Goal: Task Accomplishment & Management: Use online tool/utility

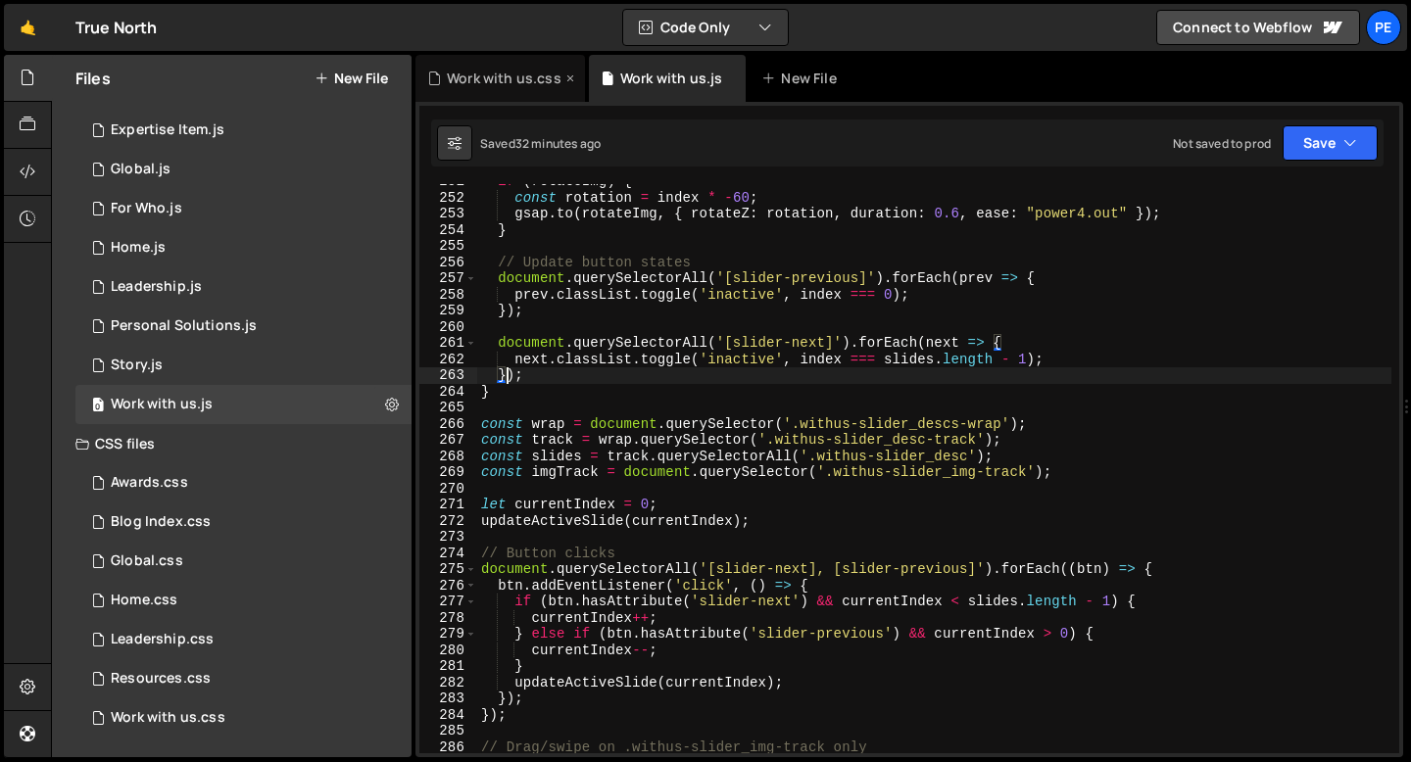
scroll to position [4053, 0]
click at [27, 33] on link "🤙" at bounding box center [28, 27] width 48 height 47
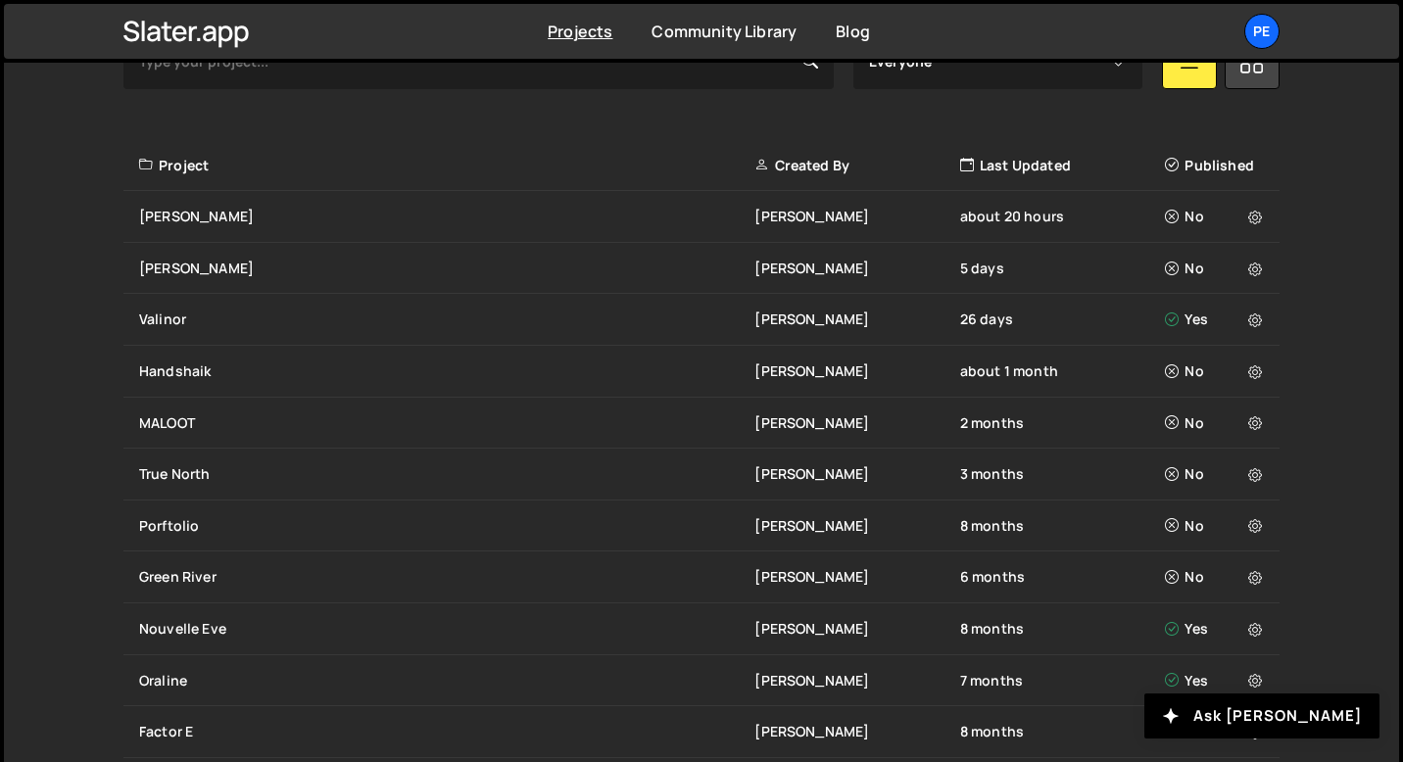
scroll to position [644, 0]
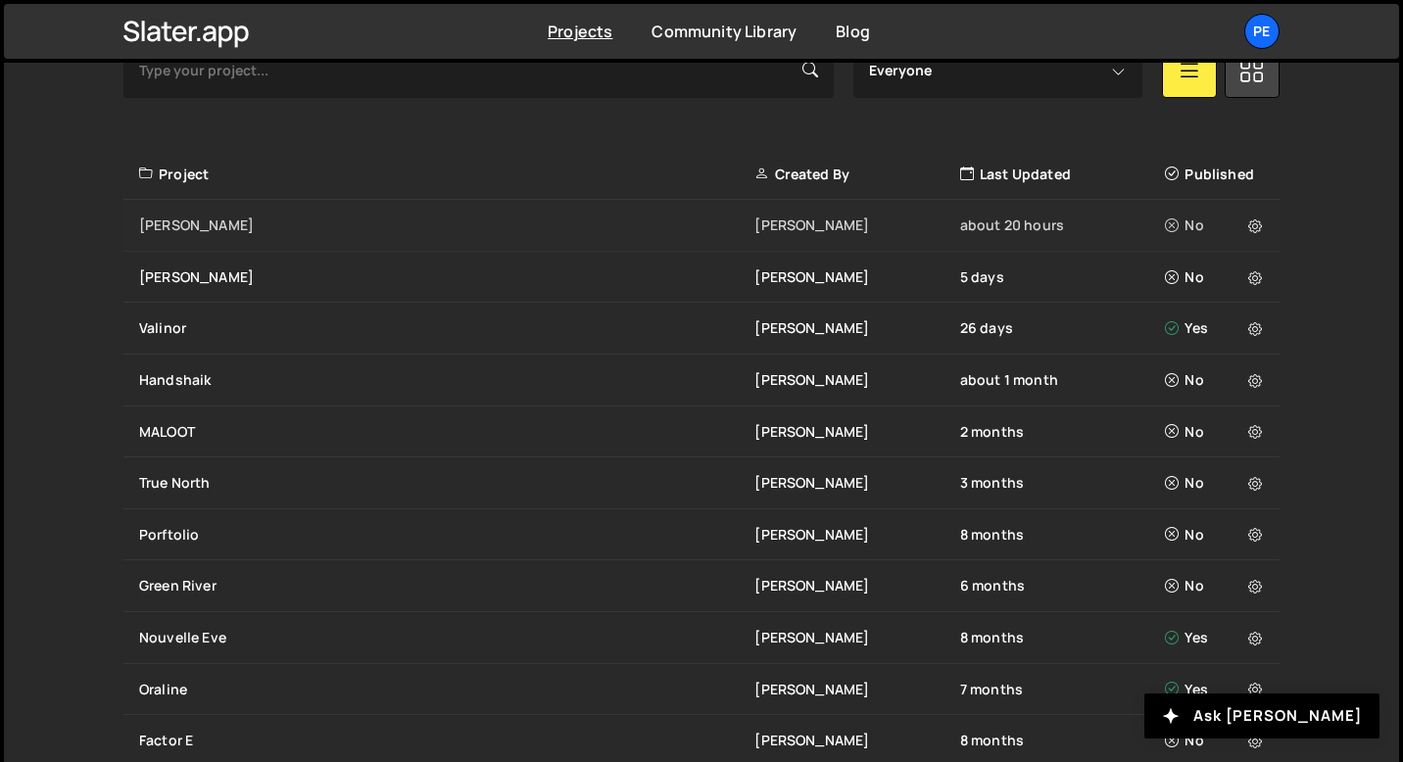
click at [172, 219] on div "[PERSON_NAME]" at bounding box center [446, 226] width 615 height 20
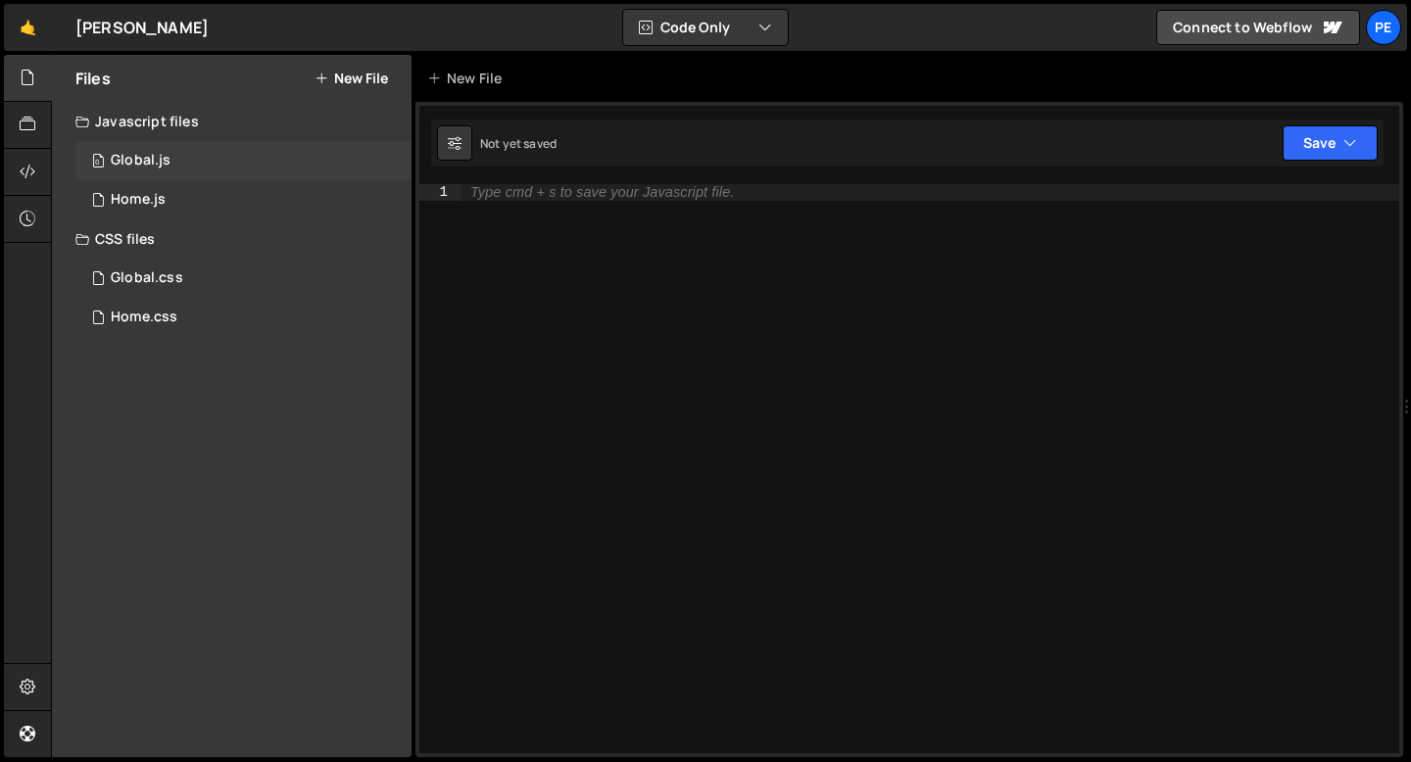
click at [221, 159] on div "0 Global.js 0" at bounding box center [243, 160] width 336 height 39
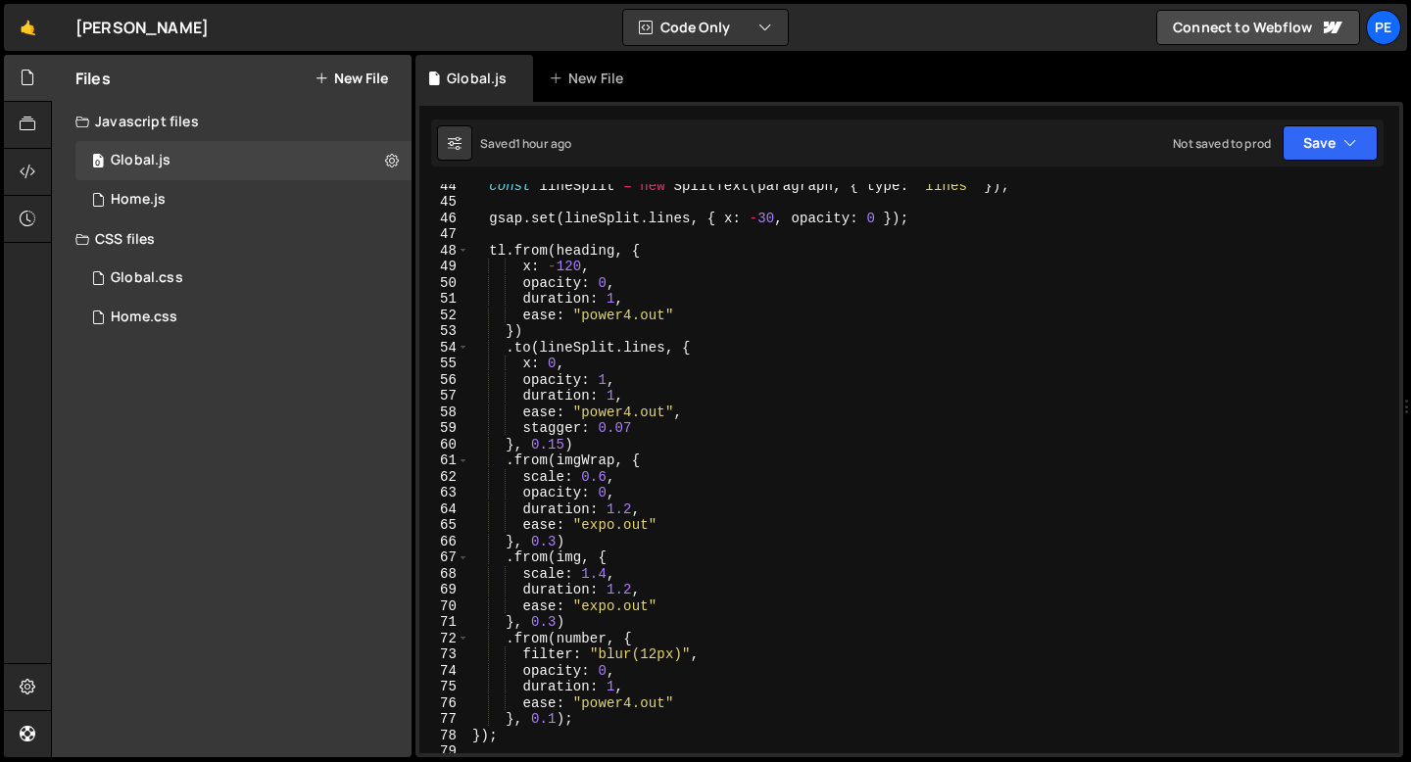
scroll to position [751, 0]
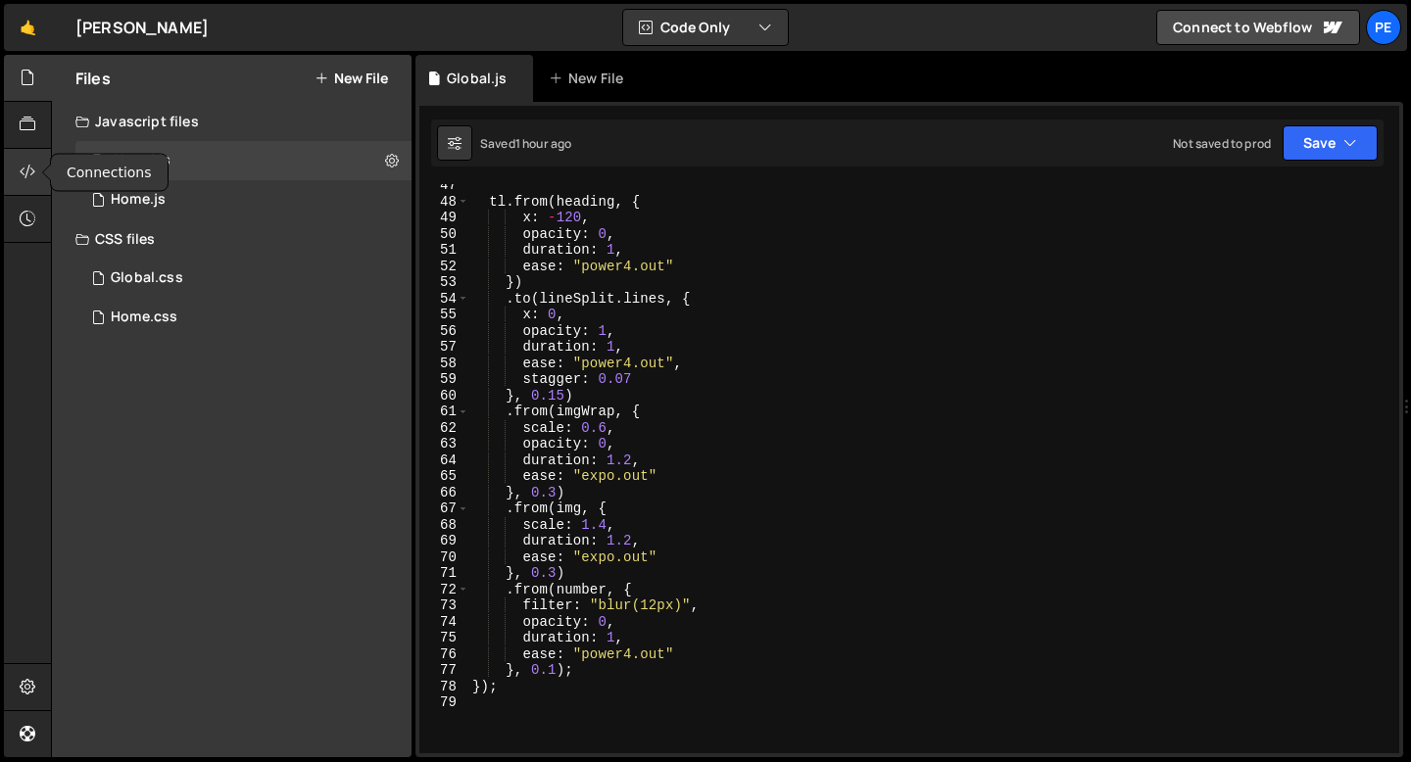
click at [26, 178] on icon at bounding box center [28, 172] width 16 height 22
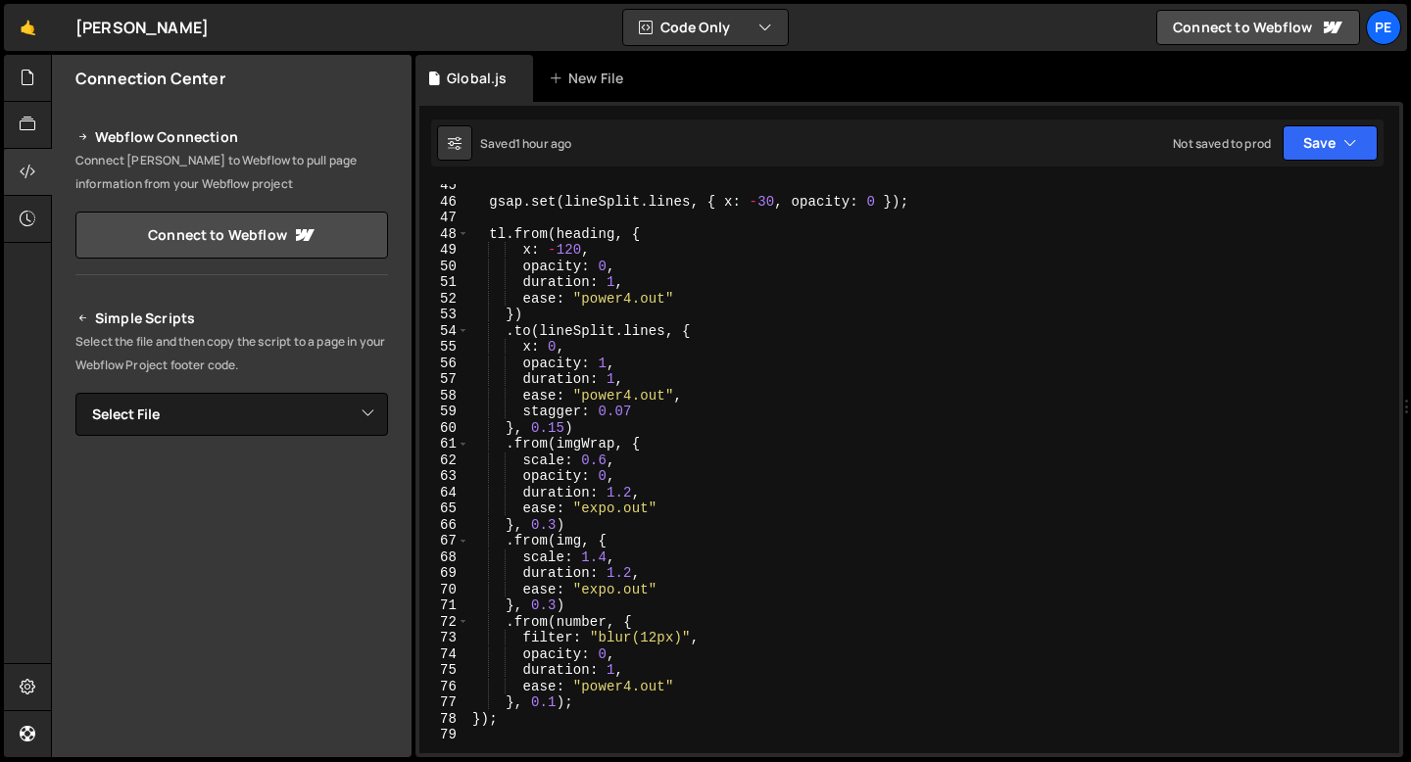
scroll to position [710, 0]
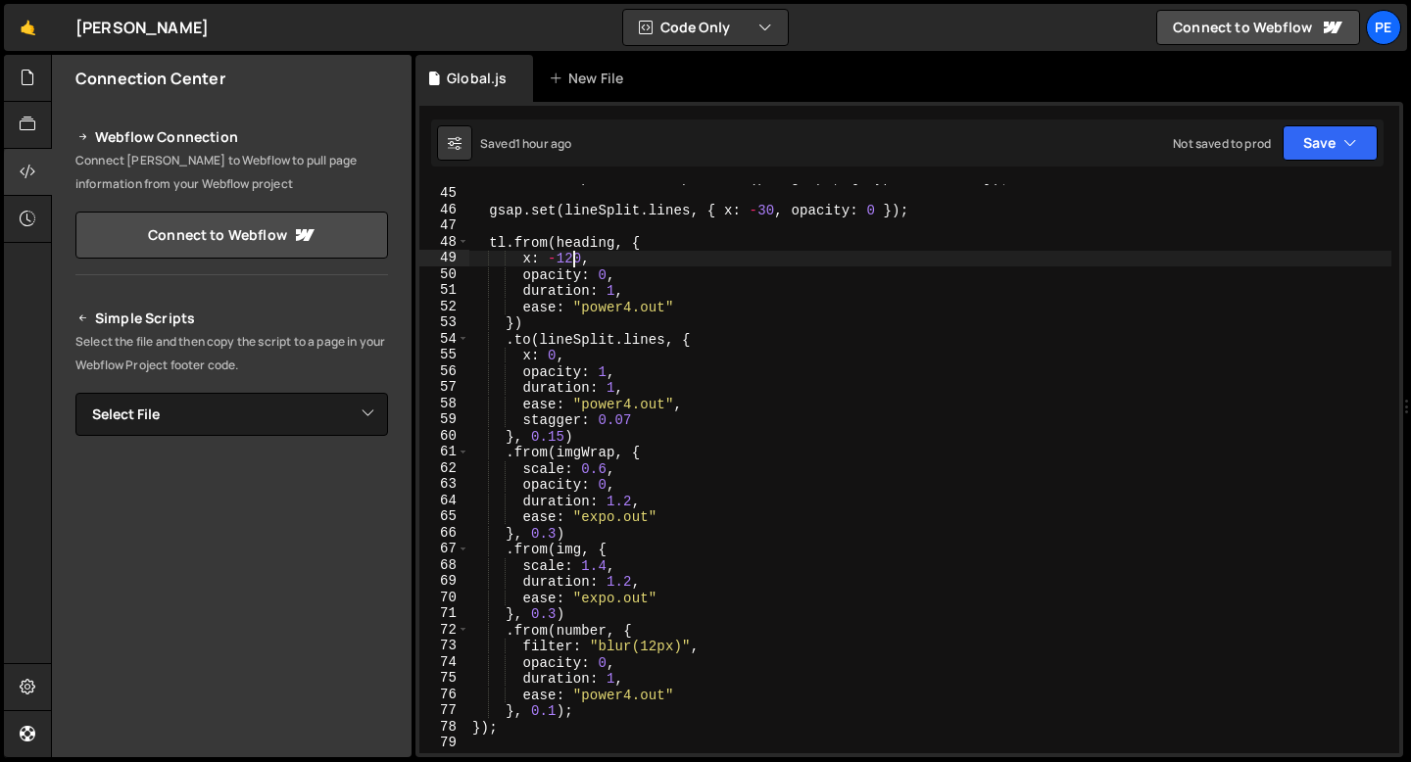
click at [571, 258] on div "const lineSplit = new SplitText ( paragraph , { type : "lines" }) ; gsap . set …" at bounding box center [929, 471] width 923 height 602
click at [603, 259] on div "const lineSplit = new SplitText ( paragraph , { type : "lines" }) ; gsap . set …" at bounding box center [929, 471] width 923 height 602
type textarea "x: -30,"
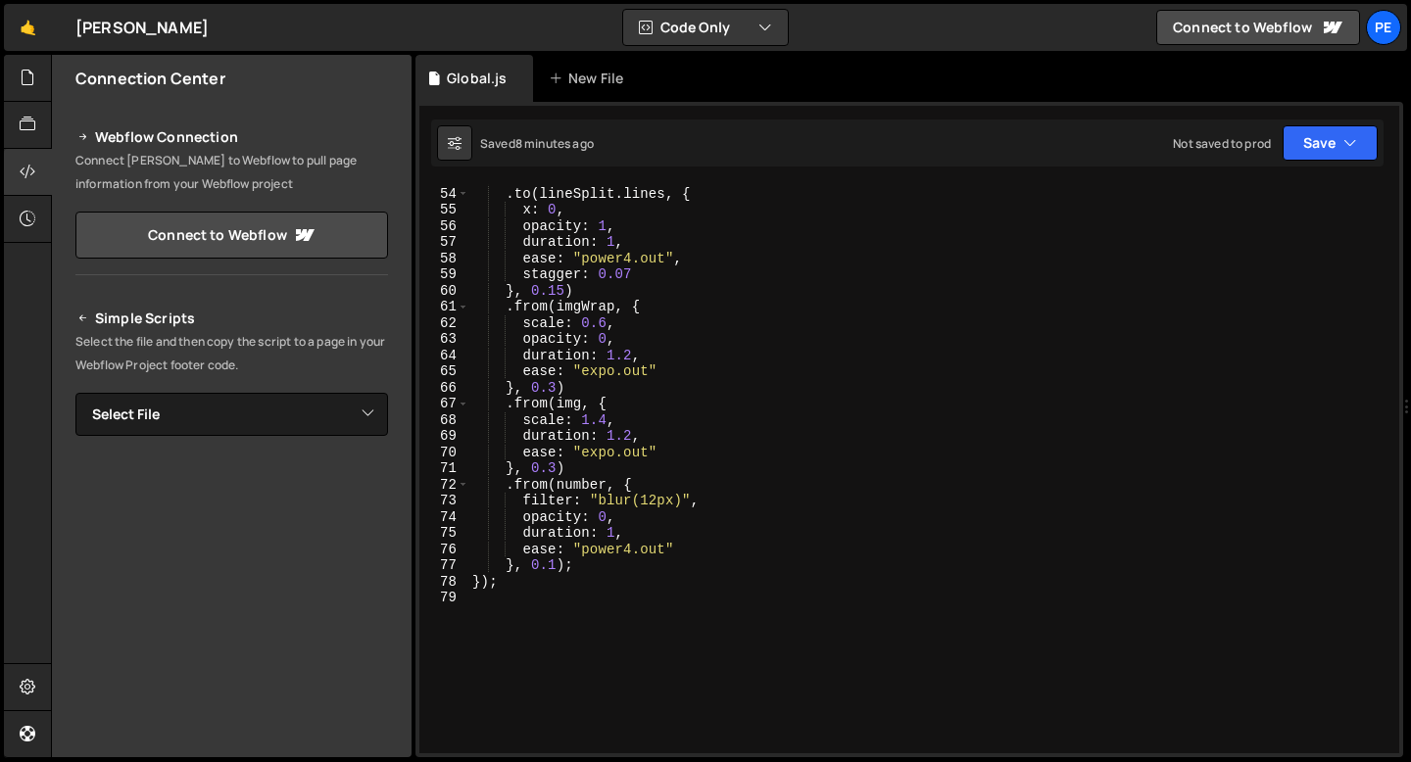
scroll to position [985, 0]
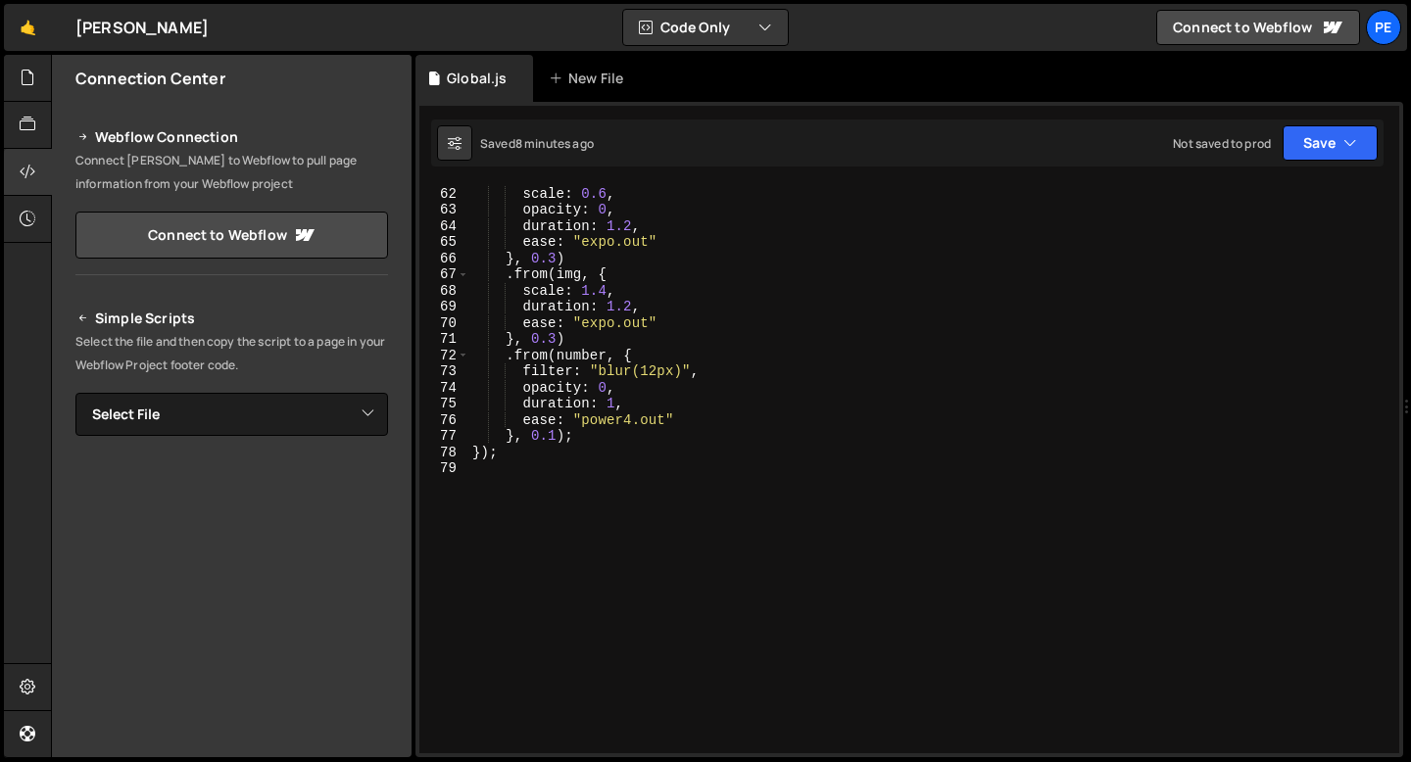
click at [531, 504] on div ". from ( imgWrap , { scale : 0.6 , opacity : 0 , duration : 1.2 , ease : "expo.…" at bounding box center [929, 471] width 923 height 602
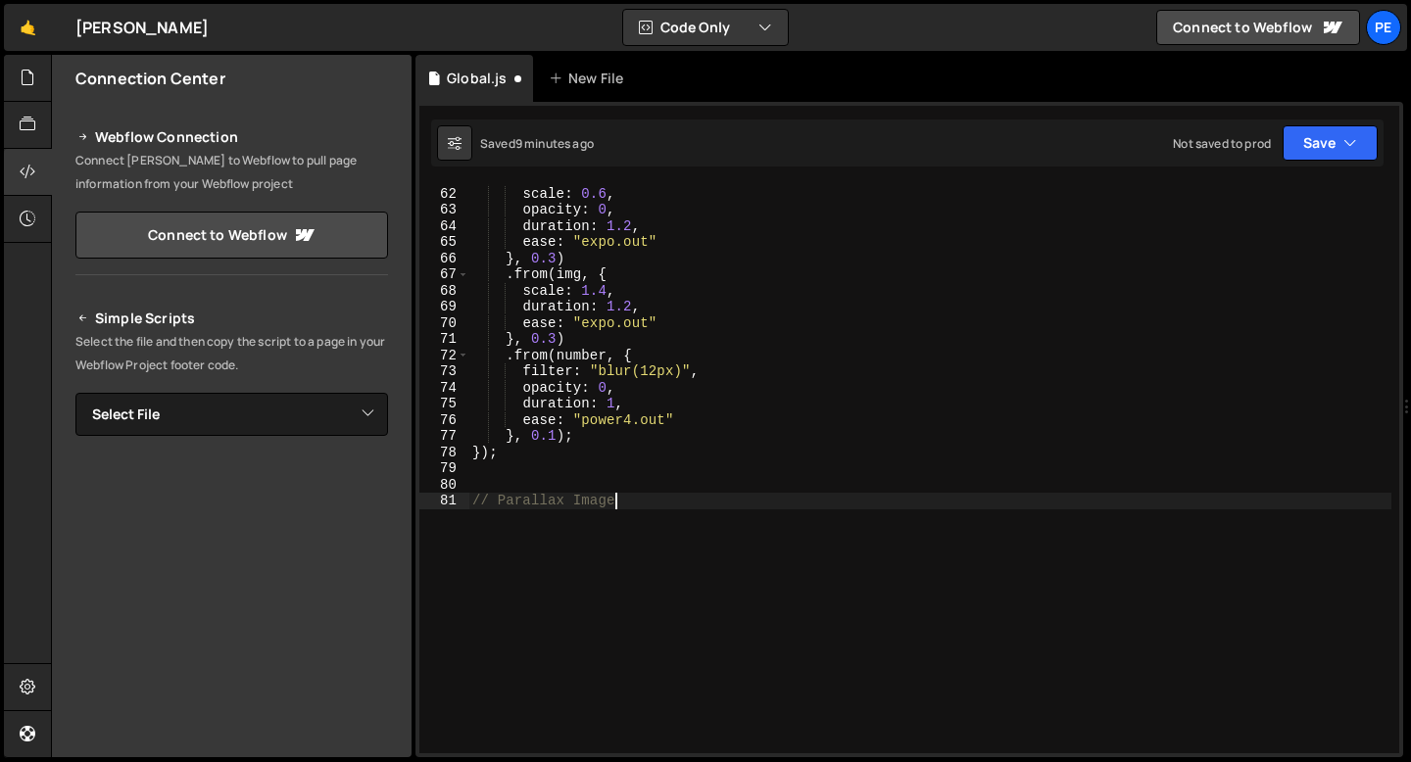
type textarea "// Parallax Images"
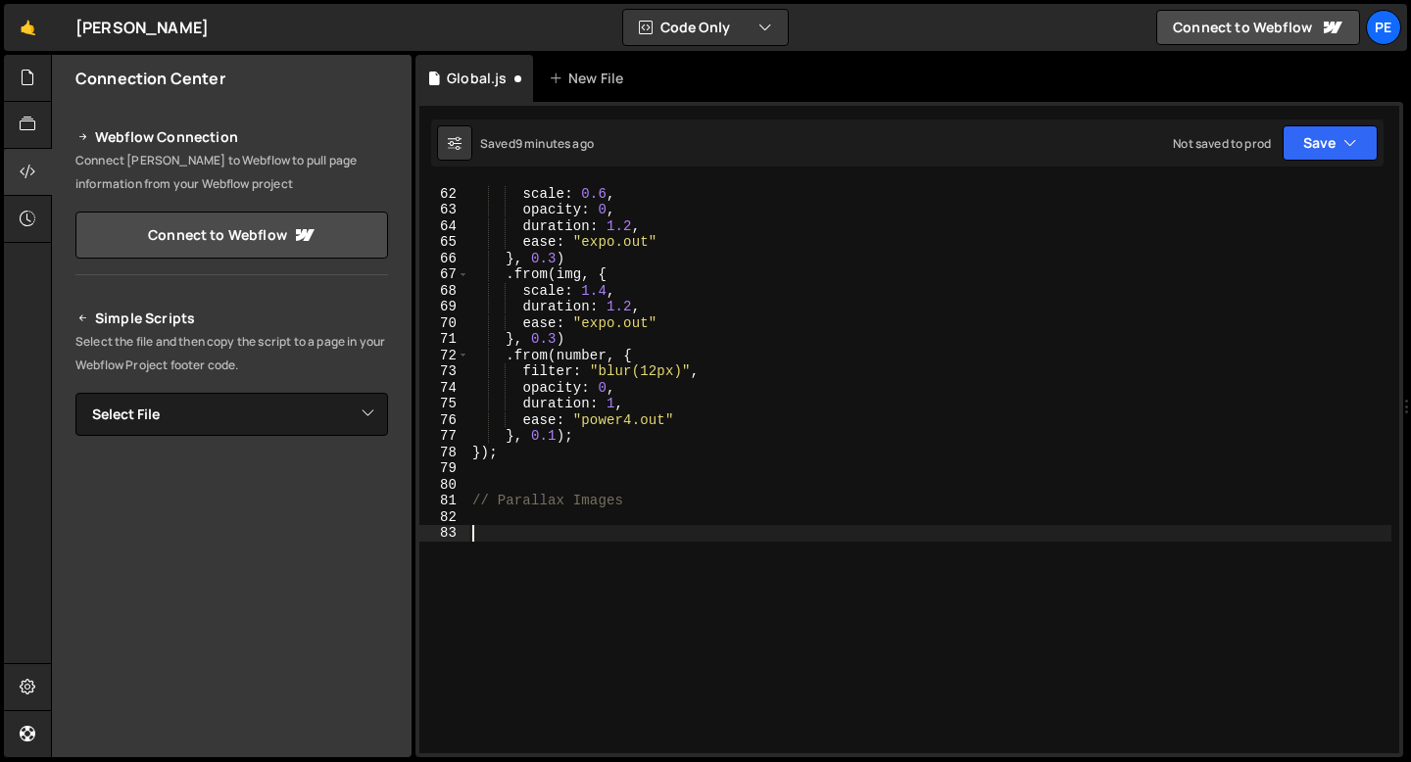
paste textarea "});"
type textarea "});"
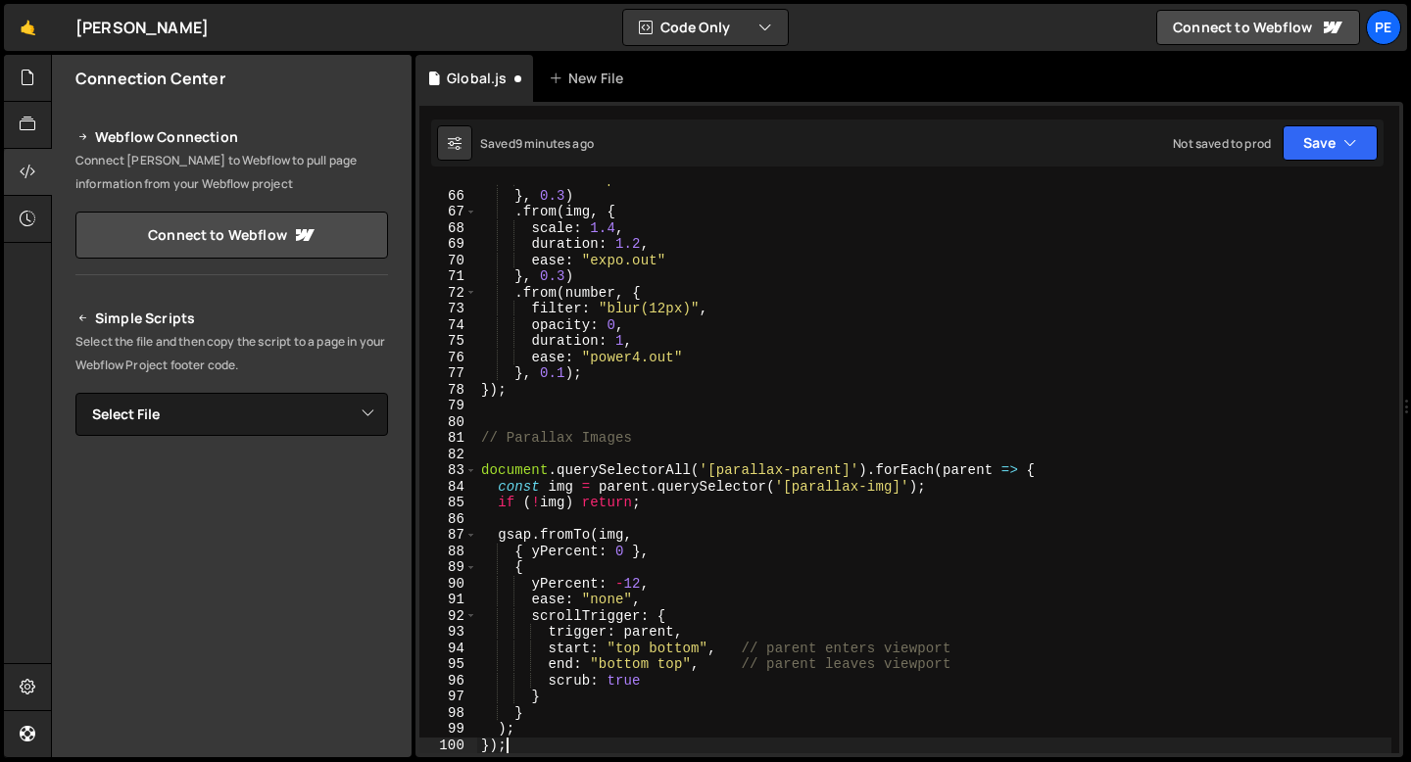
scroll to position [1047, 0]
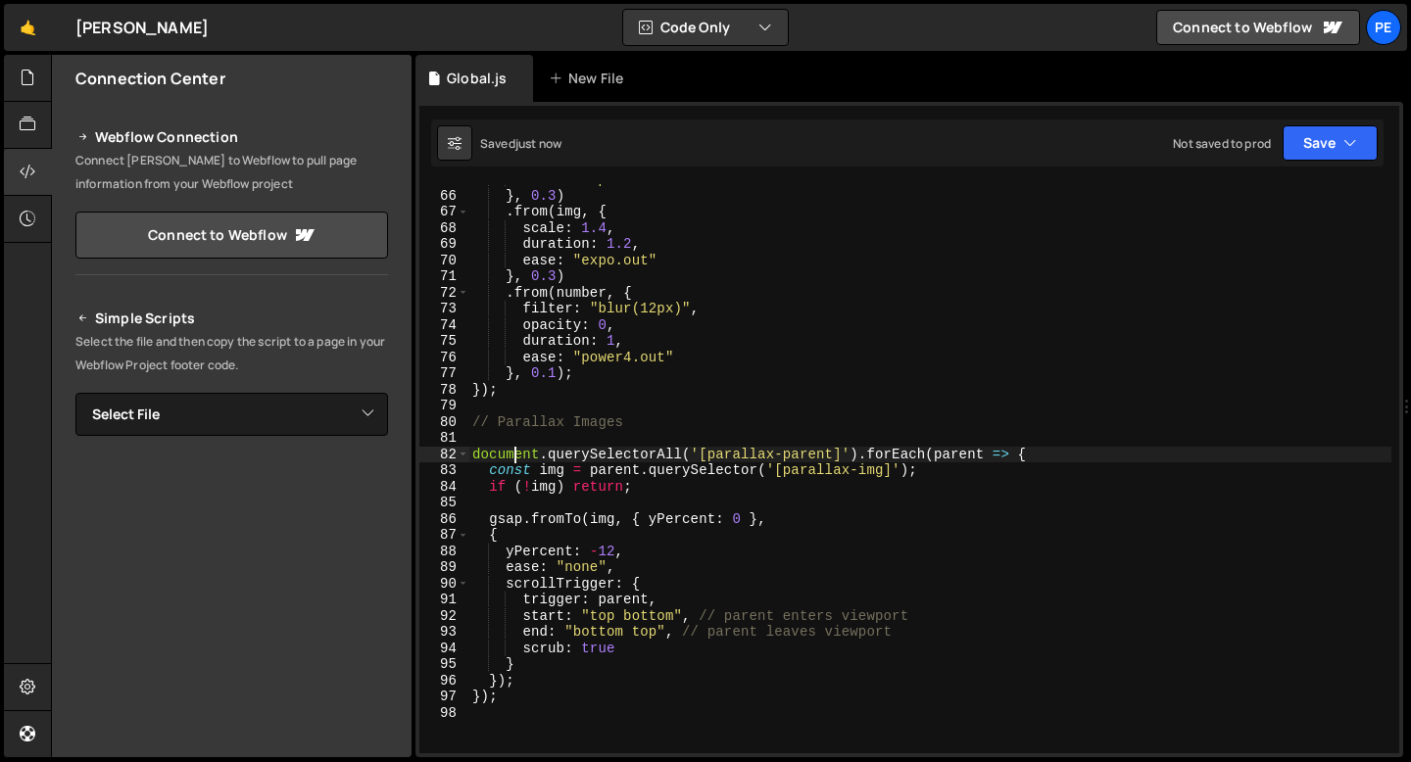
click at [515, 459] on div "ease : "expo.out" } , 0.3 ) . from ( img , { scale : 1.4 , duration : 1.2 , eas…" at bounding box center [929, 472] width 923 height 602
type textarea "document.querySelectorAll('[parallax-parent]').forEach(parent => {"
click at [477, 437] on div "ease : "expo.out" } , 0.3 ) . from ( img , { scale : 1.4 , duration : 1.2 , eas…" at bounding box center [929, 472] width 923 height 602
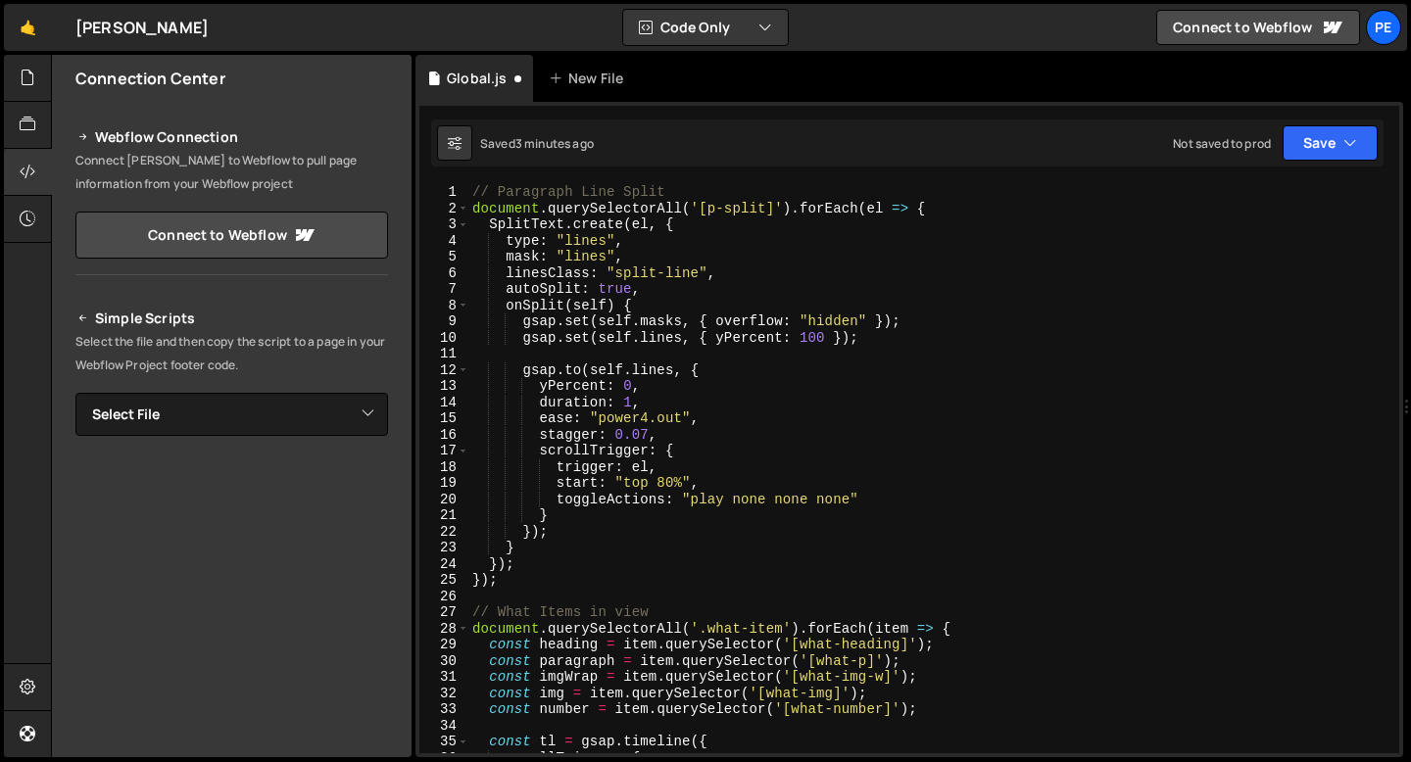
scroll to position [0, 0]
click at [527, 568] on div "// Paragraph Line Split document . querySelectorAll ( '[p-split]' ) . forEach (…" at bounding box center [929, 485] width 923 height 602
click at [517, 582] on div "// Paragraph Line Split document . querySelectorAll ( '[p-split]' ) . forEach (…" at bounding box center [929, 485] width 923 height 602
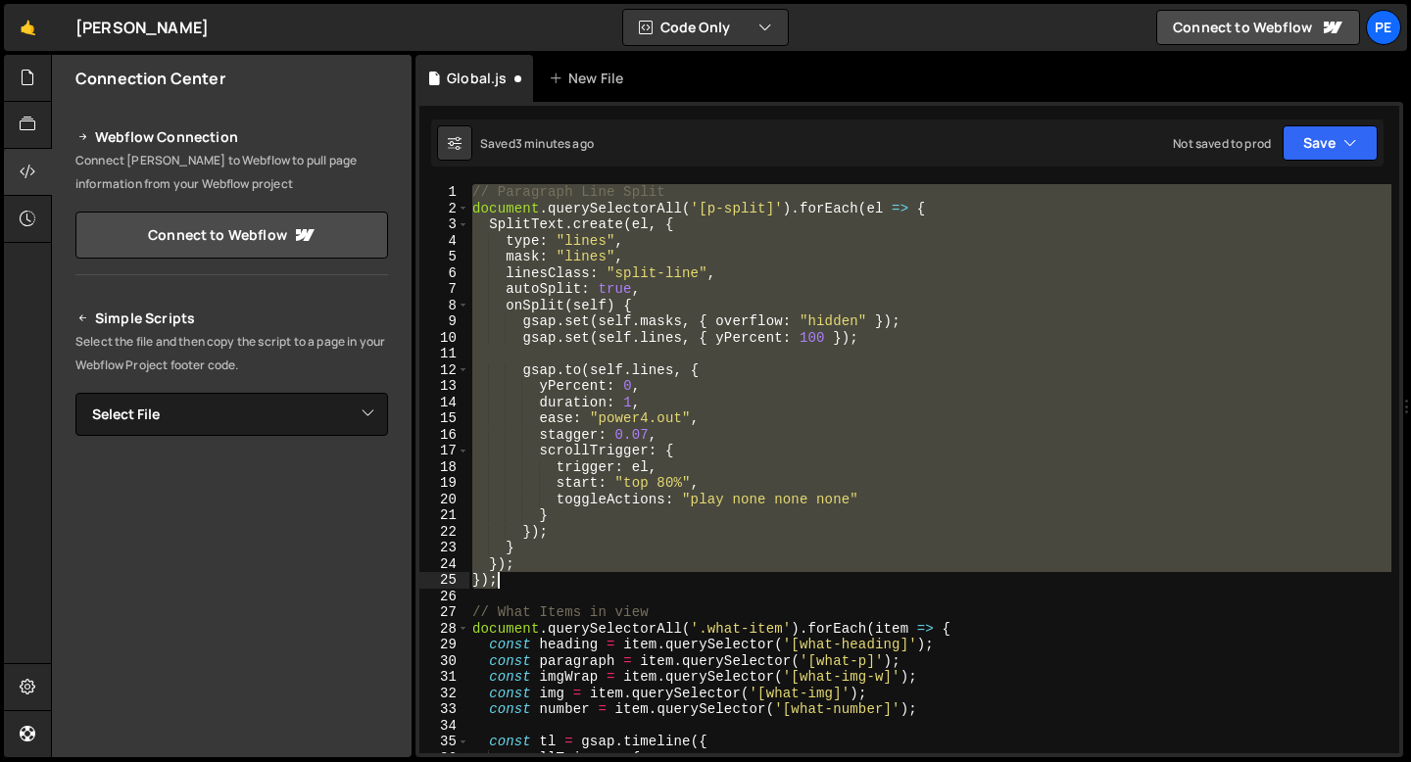
drag, startPoint x: 472, startPoint y: 193, endPoint x: 508, endPoint y: 580, distance: 388.7
click at [508, 581] on div "// Paragraph Line Split document . querySelectorAll ( '[p-split]' ) . forEach (…" at bounding box center [929, 485] width 923 height 602
click at [477, 191] on div "// Paragraph Line Split document . querySelectorAll ( '[p-split]' ) . forEach (…" at bounding box center [929, 468] width 923 height 569
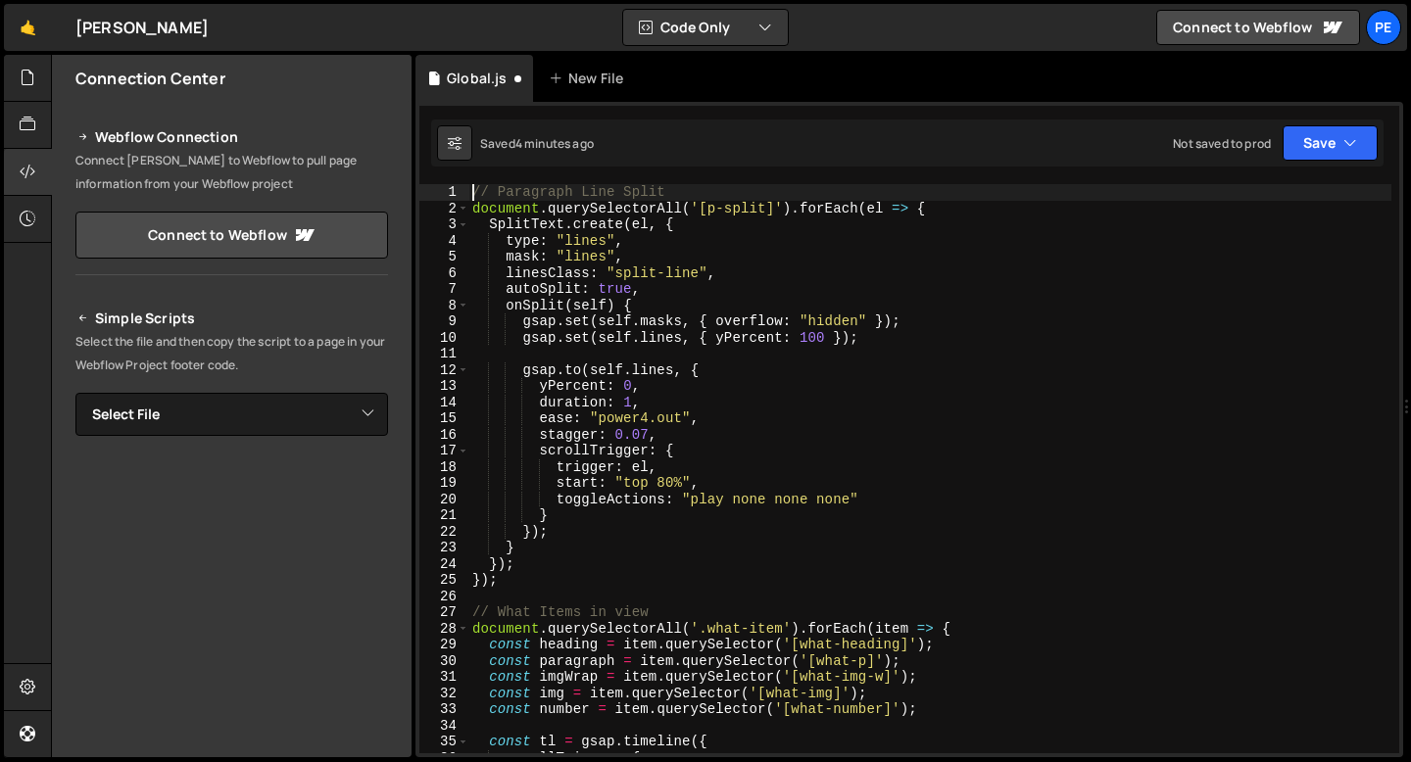
type textarea "// Paragraph Line Split"
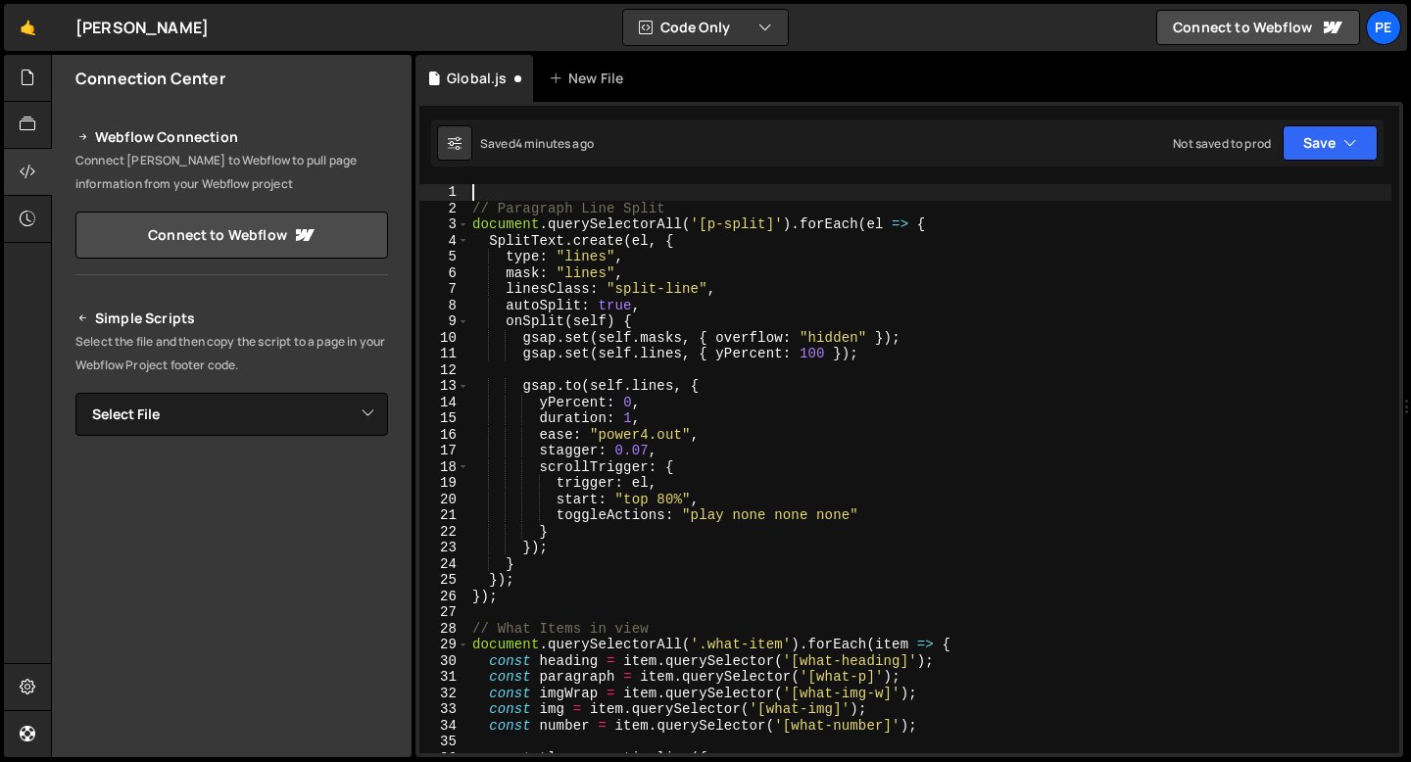
paste textarea "});"
type textarea "});"
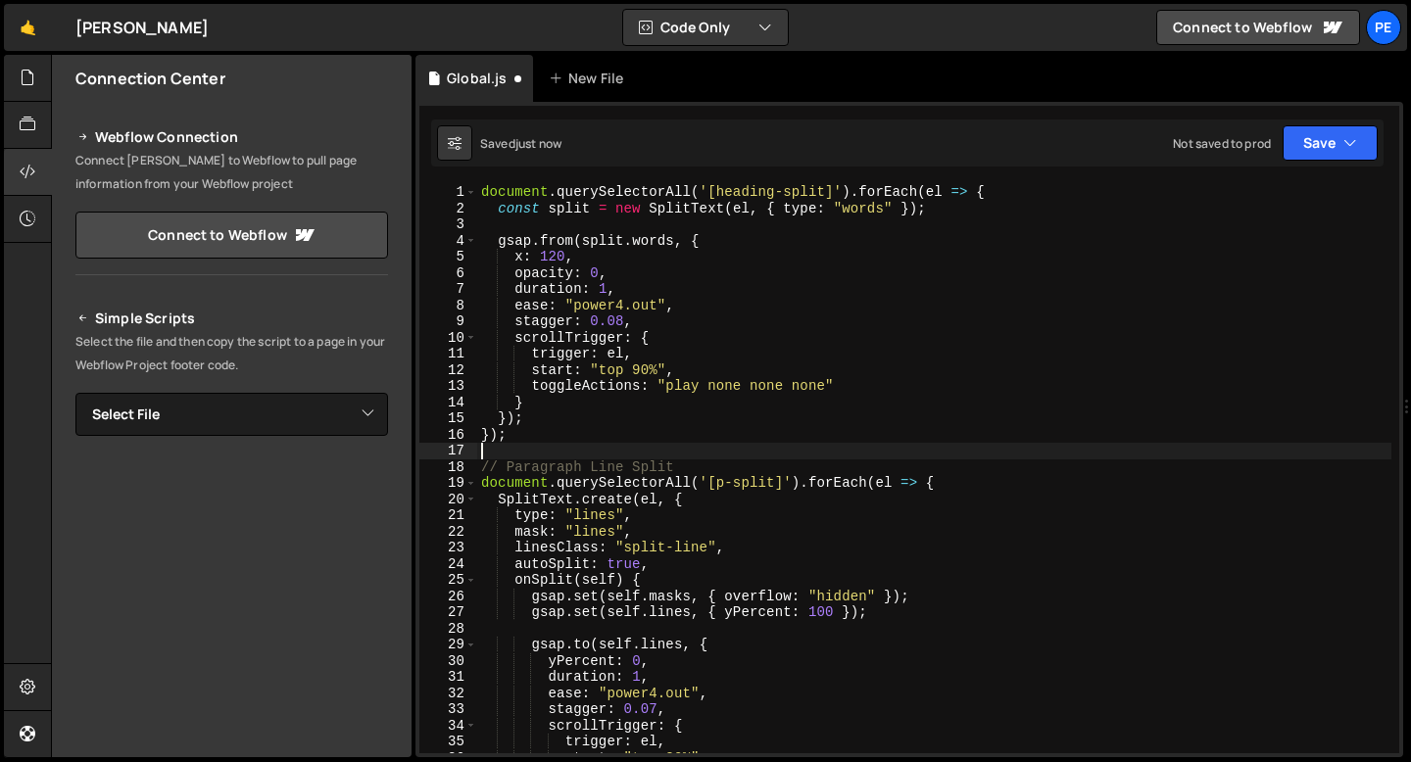
click at [481, 192] on div "document . querySelectorAll ( '[heading-split]' ) . forEach ( el => { const spl…" at bounding box center [934, 485] width 914 height 602
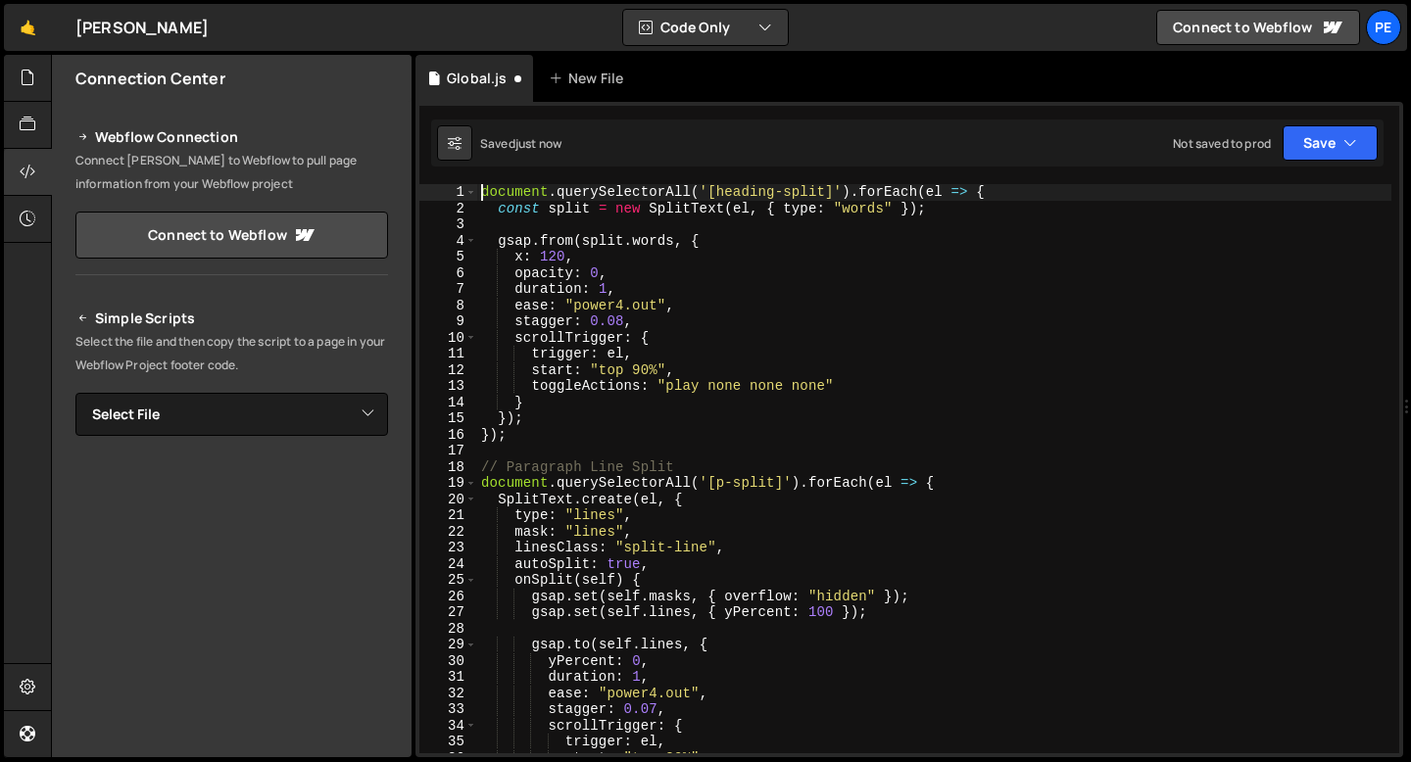
type textarea "document.querySelectorAll('[heading-split]').forEach(el => {"
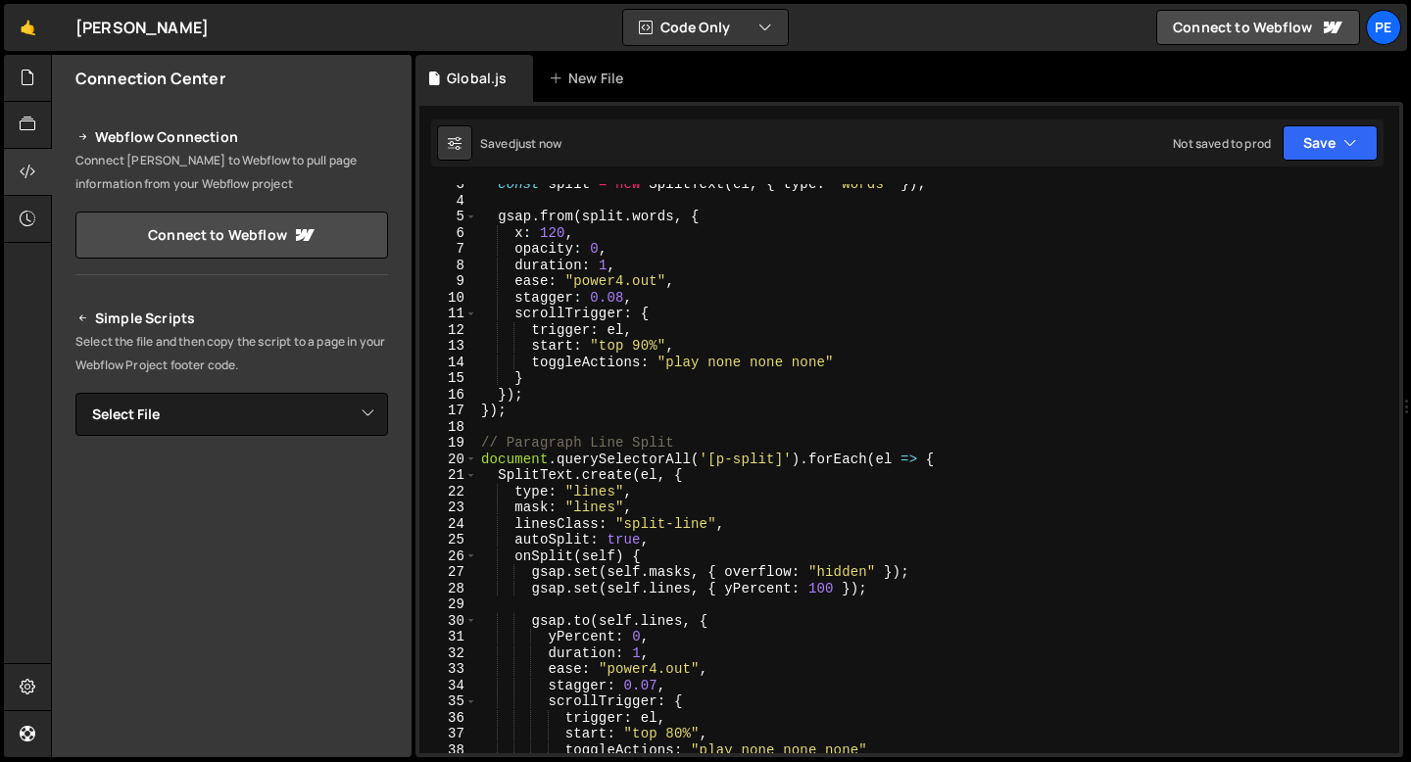
scroll to position [45, 0]
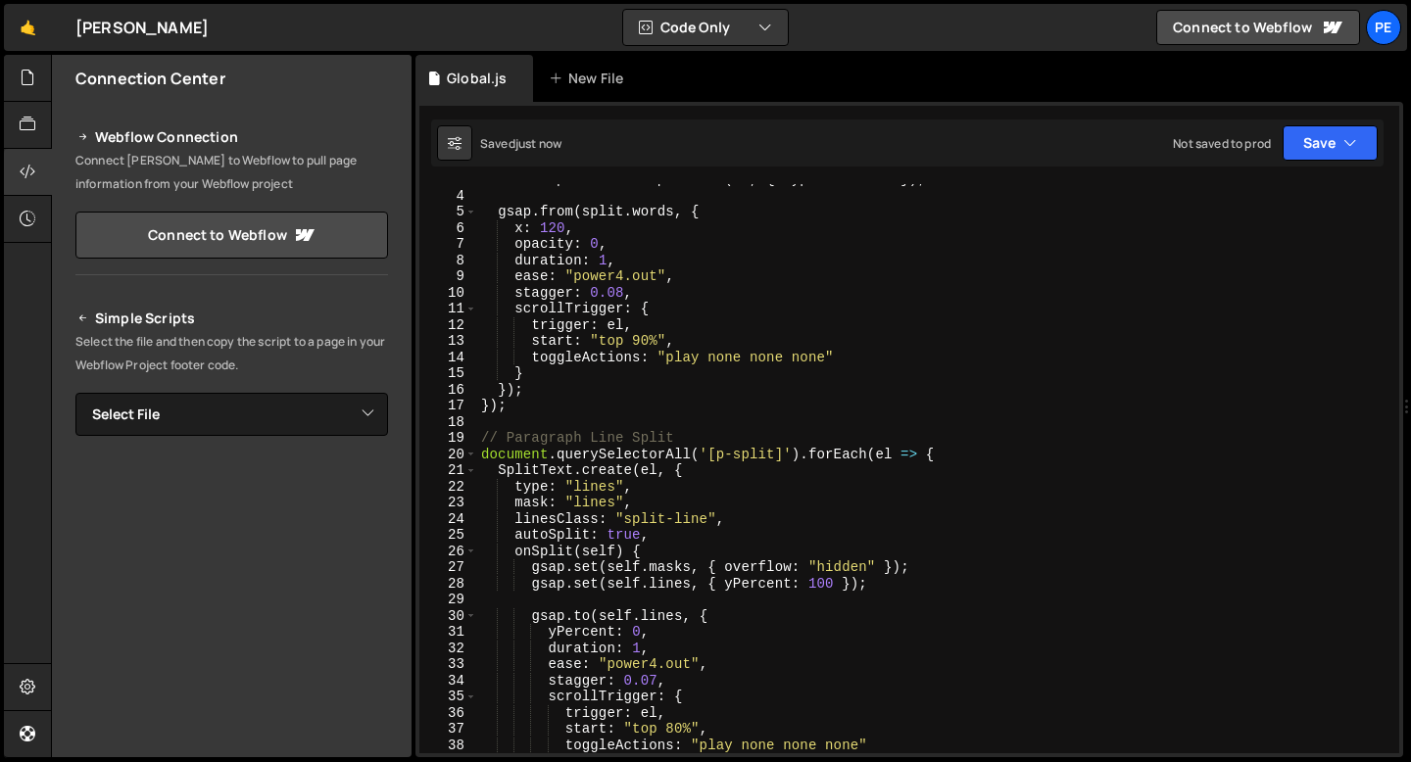
click at [645, 340] on div "const split = new SplitText ( el , { type : "words" }) ; gsap . from ( split . …" at bounding box center [934, 472] width 914 height 602
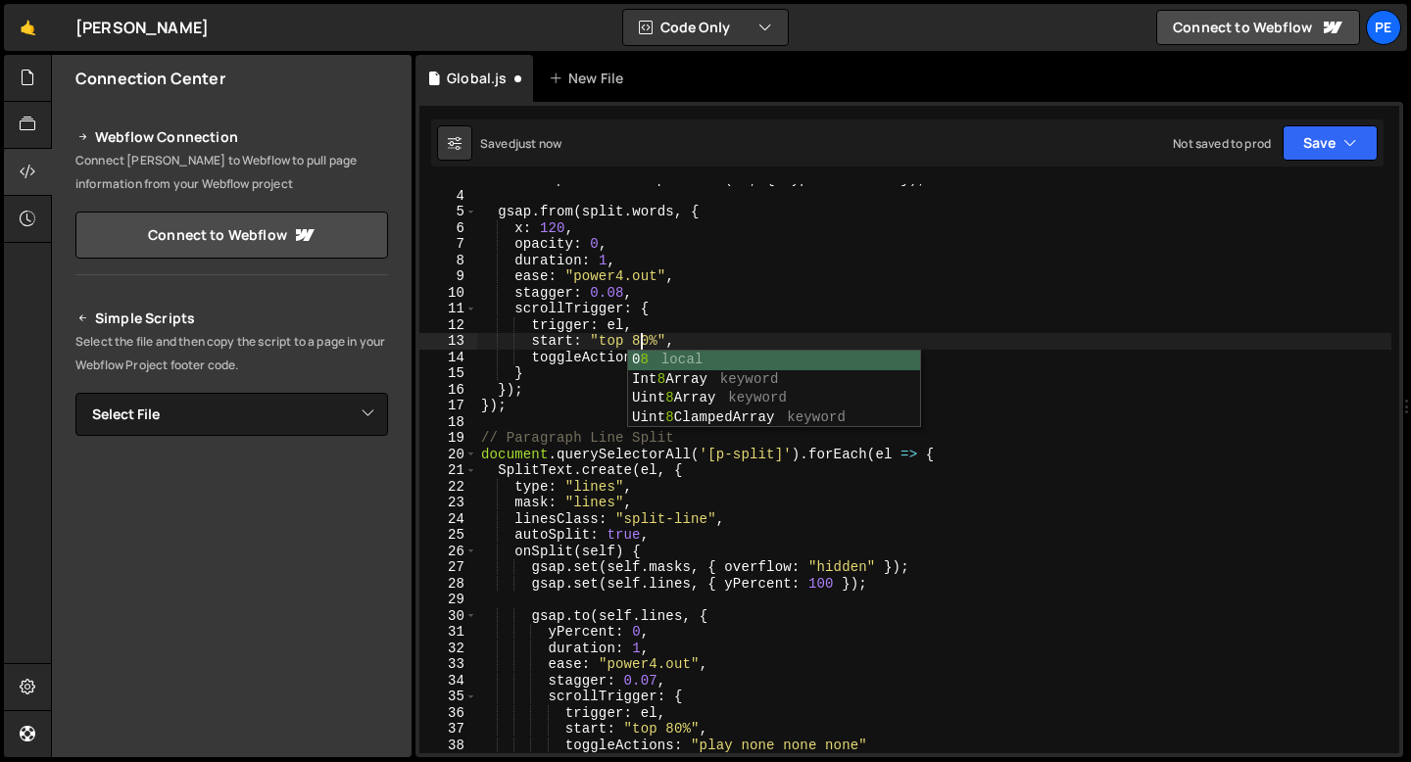
click at [636, 291] on div "const split = new SplitText ( el , { type : "words" }) ; gsap . from ( split . …" at bounding box center [934, 472] width 914 height 602
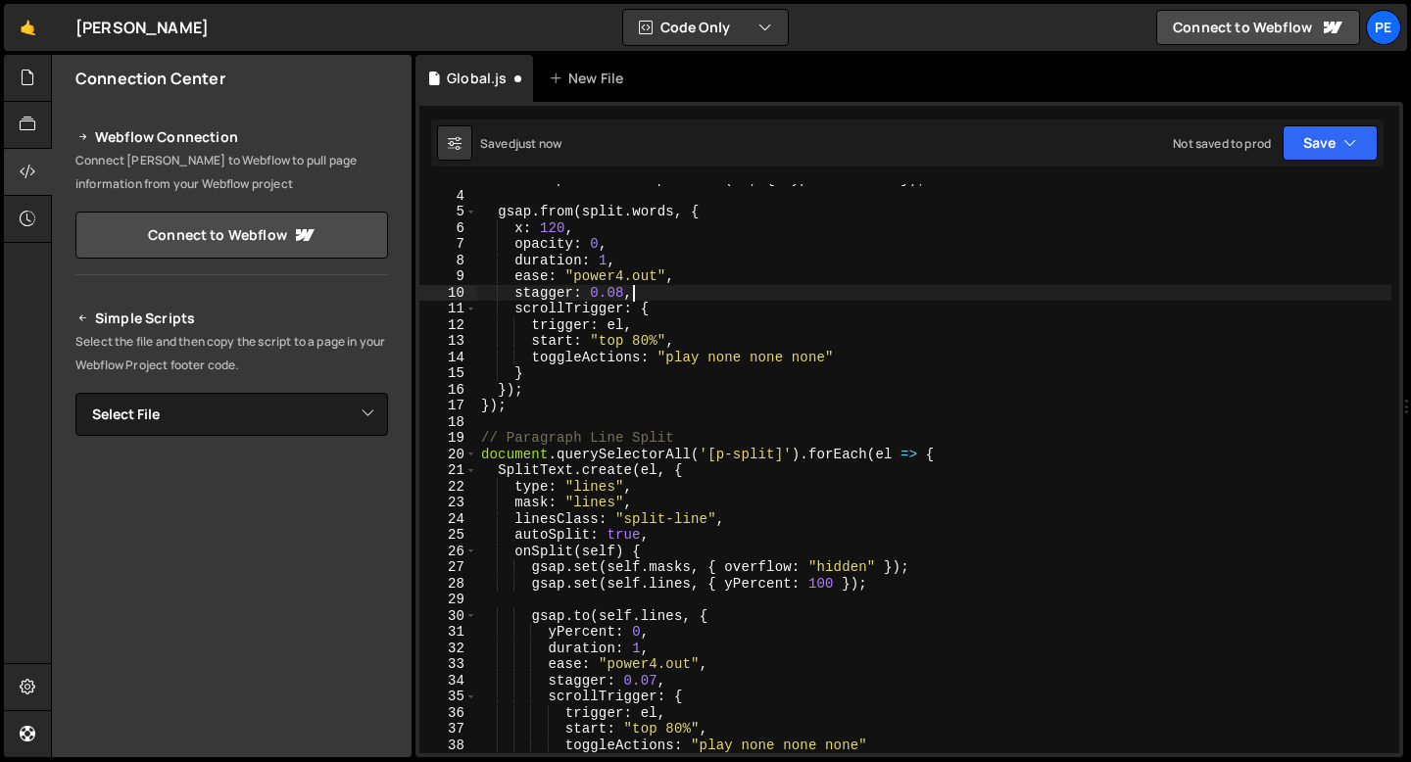
scroll to position [0, 10]
type textarea "stagger: 0.08,"
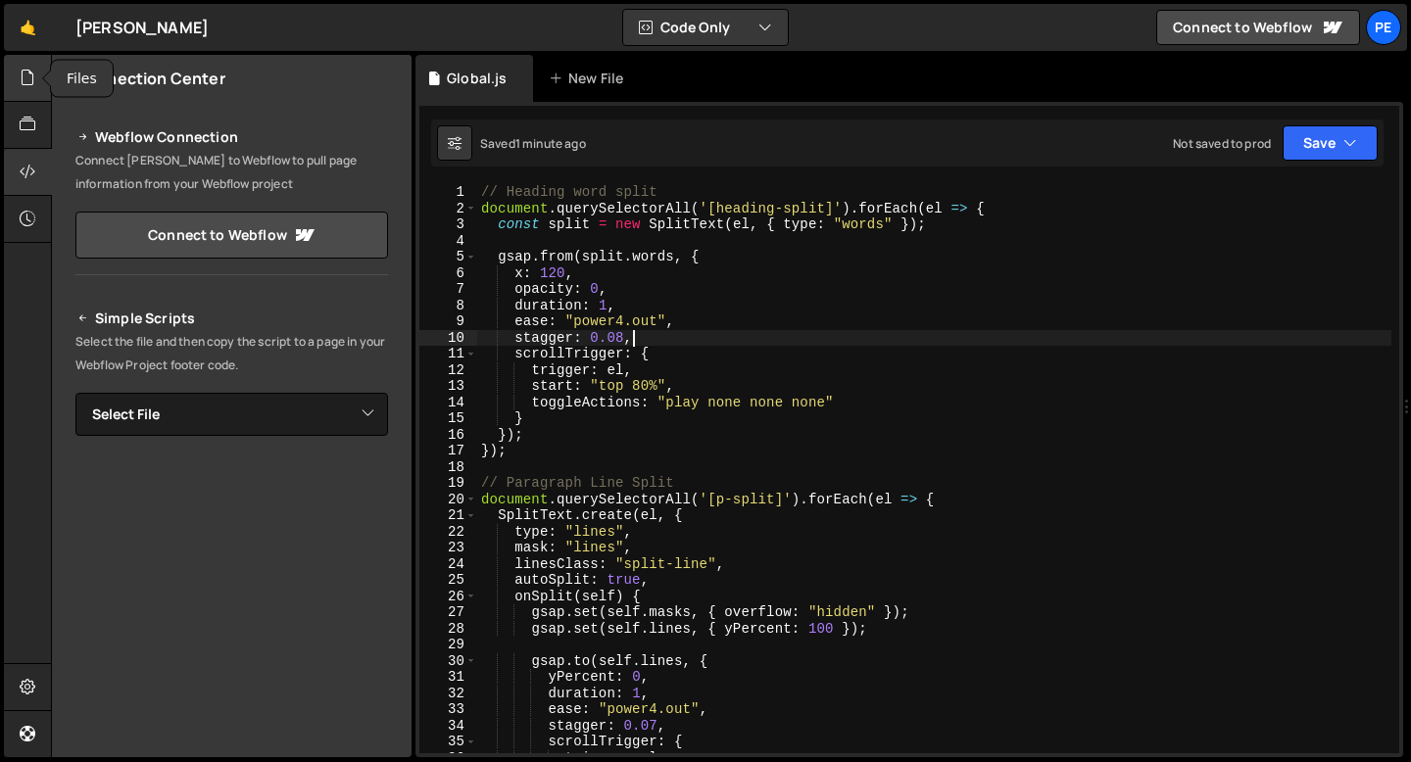
click at [10, 72] on div at bounding box center [28, 78] width 48 height 47
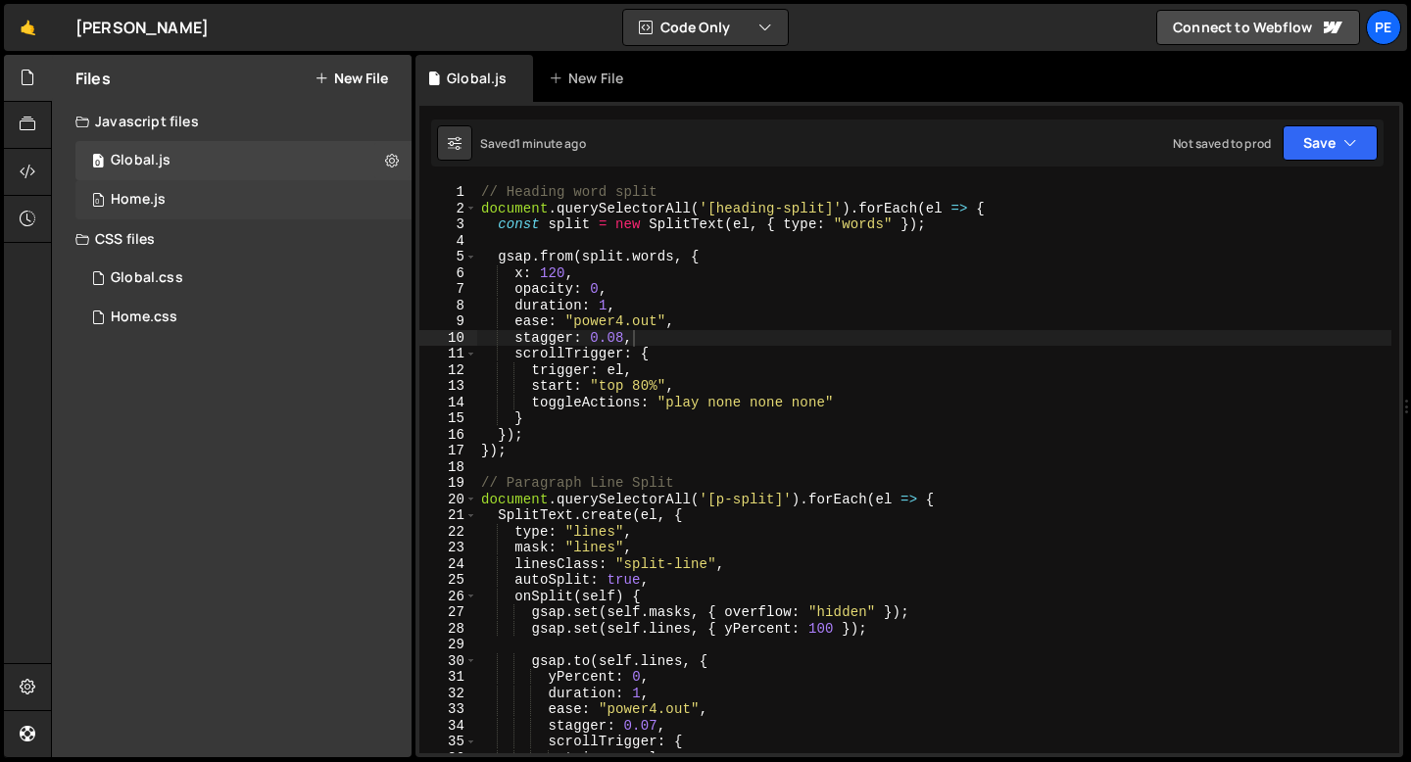
click at [201, 197] on div "0 Home.js 0" at bounding box center [243, 199] width 336 height 39
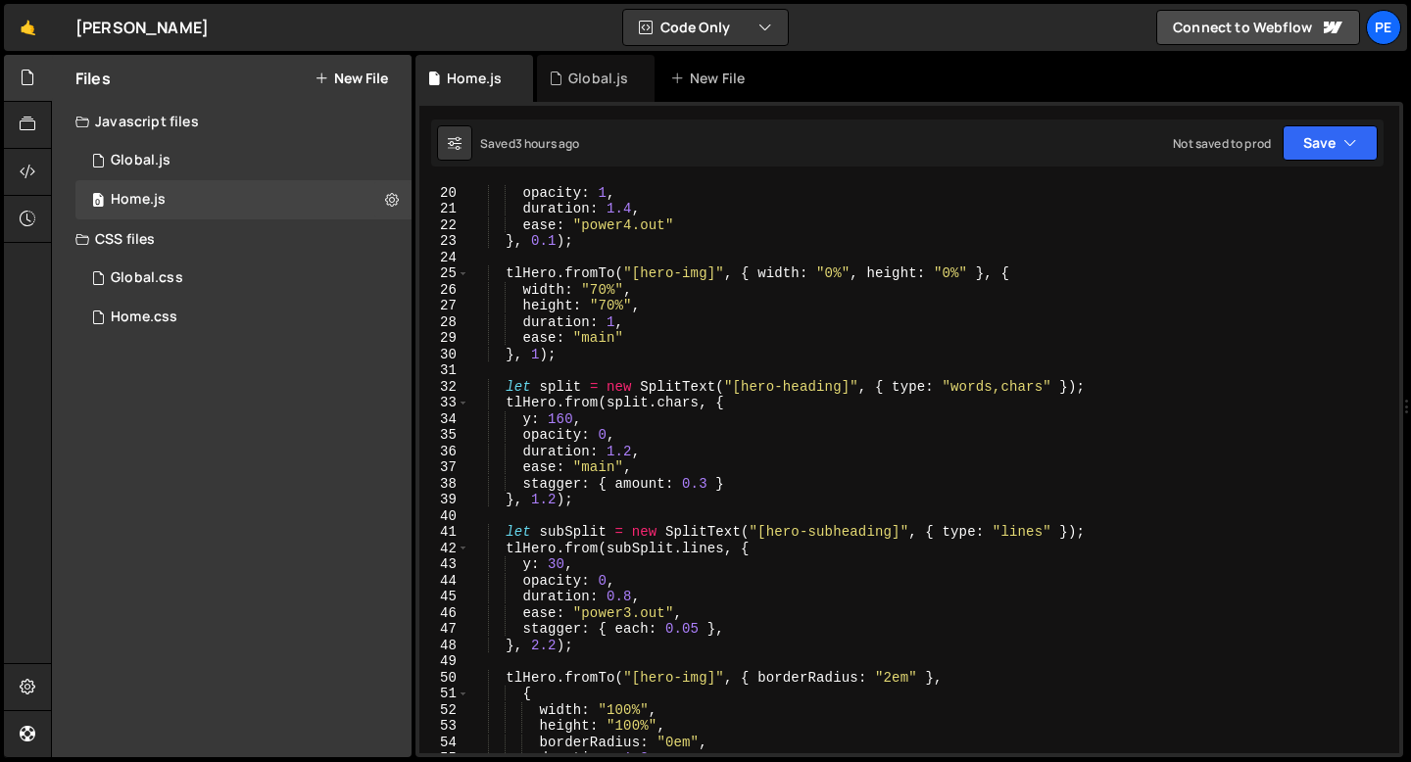
scroll to position [306, 0]
click at [558, 494] on div "scale : 1 , opacity : 1 , duration : 1.4 , ease : "power4.out" } , 0.1 ) ; tlHe…" at bounding box center [929, 470] width 923 height 602
click at [1024, 383] on div "scale : 1 , opacity : 1 , duration : 1.4 , ease : "power4.out" } , 0.1 ) ; tlHe…" at bounding box center [929, 470] width 923 height 602
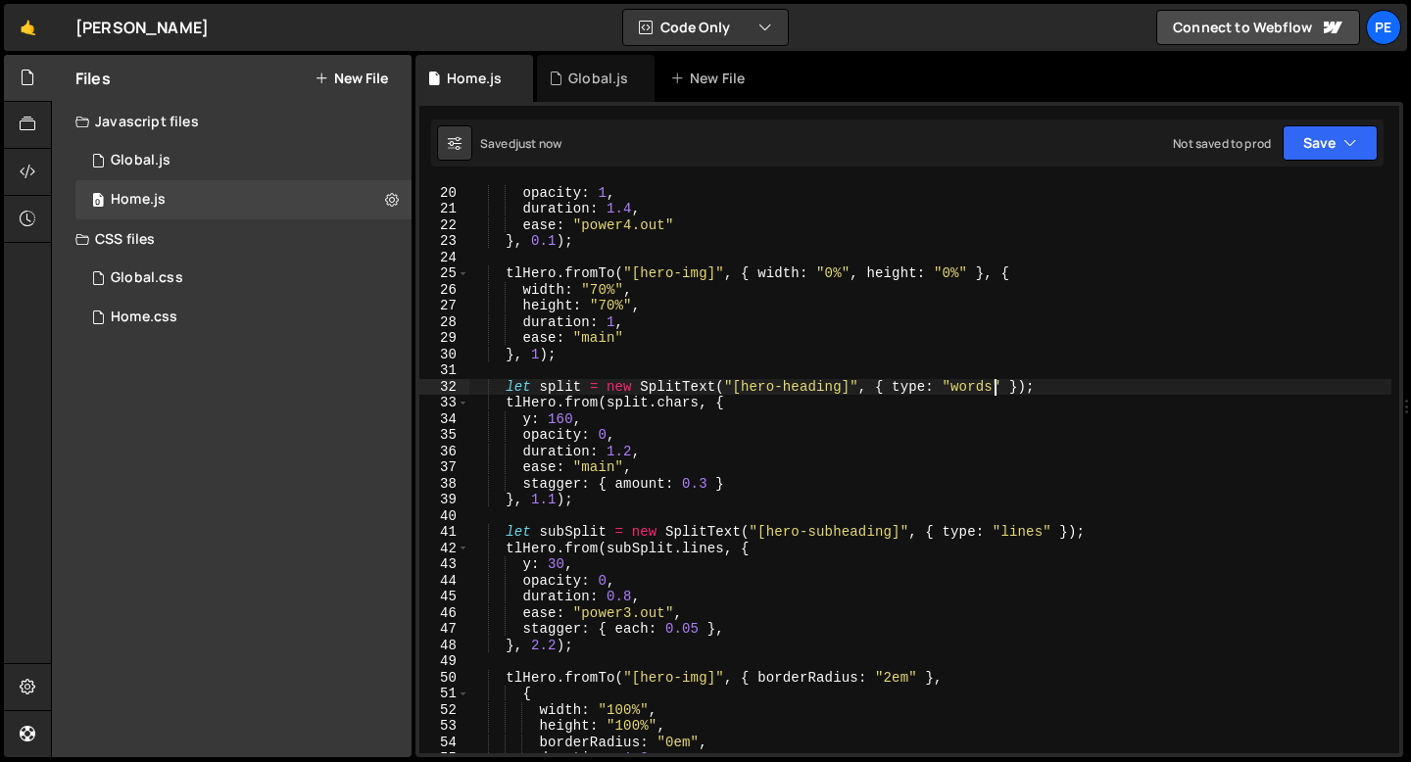
click at [676, 403] on div "scale : 1 , opacity : 1 , duration : 1.4 , ease : "power4.out" } , 0.1 ) ; tlHe…" at bounding box center [929, 470] width 923 height 602
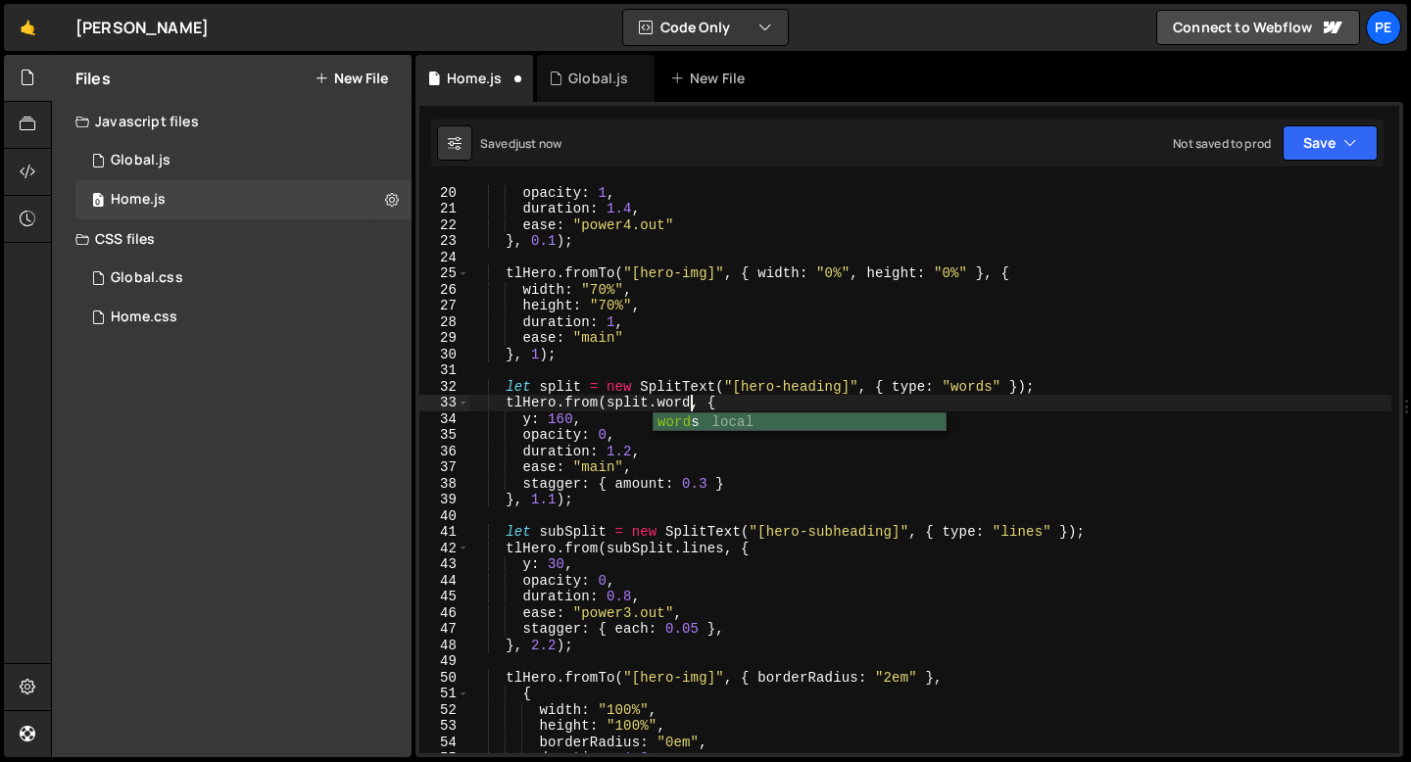
scroll to position [0, 16]
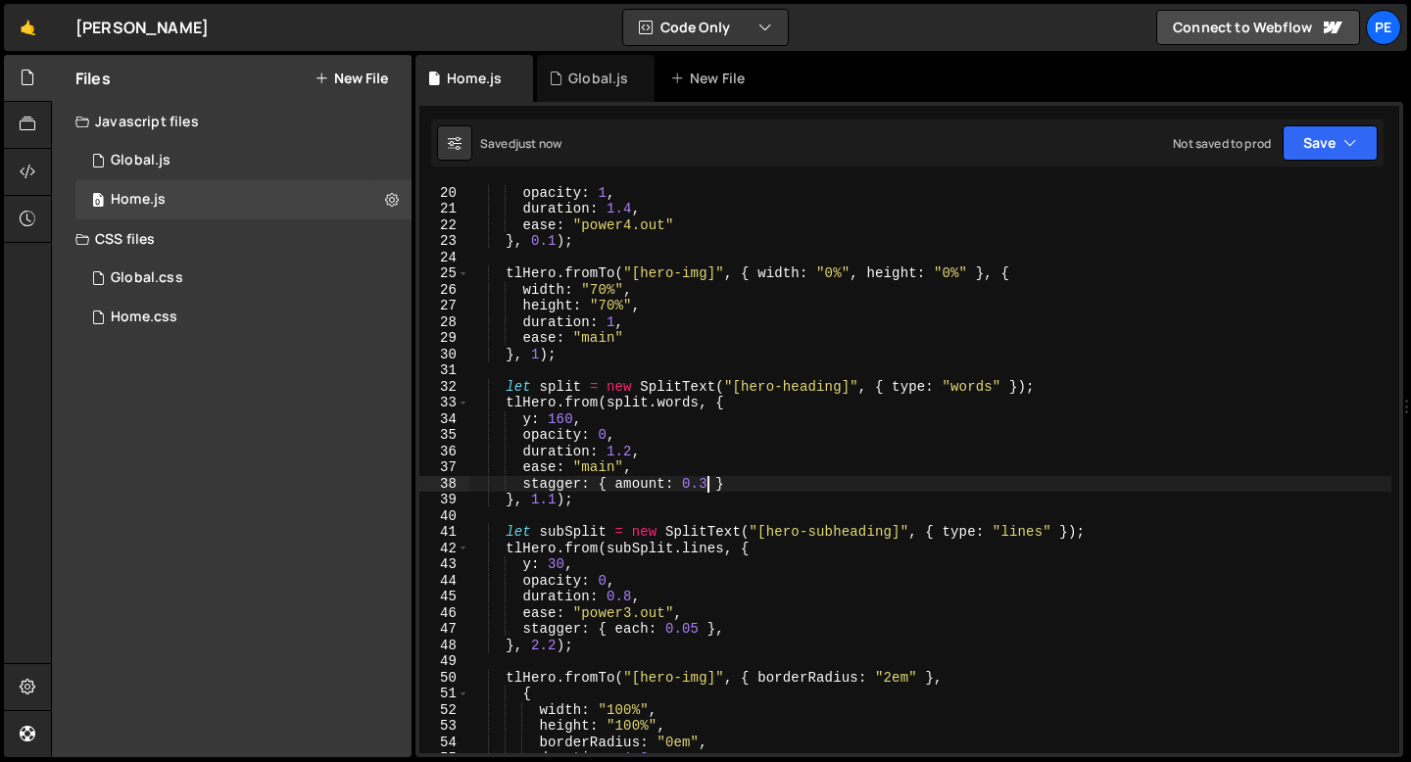
click at [707, 485] on div "scale : 1 , opacity : 1 , duration : 1.4 , ease : "power4.out" } , 0.1 ) ; tlHe…" at bounding box center [929, 470] width 923 height 602
click at [557, 503] on div "scale : 1 , opacity : 1 , duration : 1.4 , ease : "power4.out" } , 0.1 ) ; tlHe…" at bounding box center [929, 470] width 923 height 602
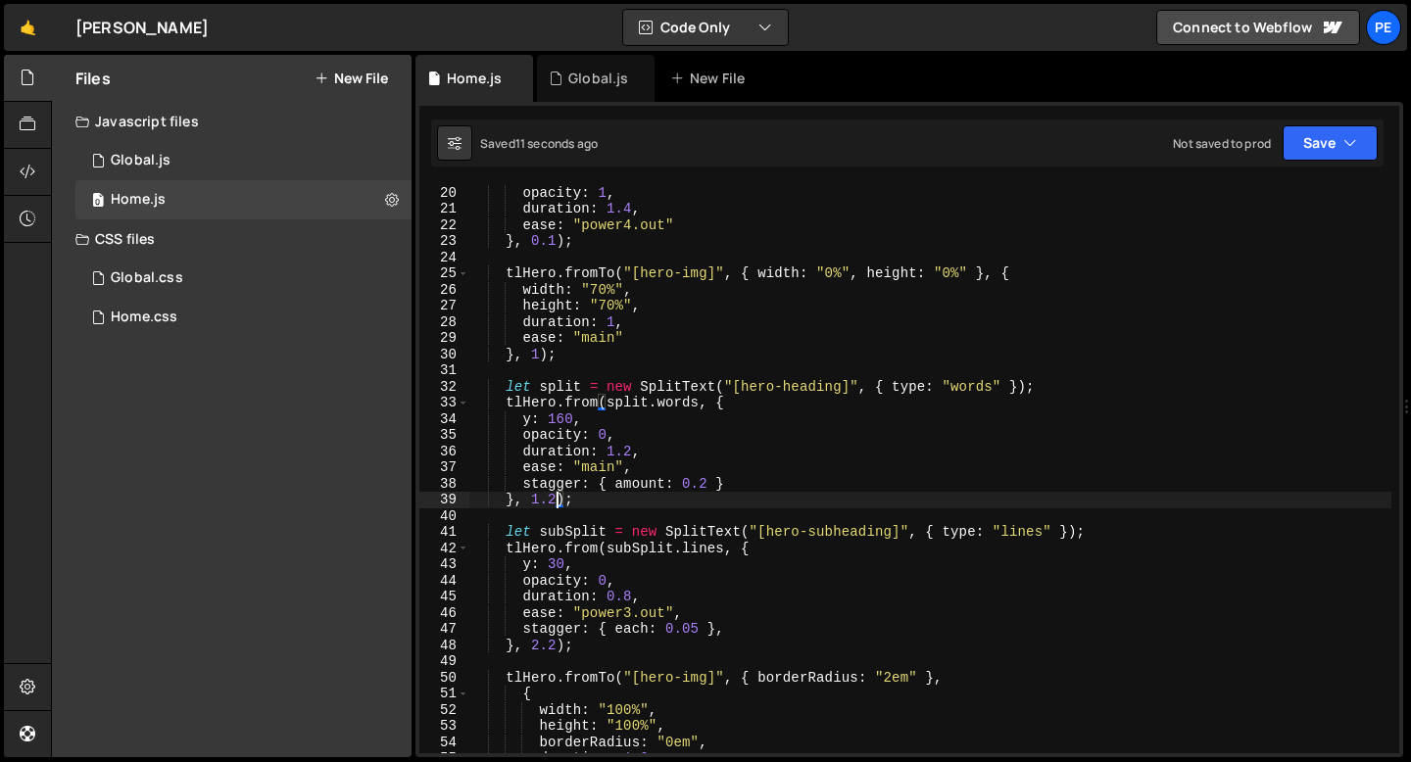
click at [531, 422] on div "scale : 1 , opacity : 1 , duration : 1.4 , ease : "power4.out" } , 0.1 ) ; tlHe…" at bounding box center [929, 470] width 923 height 602
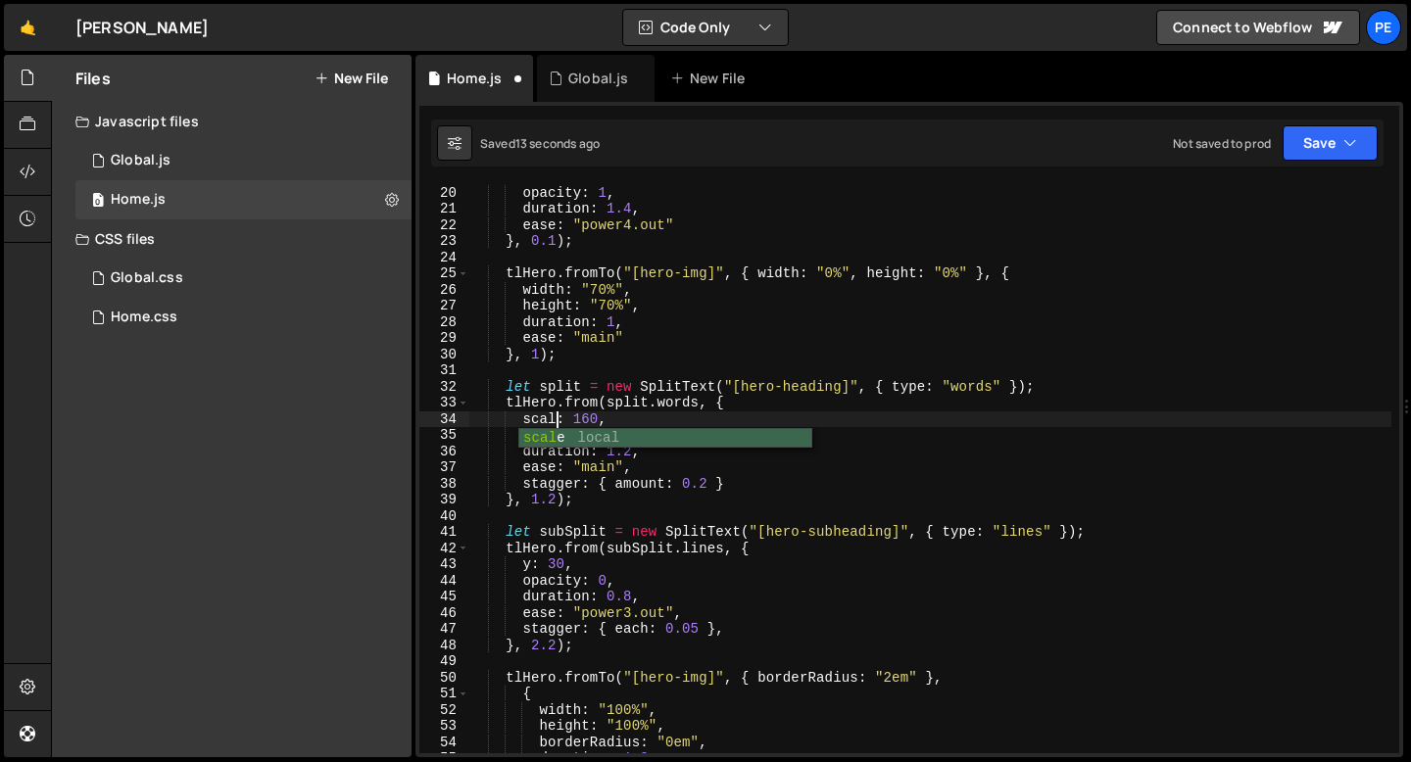
scroll to position [0, 6]
click at [588, 418] on div "scale : 1 , opacity : 1 , duration : 1.4 , ease : "power4.out" } , 0.1 ) ; tlHe…" at bounding box center [929, 470] width 923 height 602
type textarea "scale: 0.6,"
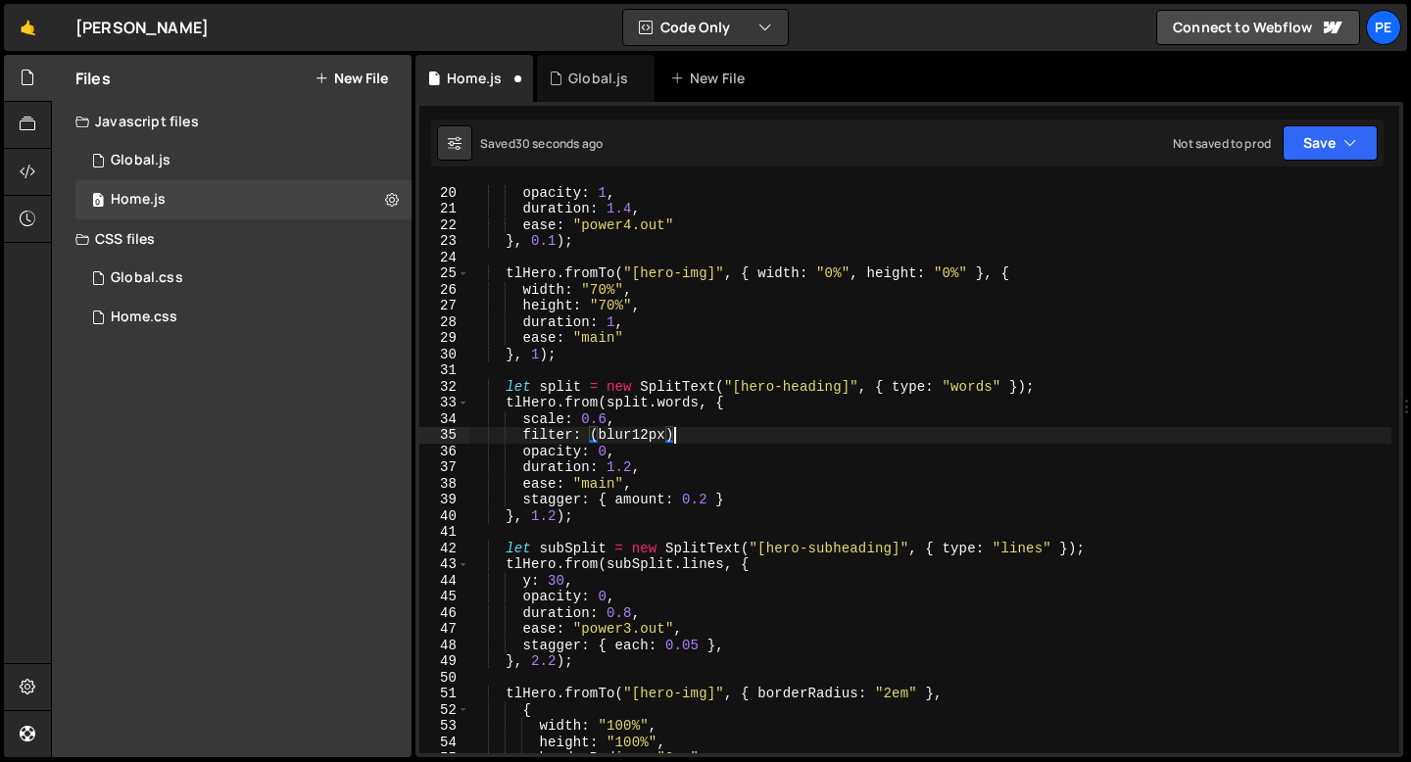
scroll to position [0, 14]
click at [590, 434] on div "scale : 1 , opacity : 1 , duration : 1.4 , ease : "power4.out" } , 0.1 ) ; tlHe…" at bounding box center [929, 470] width 923 height 602
click at [681, 428] on div "scale : 1 , opacity : 1 , duration : 1.4 , ease : "power4.out" } , 0.1 ) ; tlHe…" at bounding box center [929, 470] width 923 height 602
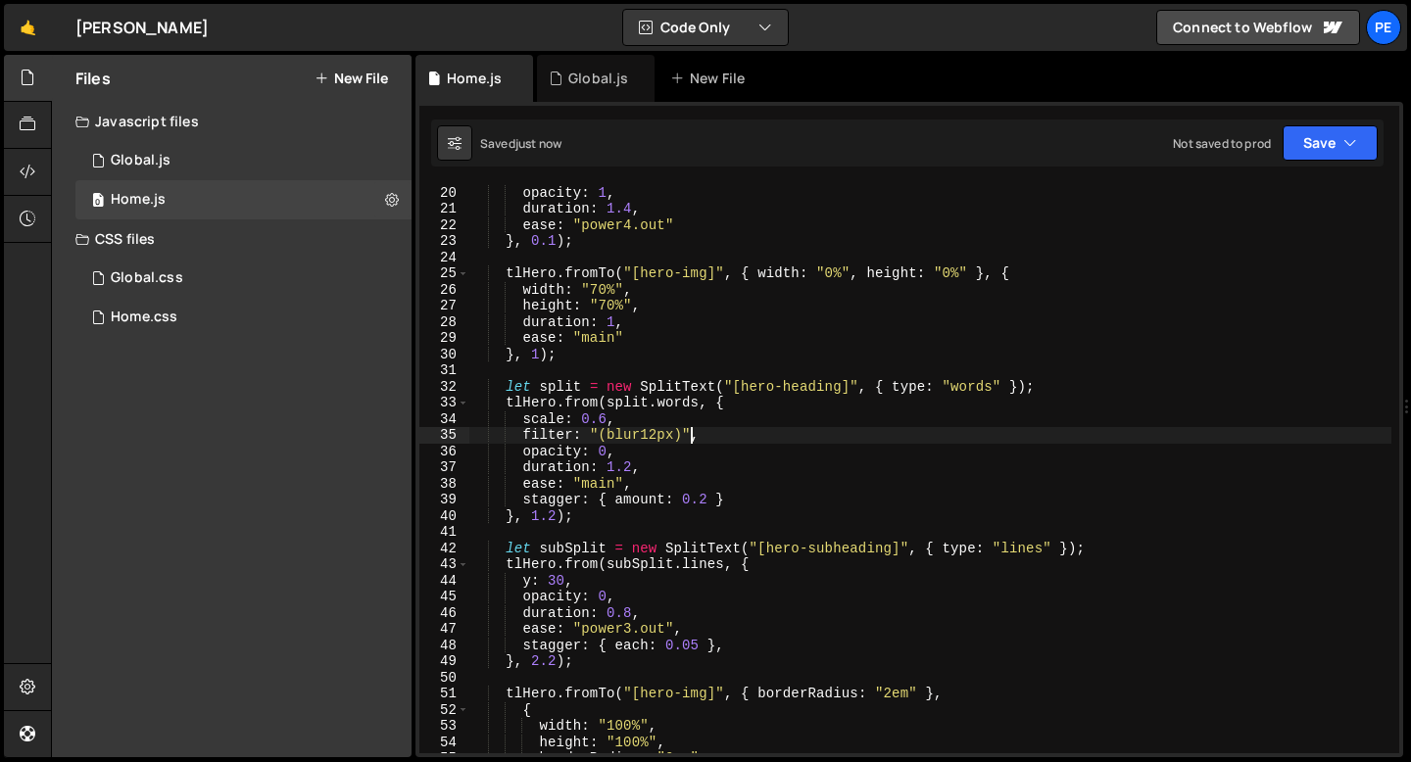
click at [637, 422] on div "scale : 1 , opacity : 1 , duration : 1.4 , ease : "power4.out" } , 0.1 ) ; tlHe…" at bounding box center [929, 470] width 923 height 602
click at [637, 421] on div "scale : 1 , opacity : 1 , duration : 1.4 , ease : "power4.out" } , 0.1 ) ; tlHe…" at bounding box center [929, 470] width 923 height 602
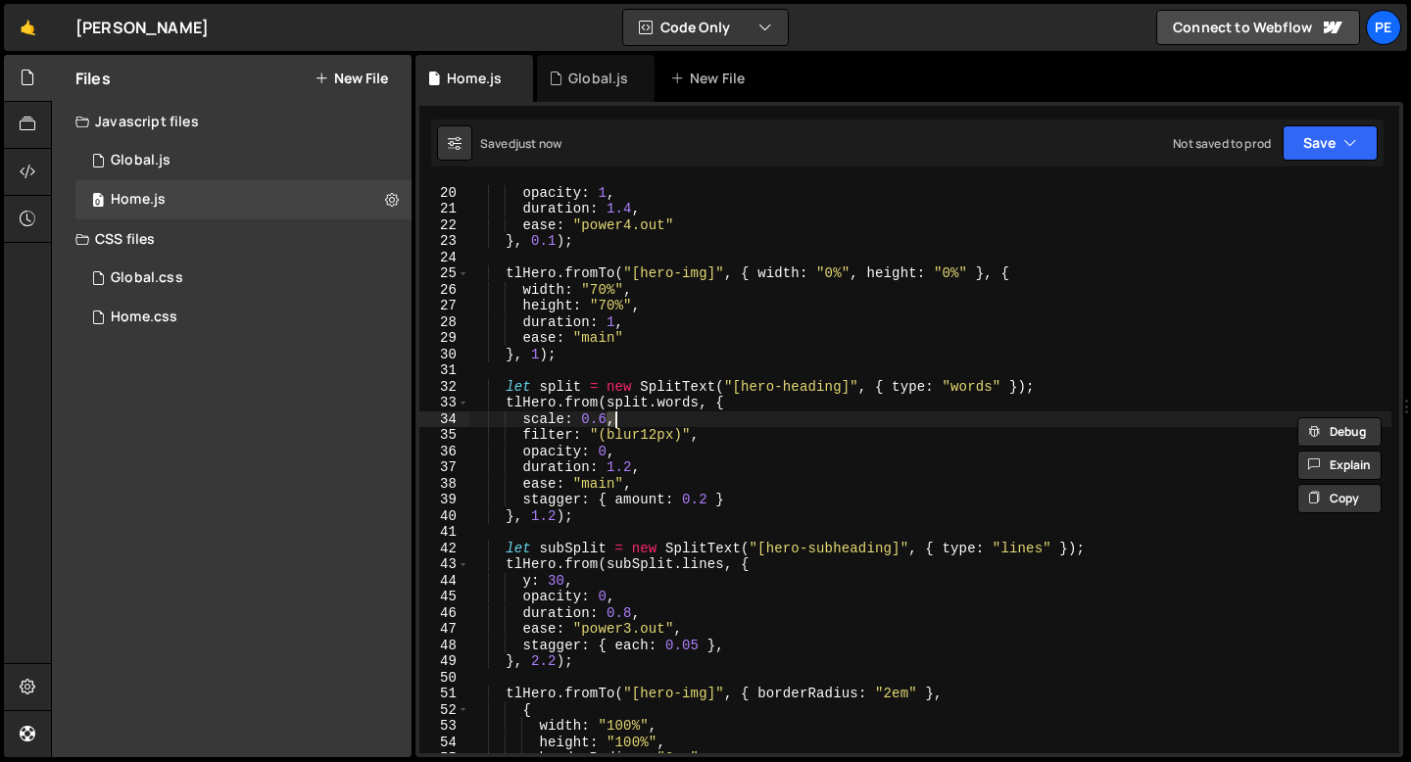
click at [532, 417] on div "scale : 1 , opacity : 1 , duration : 1.4 , ease : "power4.out" } , 0.1 ) ; tlHe…" at bounding box center [929, 470] width 923 height 602
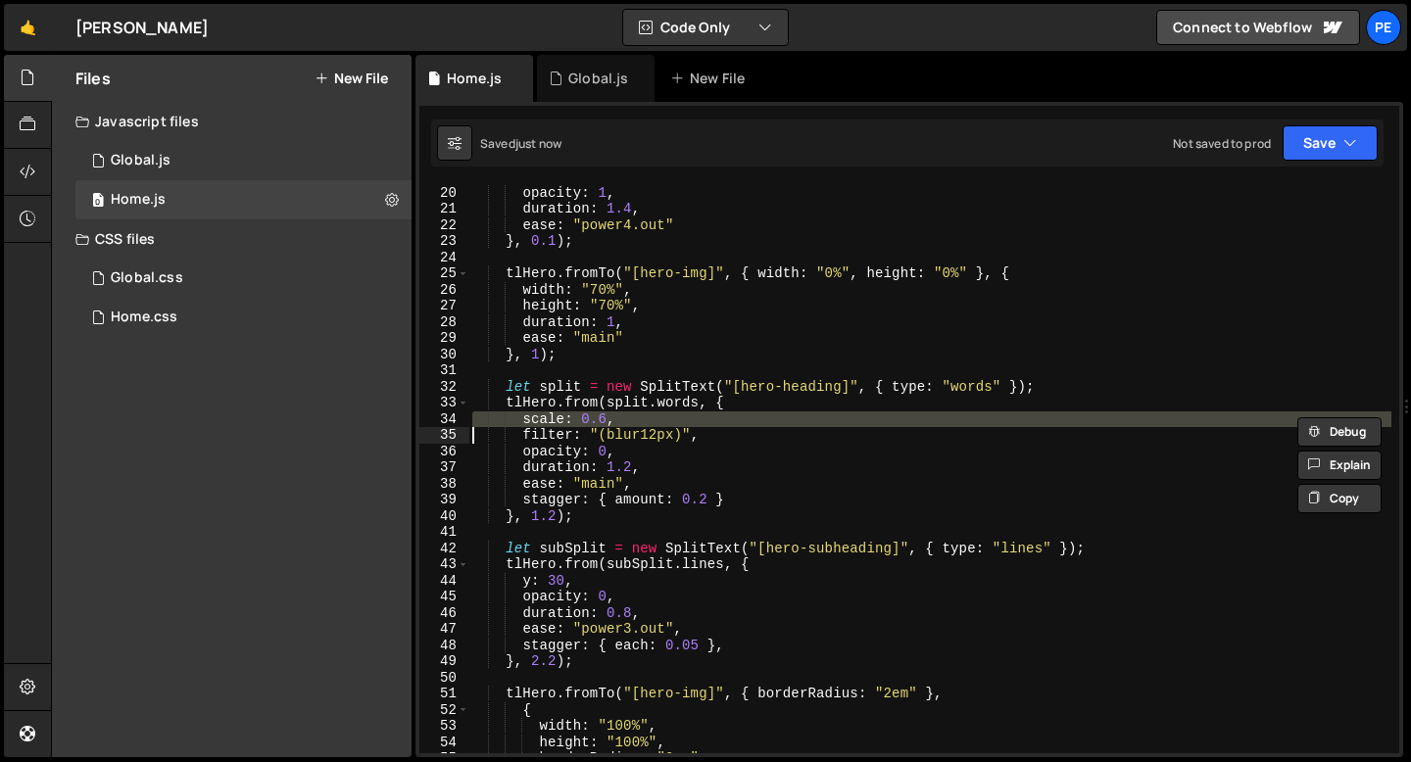
type textarea "filter: "(blur12px)","
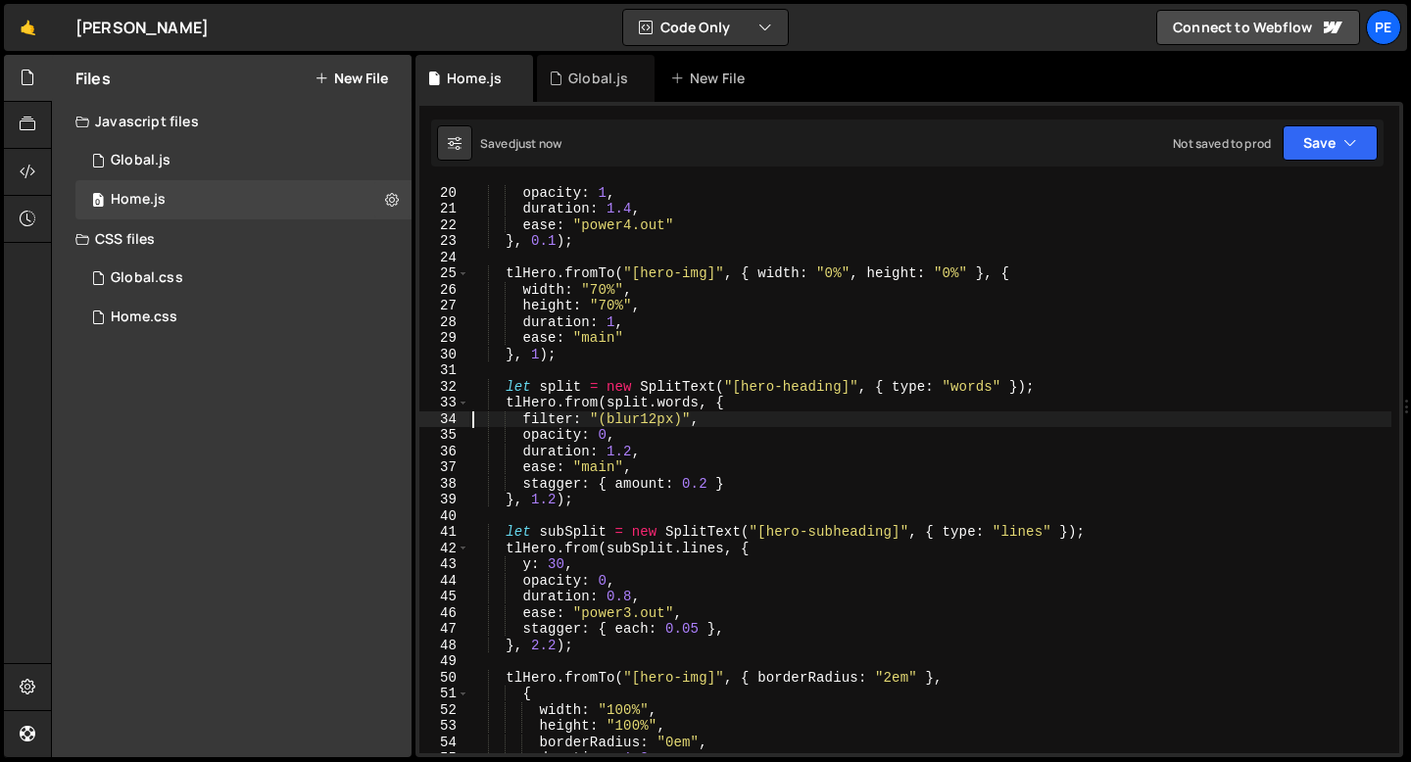
click at [730, 420] on div "scale : 1 , opacity : 1 , duration : 1.4 , ease : "power4.out" } , 0.1 ) ; tlHe…" at bounding box center [929, 470] width 923 height 602
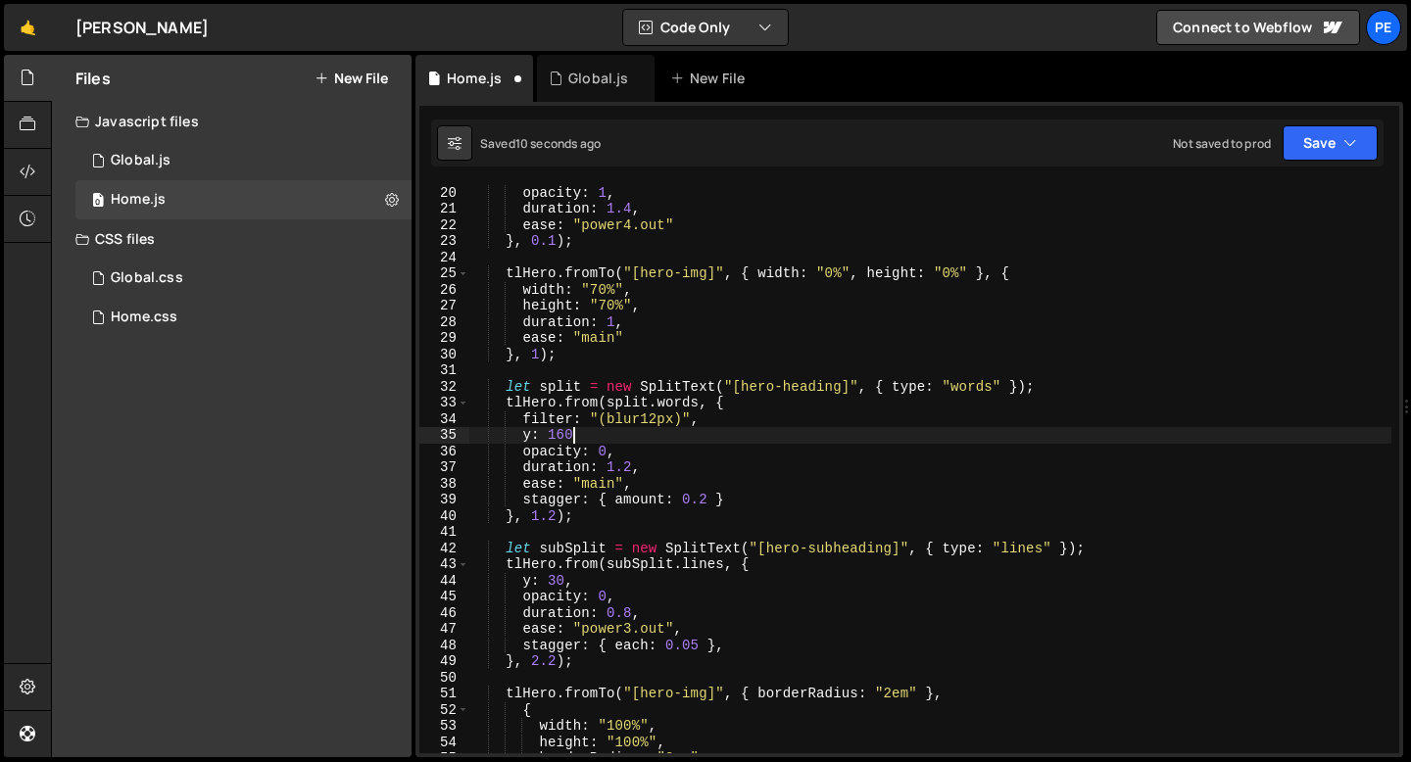
scroll to position [0, 6]
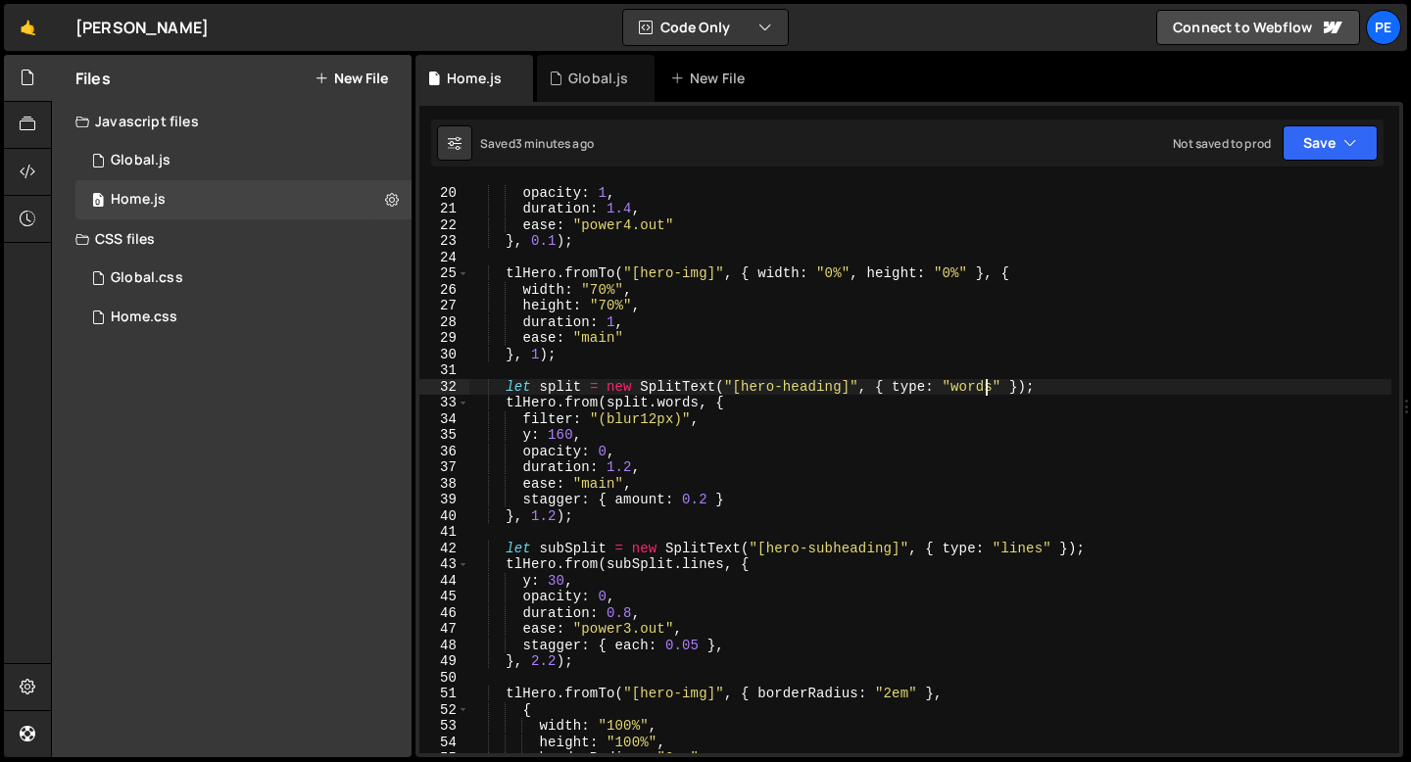
click at [990, 391] on div "scale : 1 , opacity : 1 , duration : 1.4 , ease : "power4.out" } , 0.1 ) ; tlHe…" at bounding box center [929, 470] width 923 height 602
click at [685, 403] on div "scale : 1 , opacity : 1 , duration : 1.4 , ease : "power4.out" } , 0.1 ) ; tlHe…" at bounding box center [929, 470] width 923 height 602
click at [684, 403] on div "scale : 1 , opacity : 1 , duration : 1.4 , ease : "power4.out" } , 0.1 ) ; tlHe…" at bounding box center [929, 470] width 923 height 602
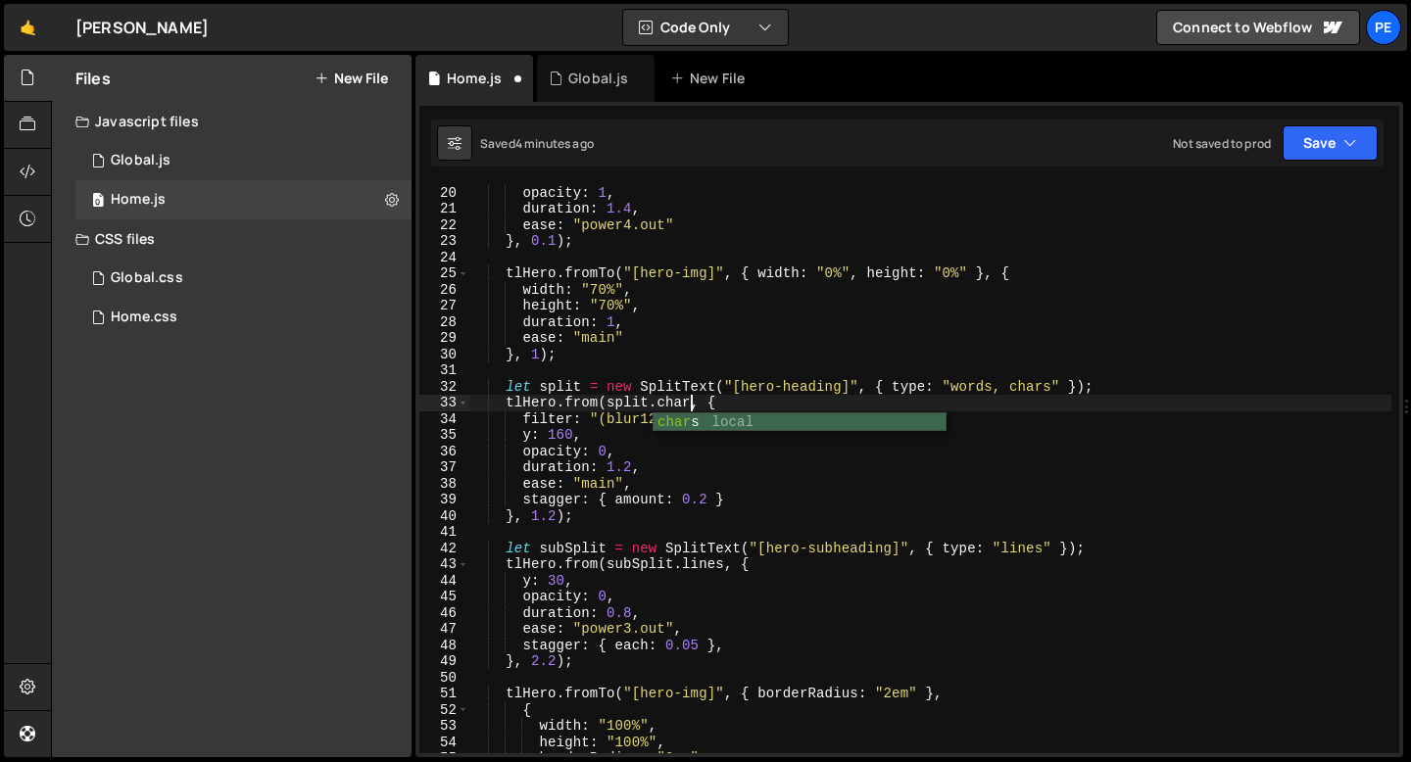
scroll to position [0, 16]
click at [708, 499] on div "scale : 1 , opacity : 1 , duration : 1.4 , ease : "power4.out" } , 0.1 ) ; tlHe…" at bounding box center [929, 470] width 923 height 602
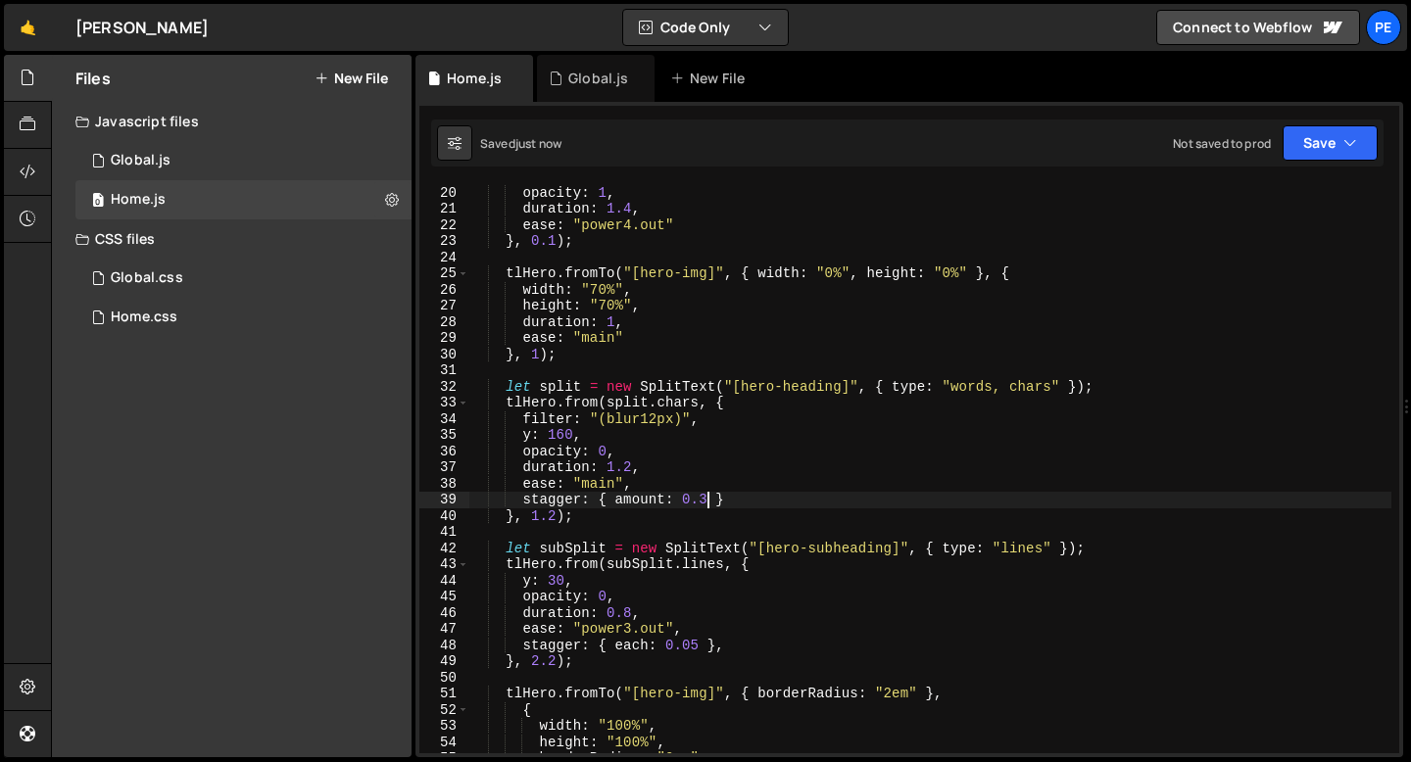
click at [709, 424] on div "scale : 1 , opacity : 1 , duration : 1.4 , ease : "power4.out" } , 0.1 ) ; tlHe…" at bounding box center [929, 470] width 923 height 602
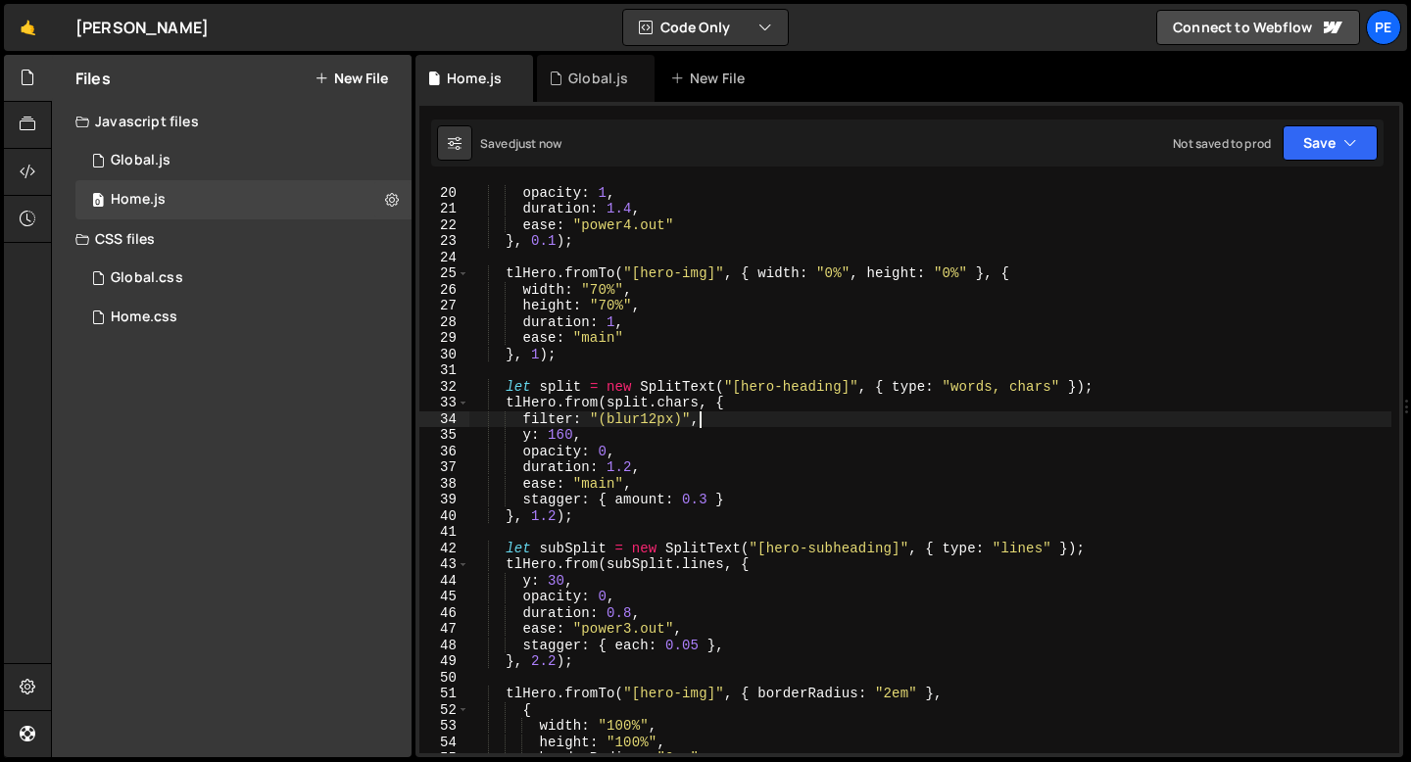
click at [709, 424] on div "scale : 1 , opacity : 1 , duration : 1.4 , ease : "power4.out" } , 0.1 ) ; tlHe…" at bounding box center [929, 470] width 923 height 602
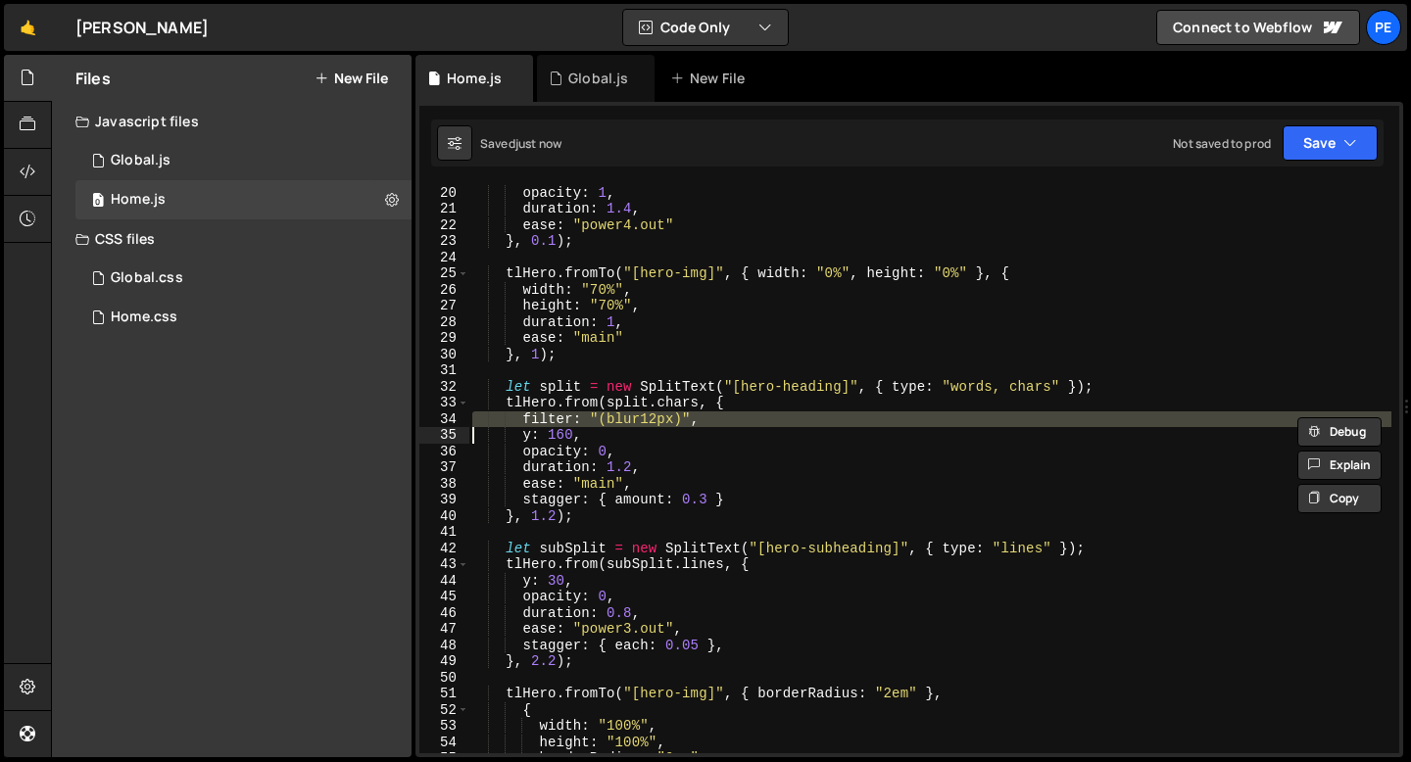
click at [709, 424] on div "scale : 1 , opacity : 1 , duration : 1.4 , ease : "power4.out" } , 0.1 ) ; tlHe…" at bounding box center [929, 470] width 923 height 602
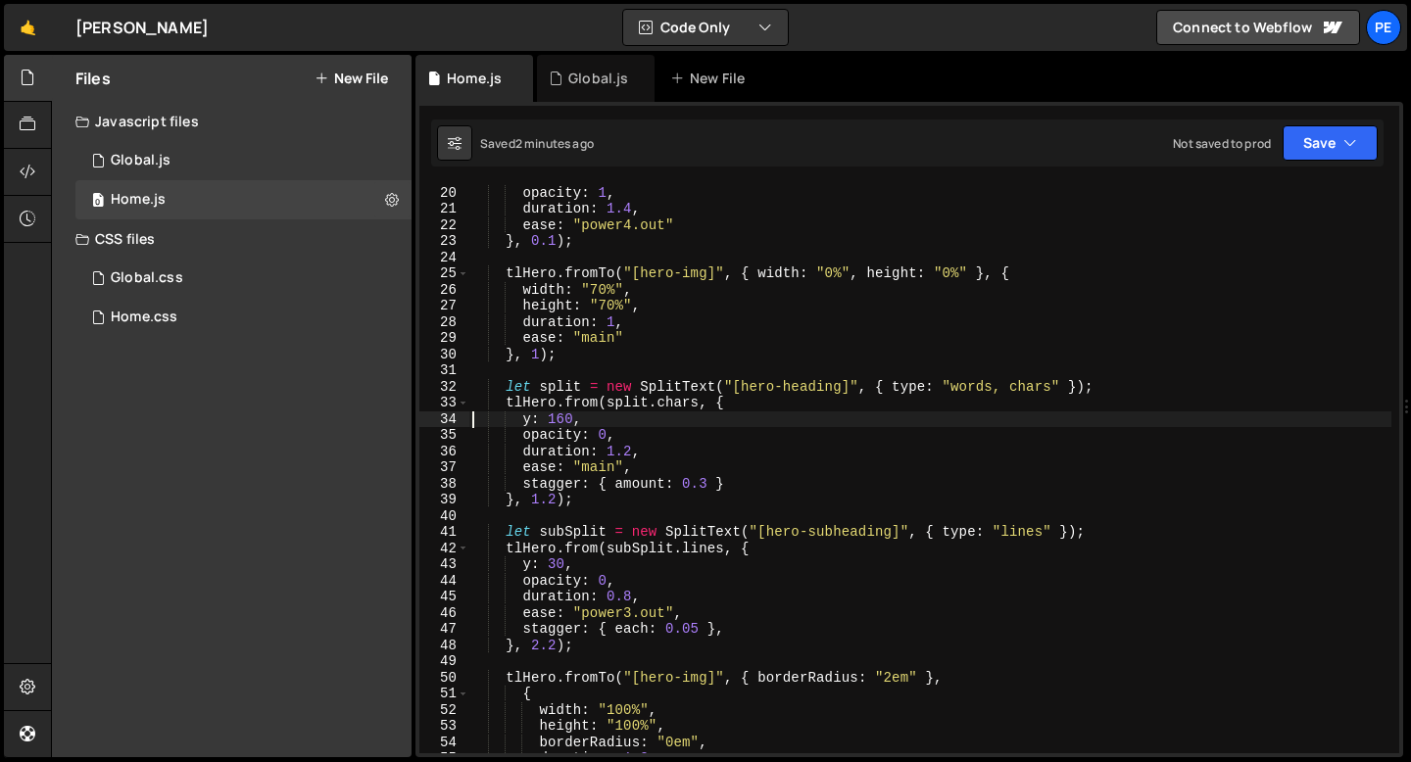
click at [632, 243] on div "scale : 1 , opacity : 1 , duration : 1.4 , ease : "power4.out" } , 0.1 ) ; tlHe…" at bounding box center [929, 470] width 923 height 602
type textarea "}, 0.1);"
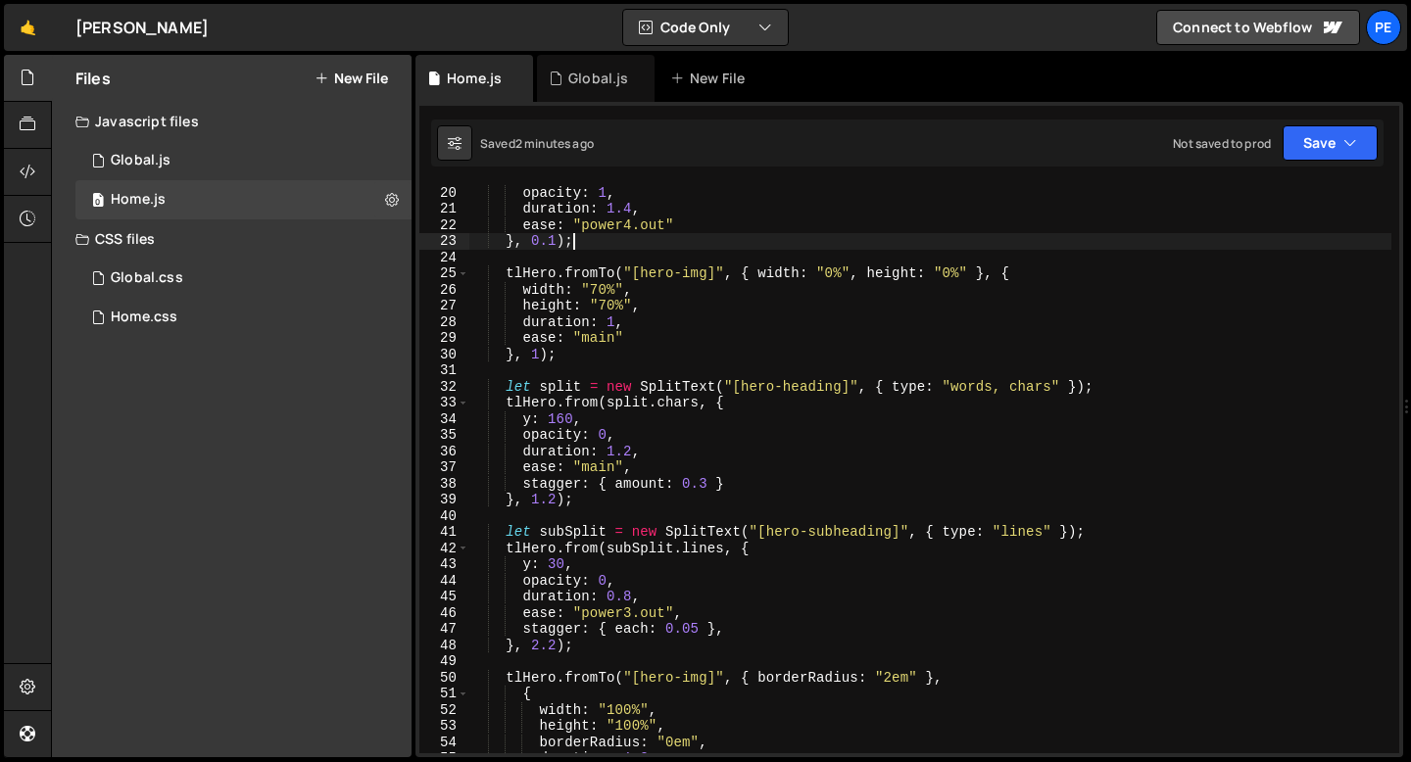
scroll to position [0, 6]
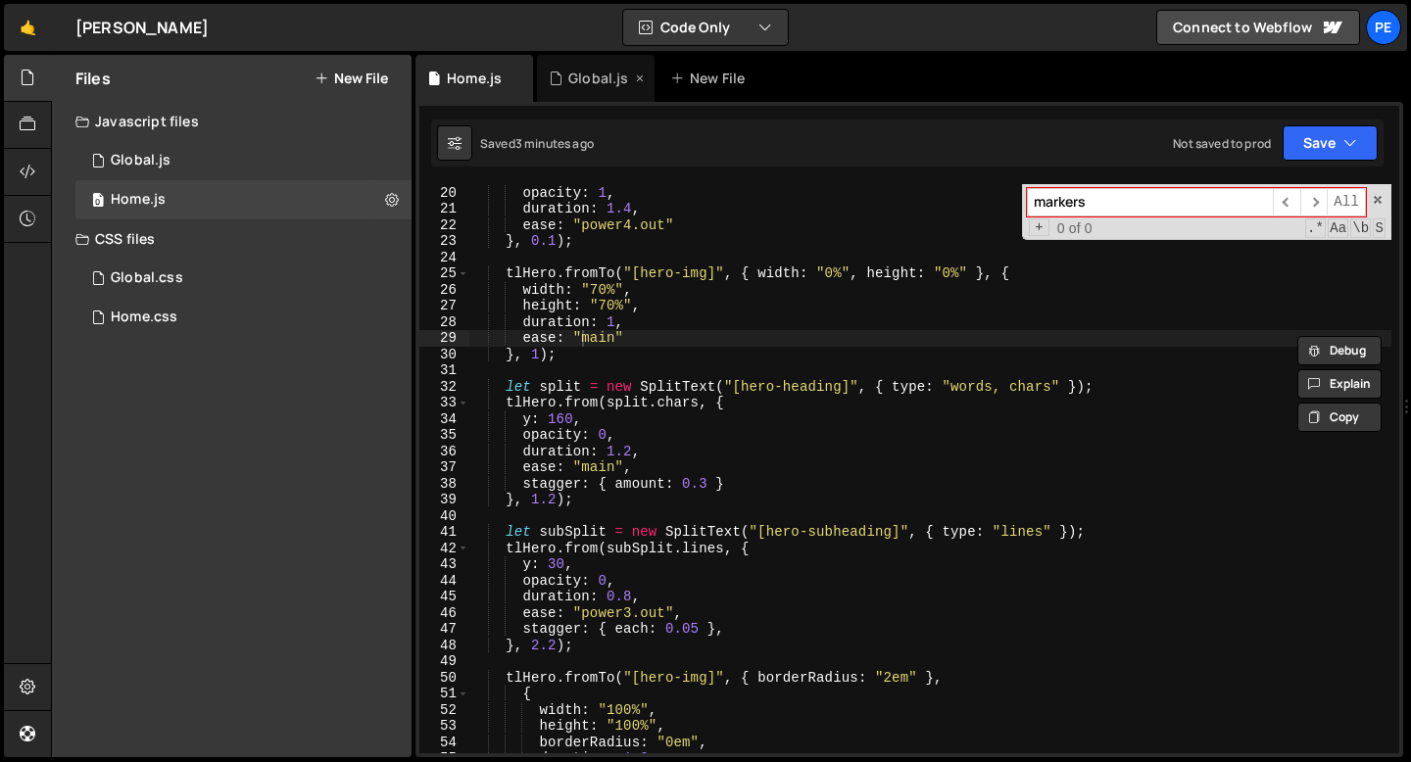
type input "markers"
click at [556, 65] on div "Global.js" at bounding box center [596, 78] width 118 height 47
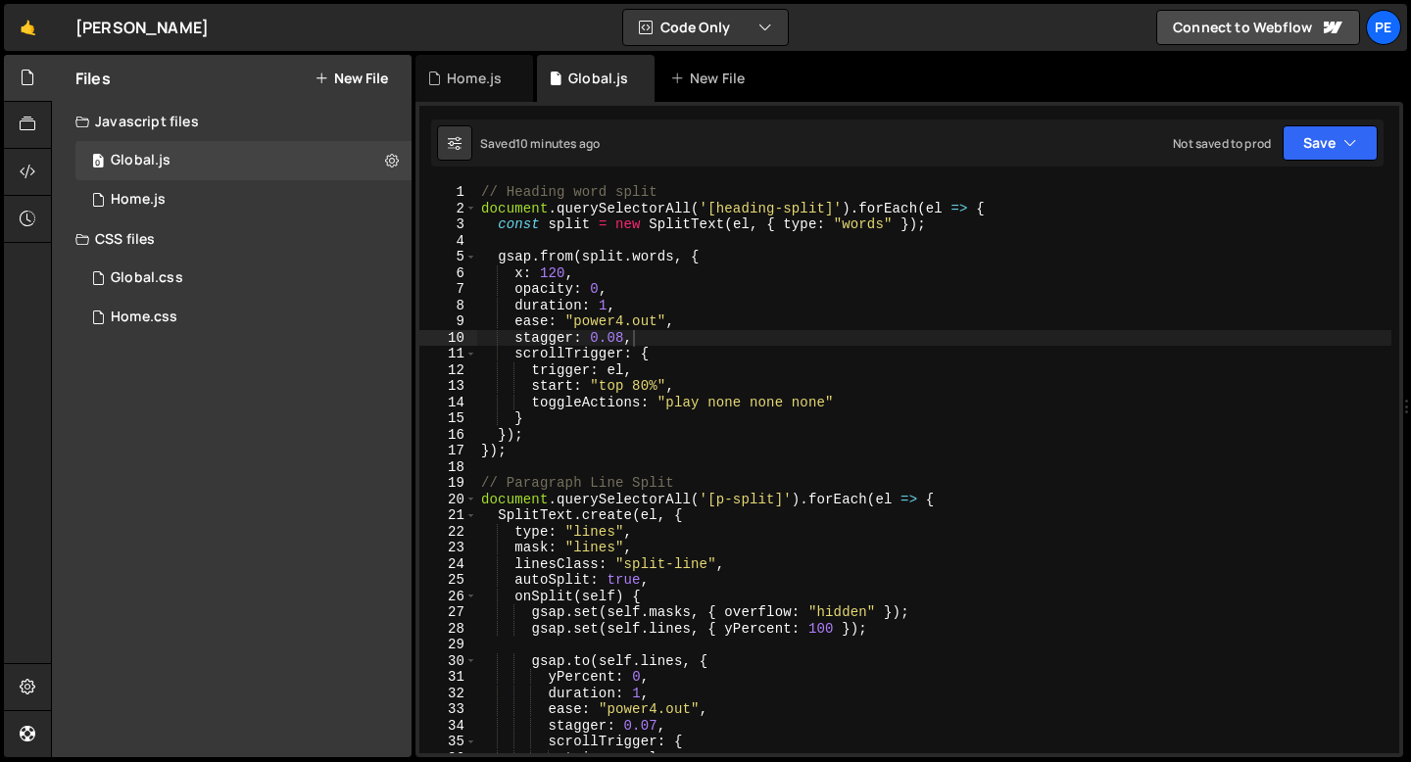
type textarea "gsap.from(split.words, {"
click at [836, 251] on div "// Heading word split document . querySelectorAll ( '[heading-split]' ) . forEa…" at bounding box center [934, 485] width 914 height 602
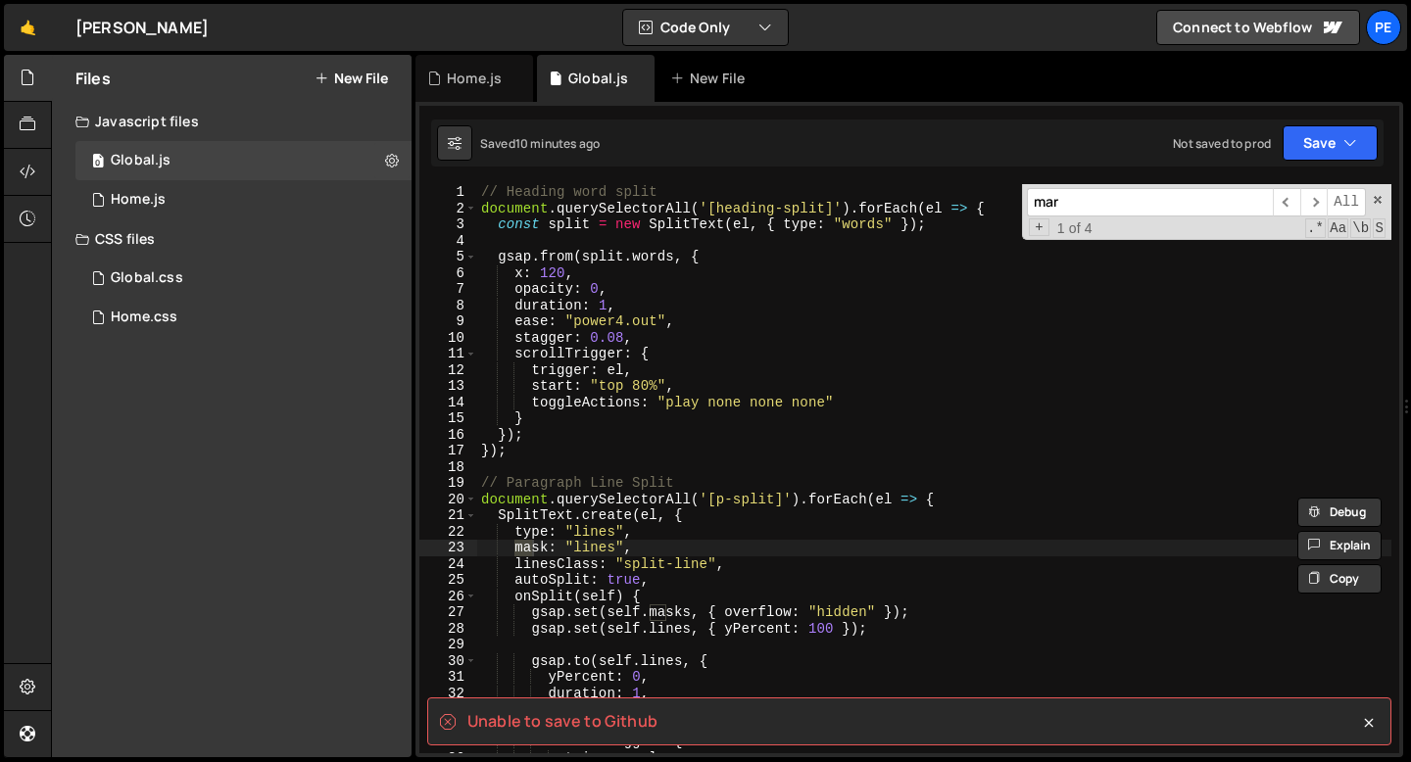
scroll to position [653, 0]
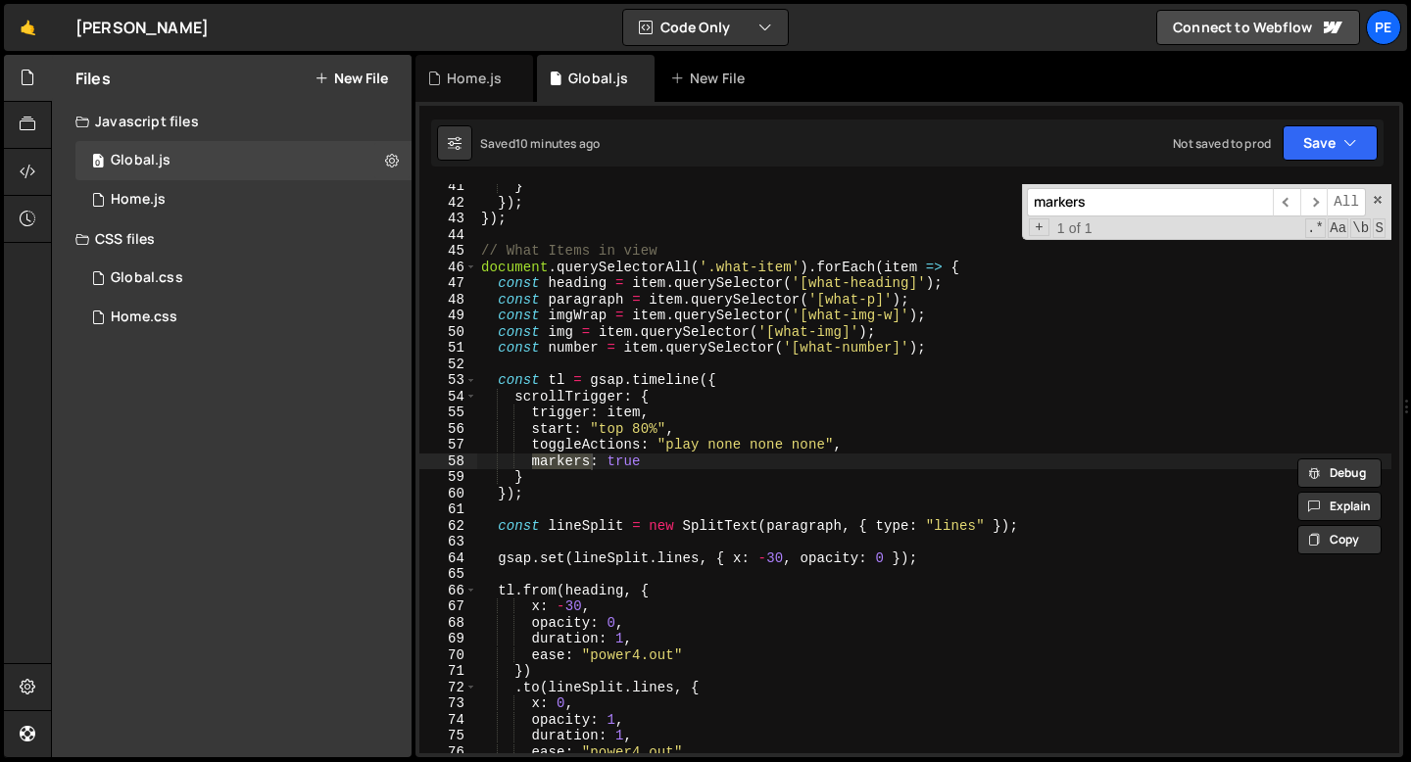
type input "markers"
click at [630, 464] on div "} }) ; }) ; // What Items in view document . querySelectorAll ( '.what-item' ) …" at bounding box center [934, 479] width 914 height 602
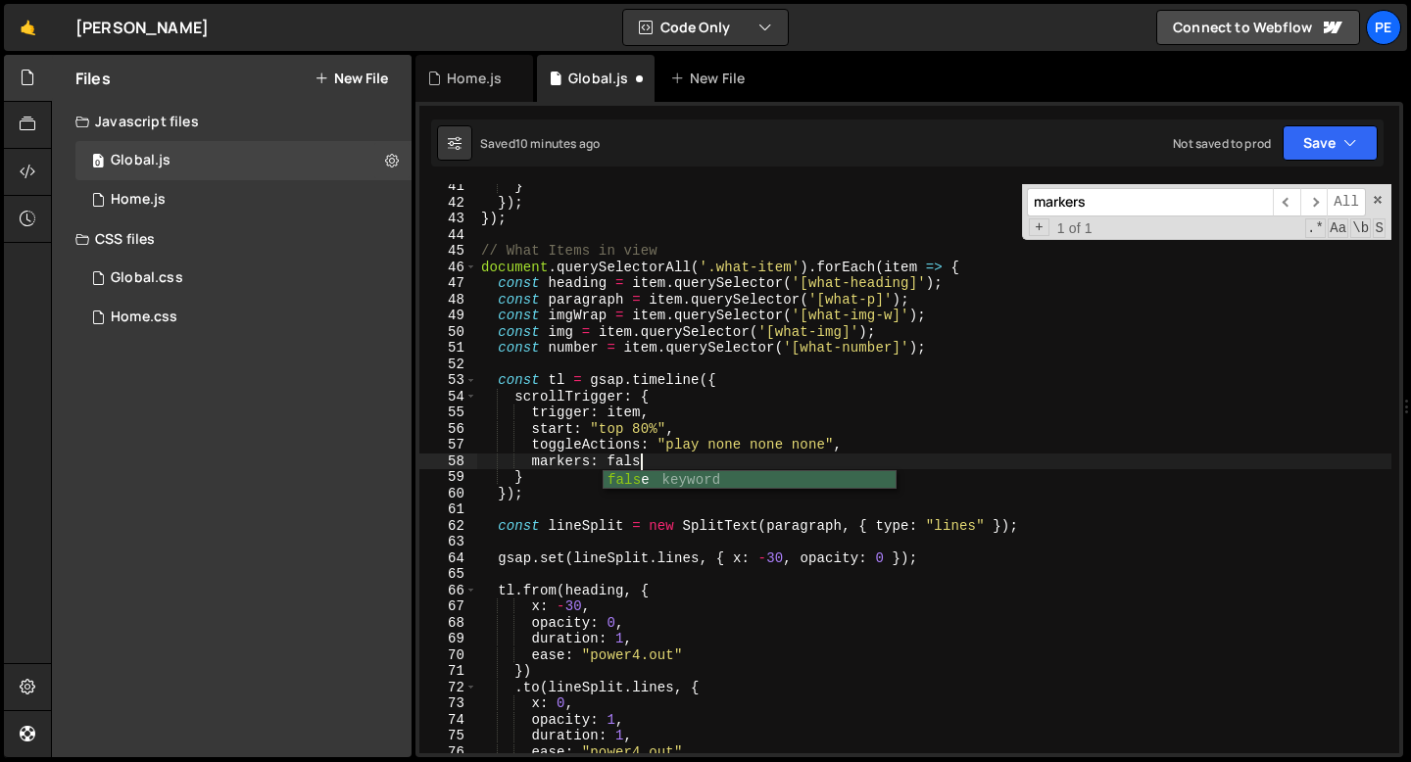
scroll to position [0, 11]
type textarea "markers: false"
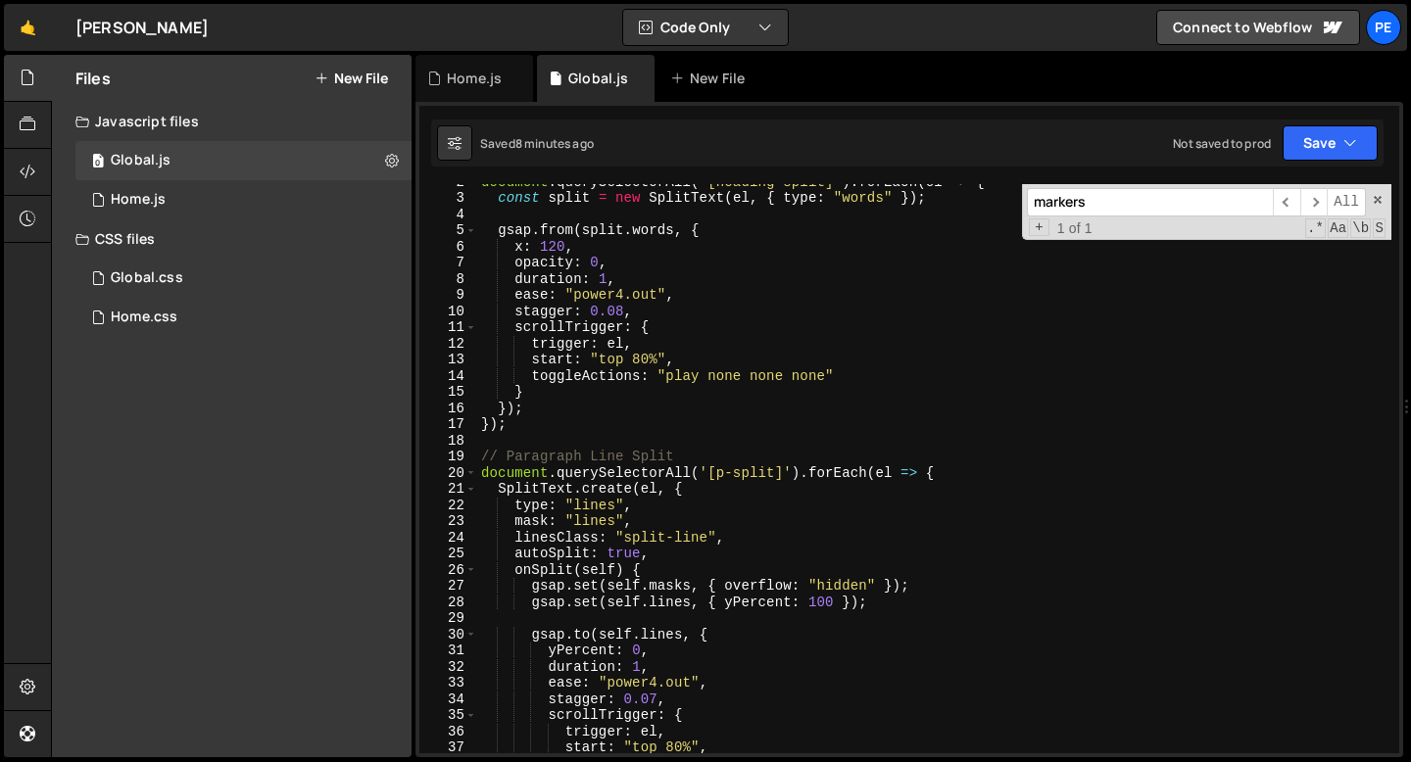
scroll to position [0, 0]
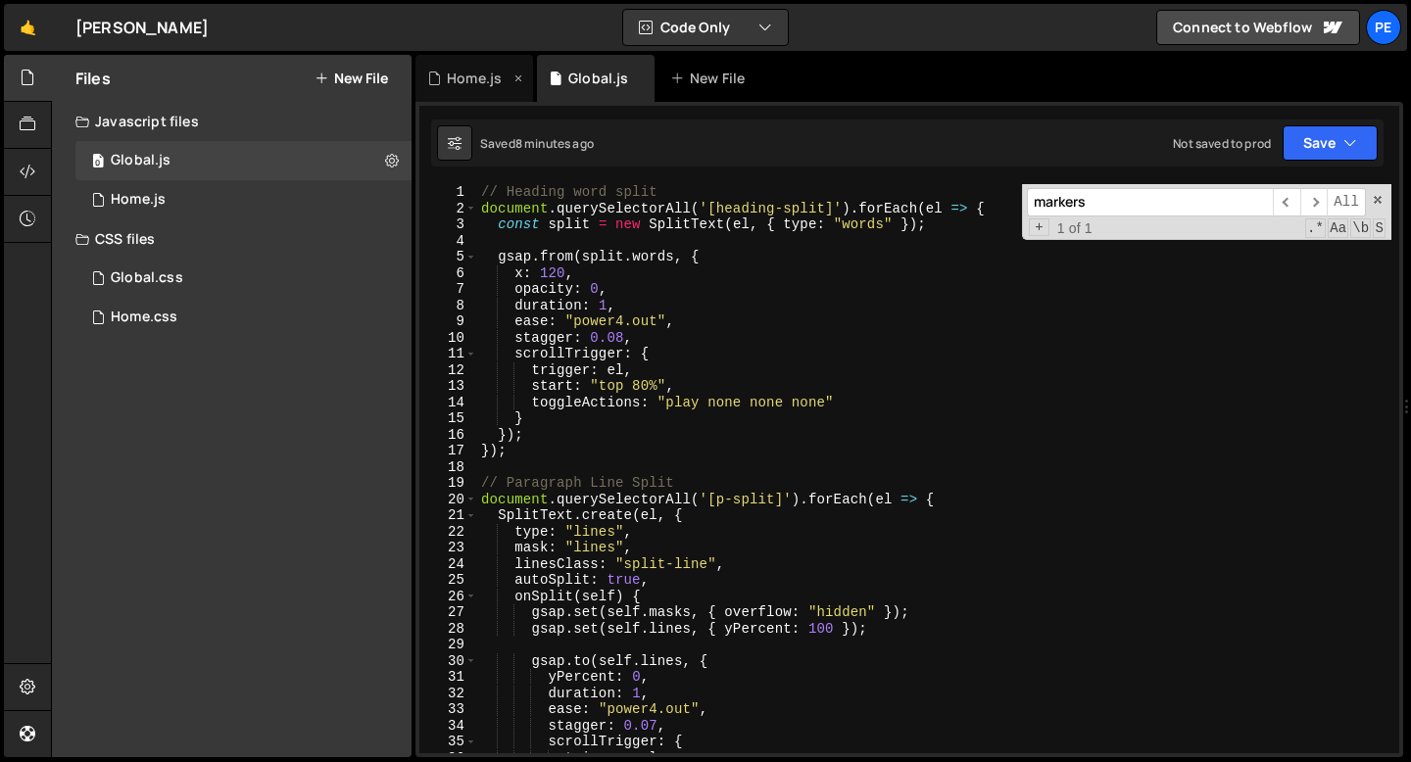
click at [471, 89] on div "Home.js" at bounding box center [474, 78] width 118 height 47
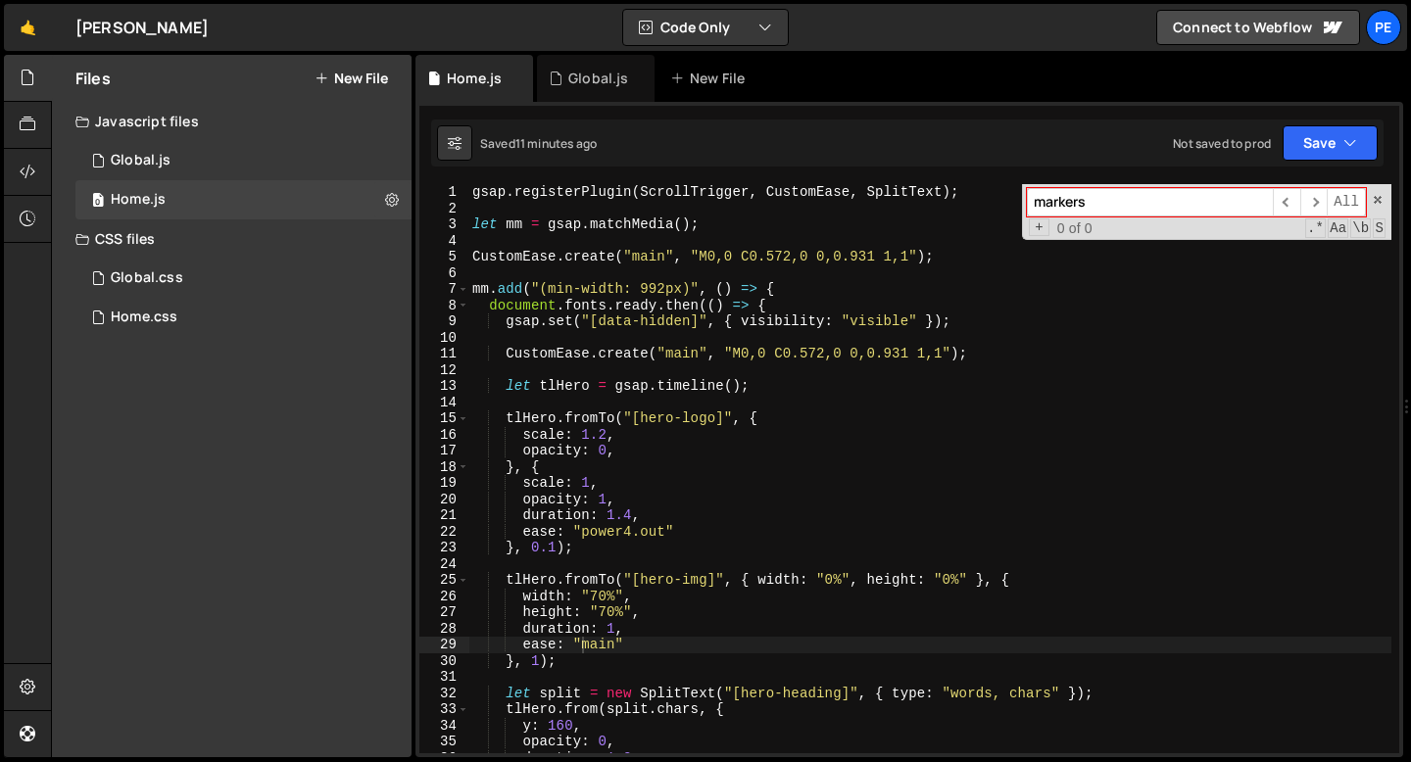
click at [557, 551] on div "gsap . registerPlugin ( ScrollTrigger , CustomEase , SplitText ) ; let mm = gsa…" at bounding box center [929, 485] width 923 height 602
click at [632, 511] on div "gsap . registerPlugin ( ScrollTrigger , CustomEase , SplitText ) ; let mm = gsa…" at bounding box center [929, 485] width 923 height 602
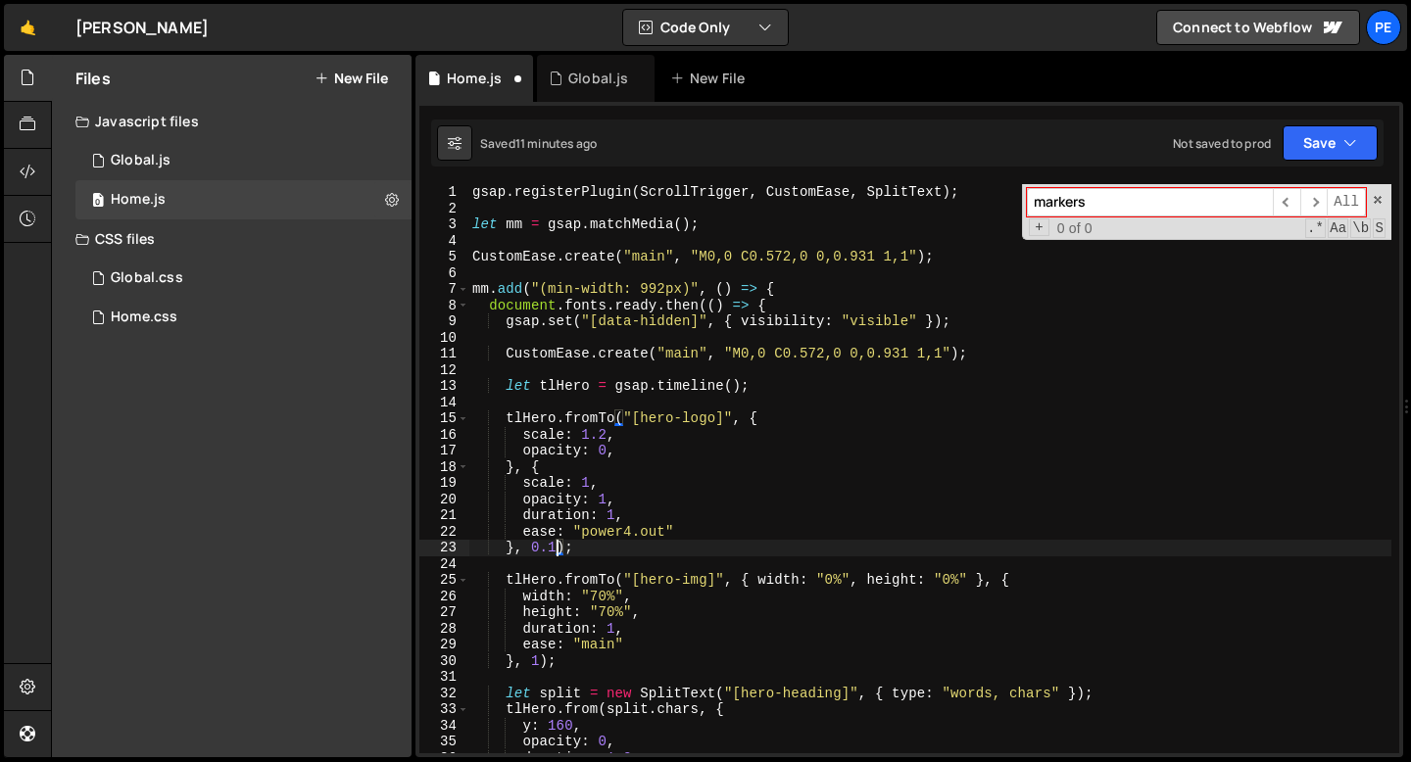
click at [557, 550] on div "gsap . registerPlugin ( ScrollTrigger , CustomEase , SplitText ) ; let mm = gsa…" at bounding box center [929, 485] width 923 height 602
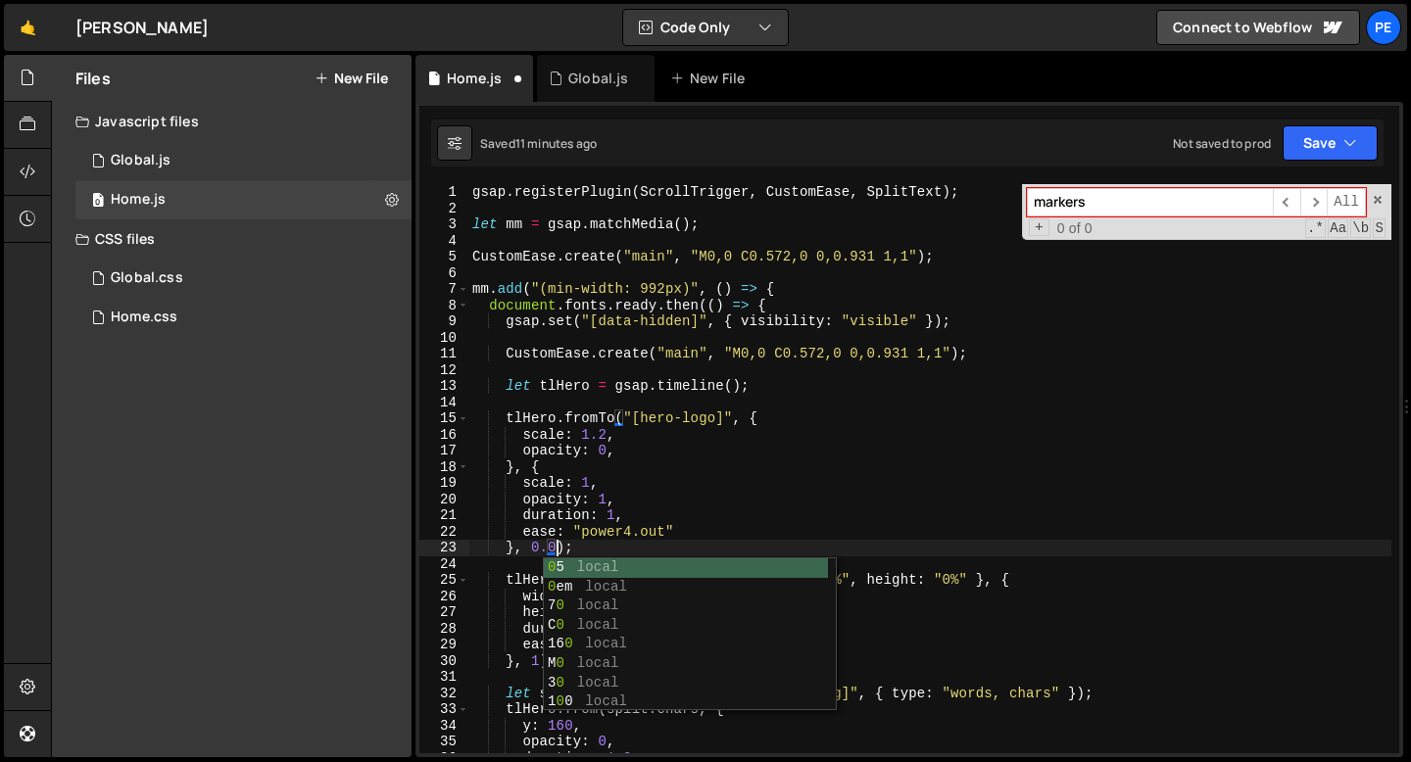
scroll to position [0, 6]
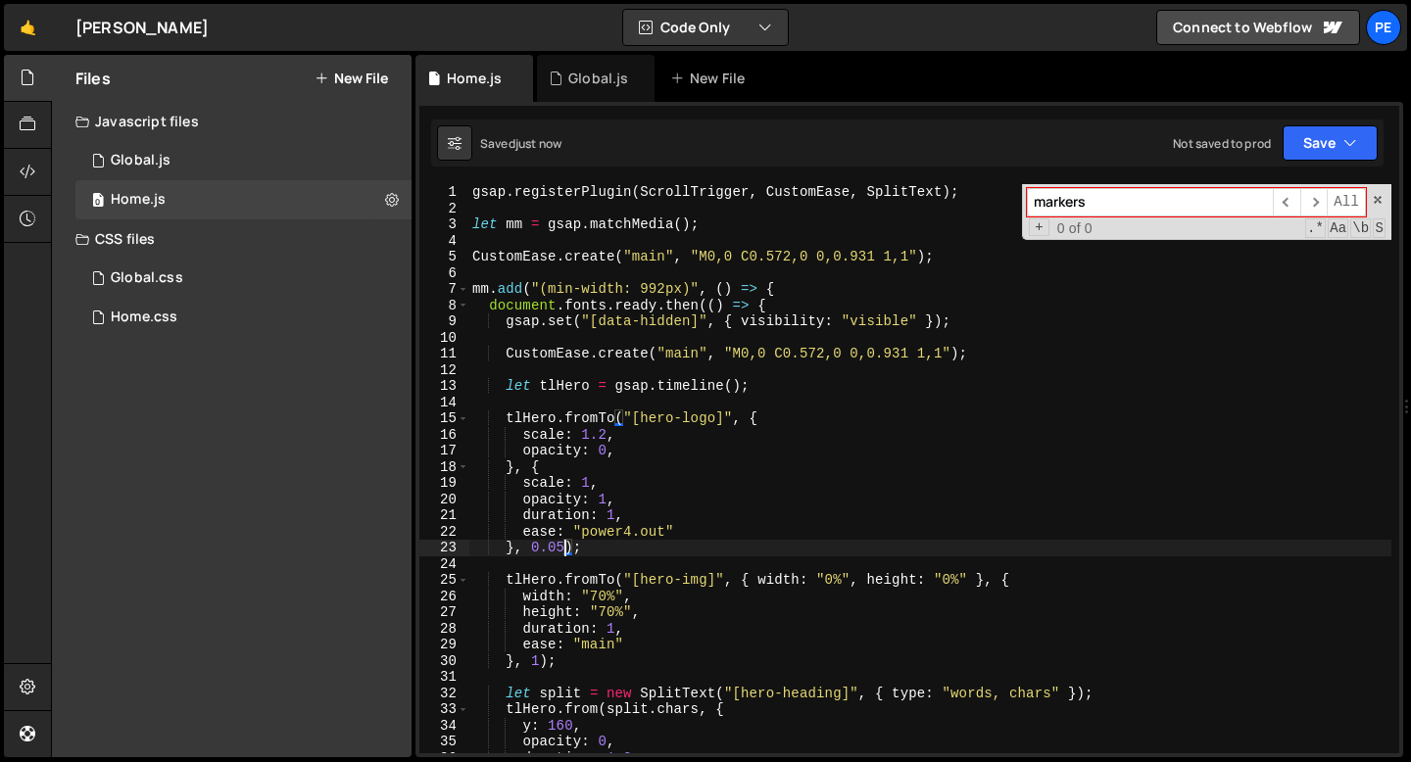
click at [606, 437] on div "gsap . registerPlugin ( ScrollTrigger , CustomEase , SplitText ) ; let mm = gsa…" at bounding box center [929, 485] width 923 height 602
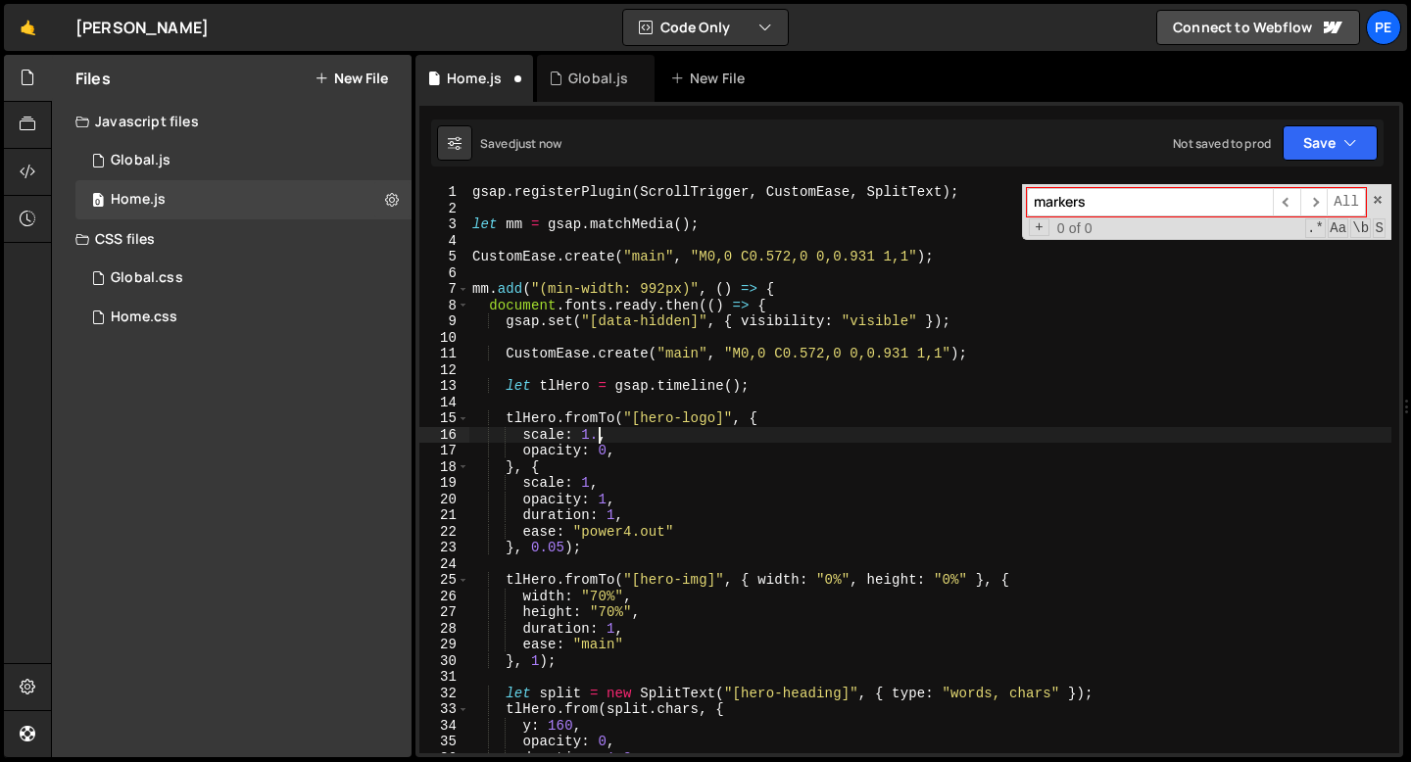
scroll to position [0, 9]
click at [618, 440] on div "gsap . registerPlugin ( ScrollTrigger , CustomEase , SplitText ) ; let mm = gsa…" at bounding box center [929, 485] width 923 height 602
type textarea "scale: 1.4,"
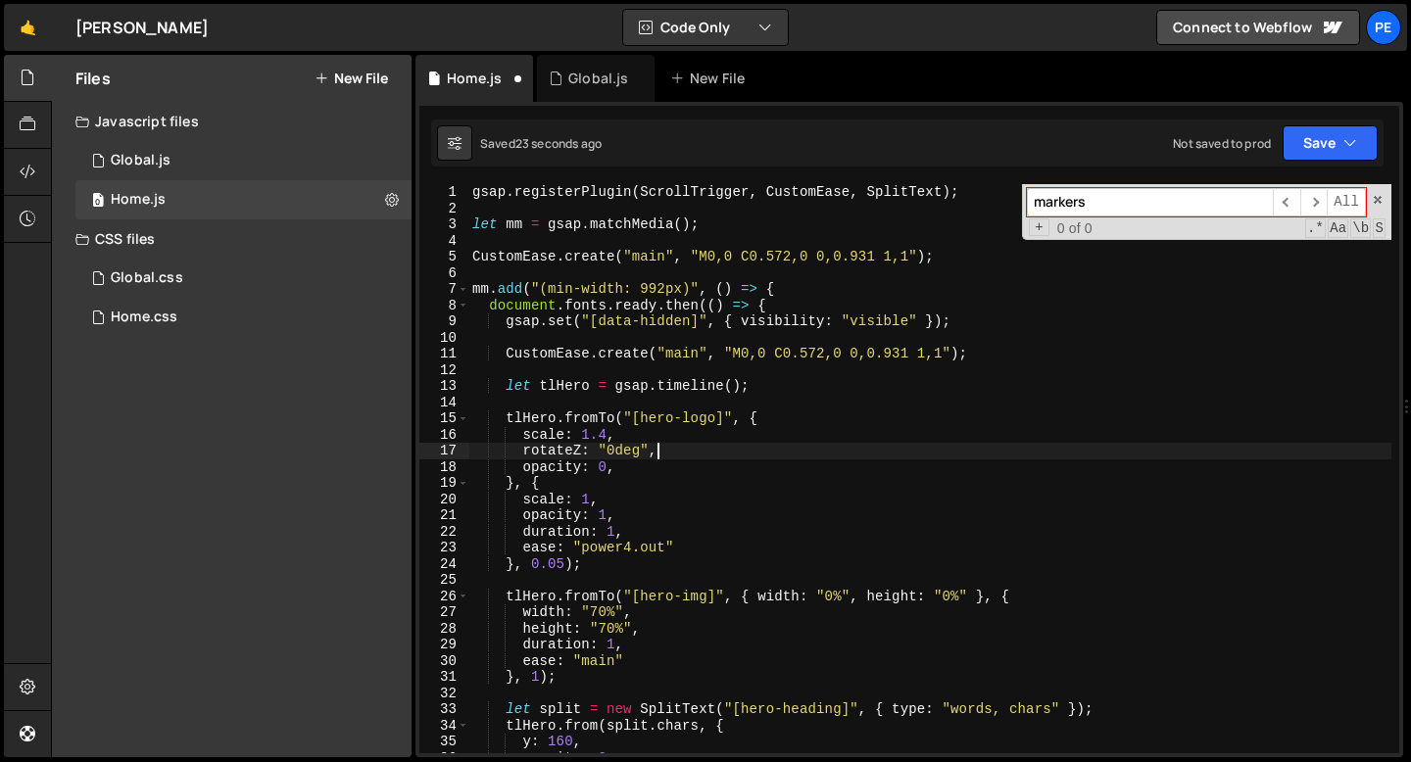
scroll to position [0, 12]
click at [658, 456] on div "gsap . registerPlugin ( ScrollTrigger , CustomEase , SplitText ) ; let mm = gsa…" at bounding box center [929, 485] width 923 height 602
click at [658, 455] on div "gsap . registerPlugin ( ScrollTrigger , CustomEase , SplitText ) ; let mm = gsa…" at bounding box center [929, 485] width 923 height 602
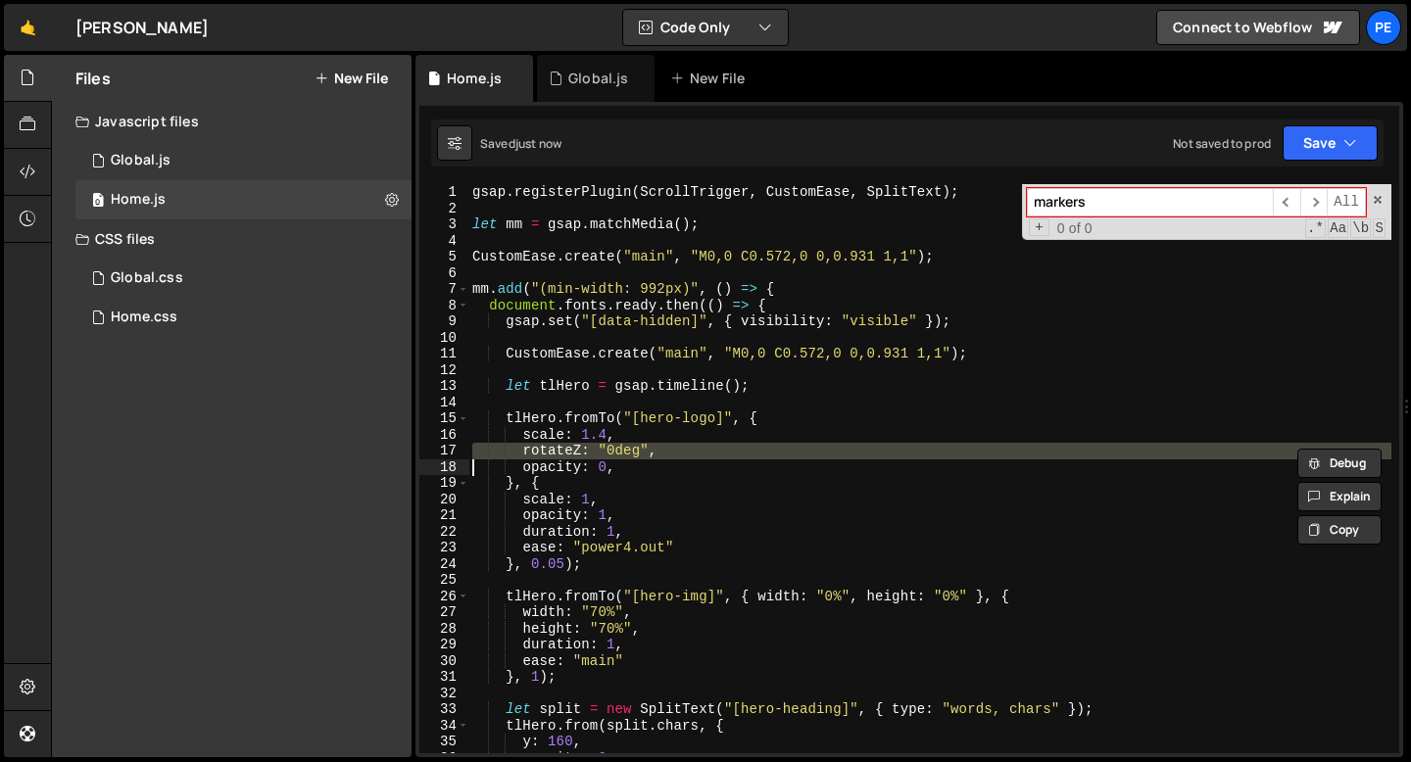
click at [629, 515] on div "gsap . registerPlugin ( ScrollTrigger , CustomEase , SplitText ) ; let mm = gsa…" at bounding box center [929, 485] width 923 height 602
type textarea "opacity: 1,"
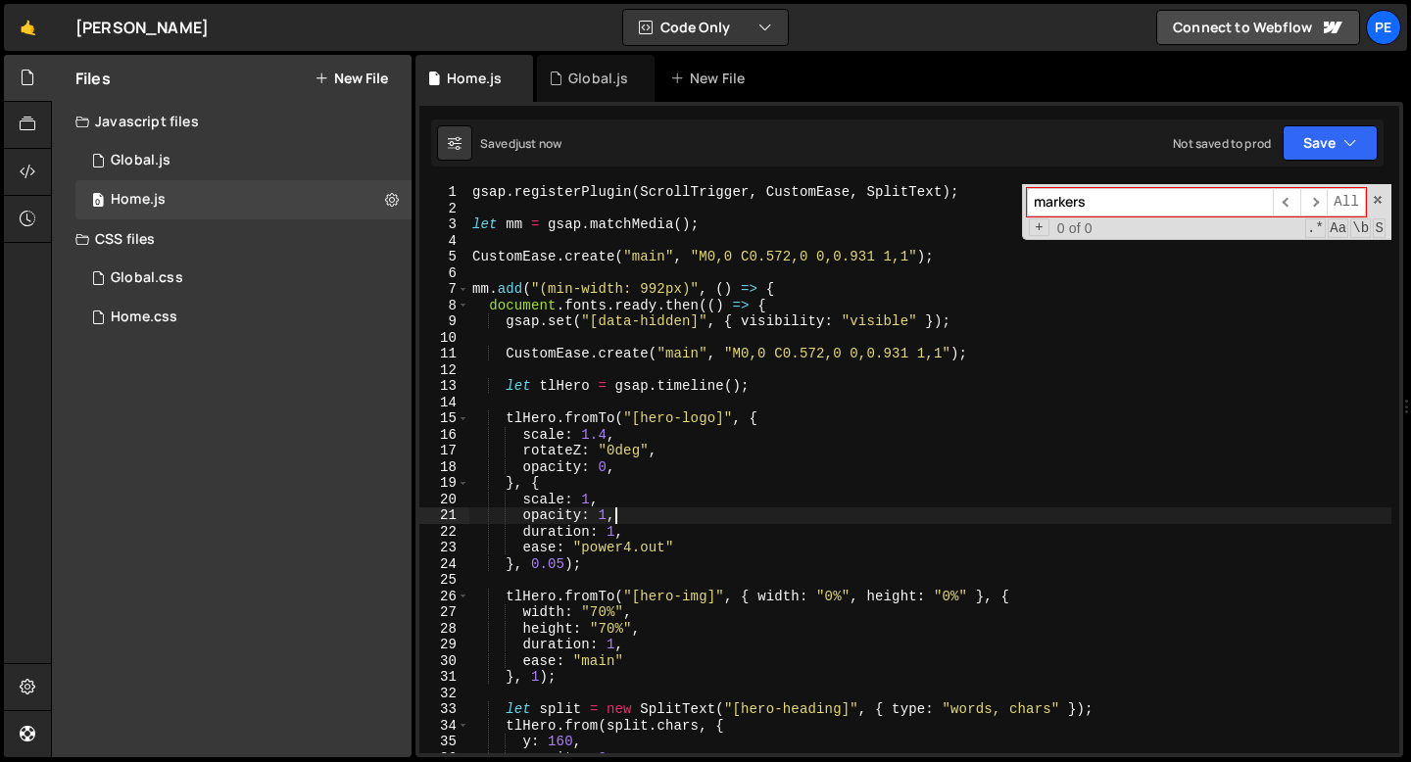
scroll to position [0, 2]
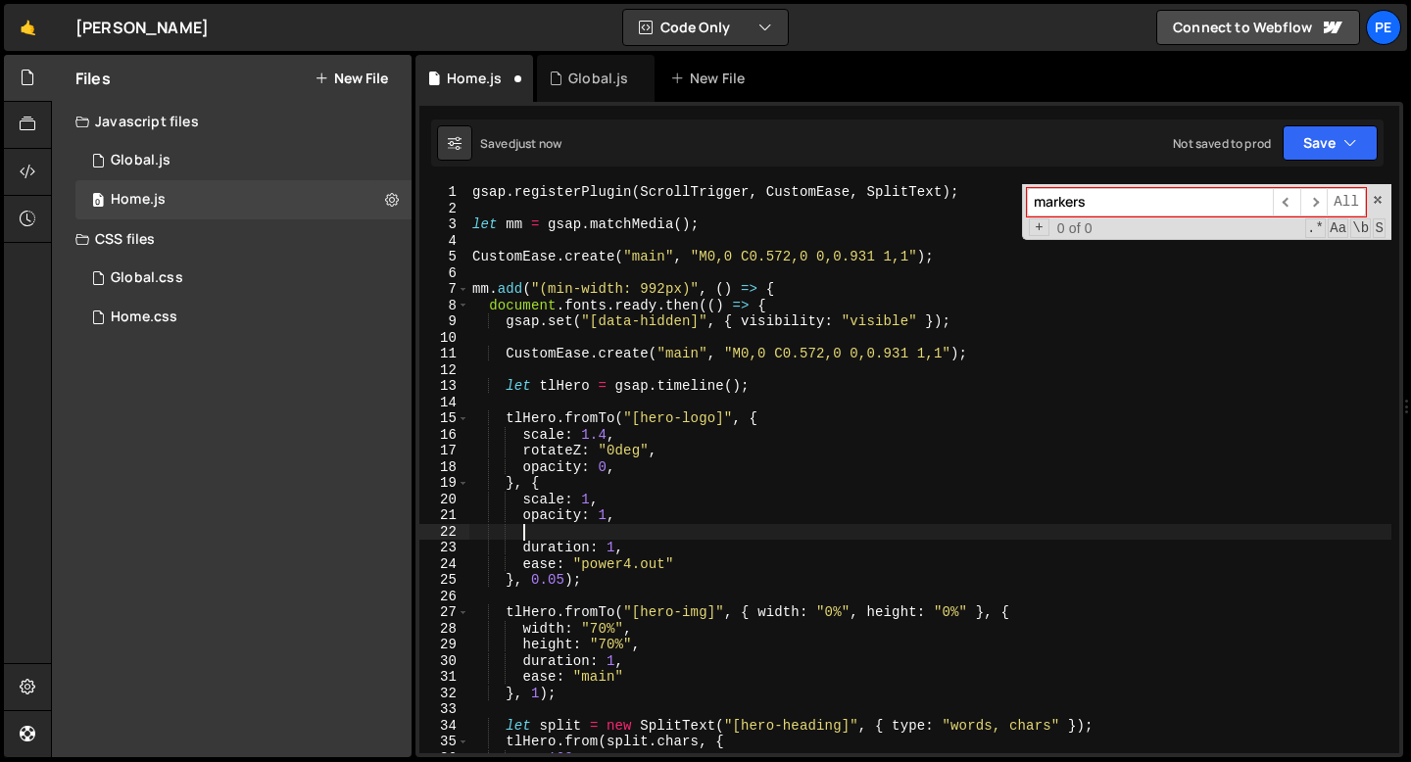
paste textarea
click at [609, 452] on div "gsap . registerPlugin ( ScrollTrigger , CustomEase , SplitText ) ; let mm = gsa…" at bounding box center [929, 485] width 923 height 602
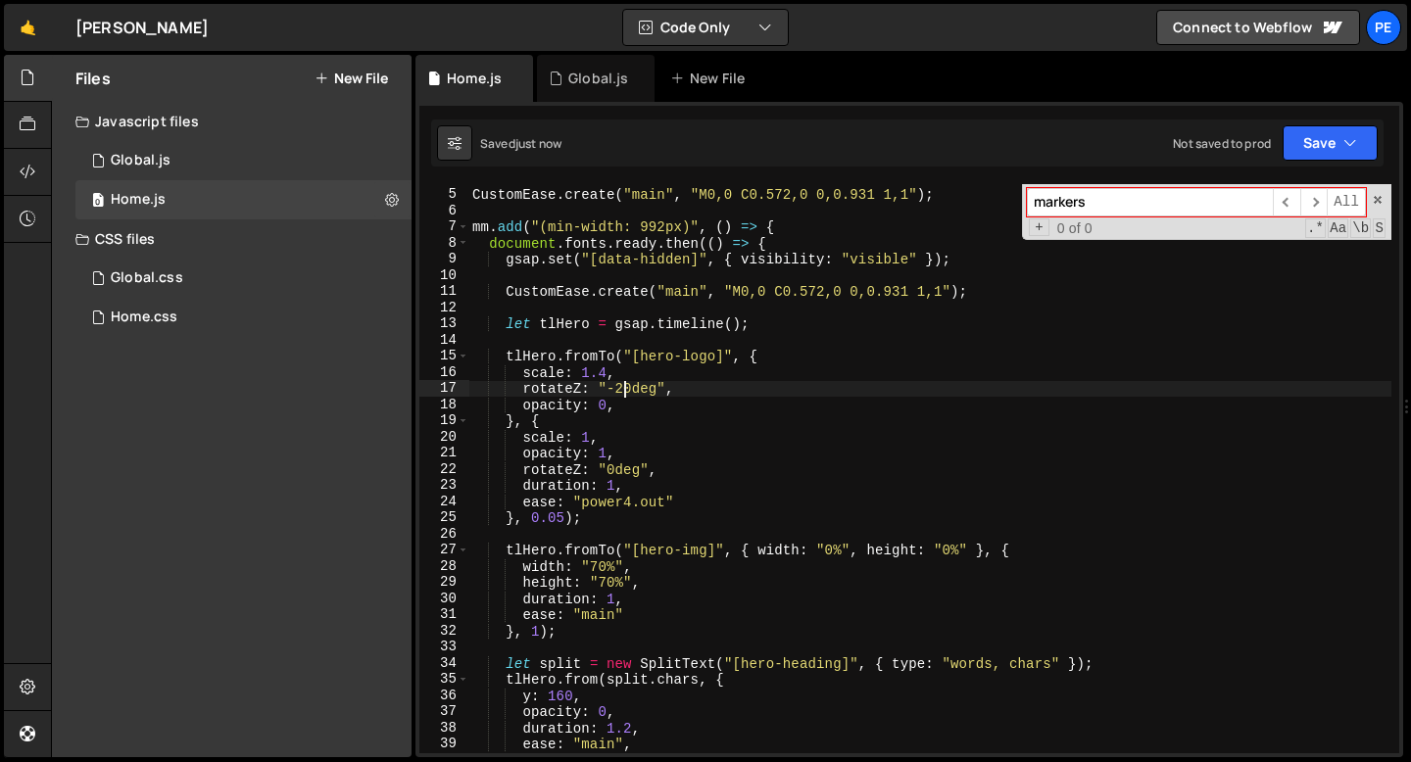
scroll to position [62, 0]
click at [540, 633] on div "CustomEase . create ( "main" , "M0,0 C0.572,0 0,0.931 1,1" ) ; mm . add ( "(min…" at bounding box center [929, 471] width 923 height 602
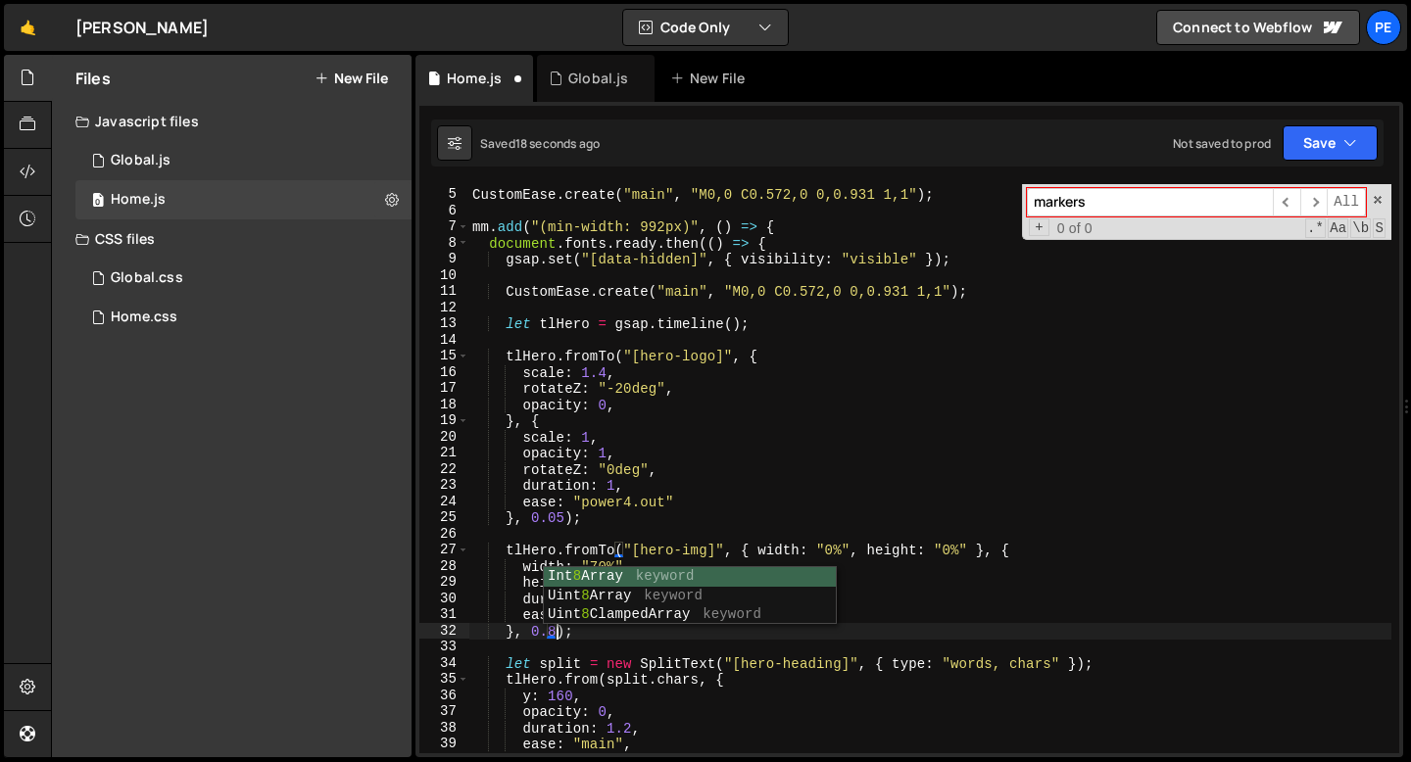
scroll to position [0, 5]
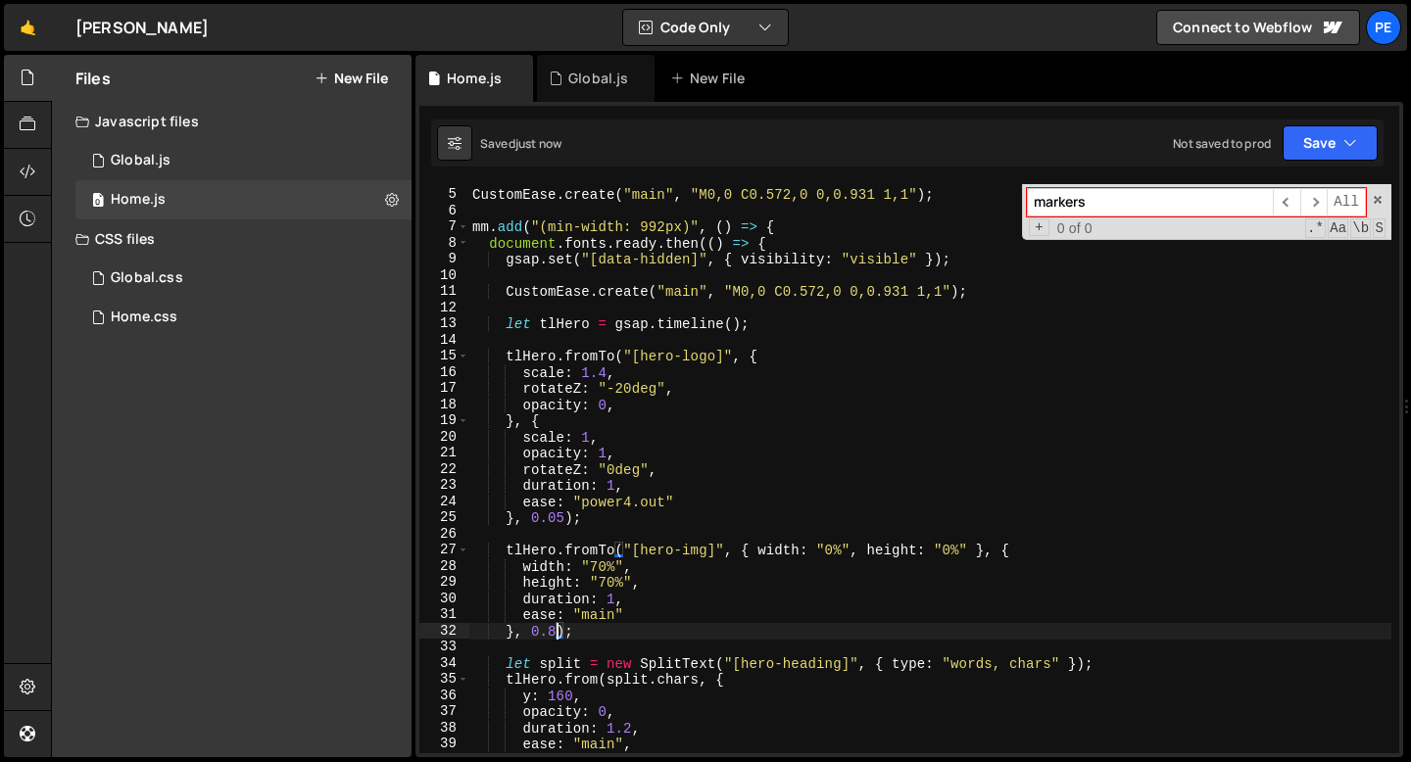
type textarea "}, 0.8);"
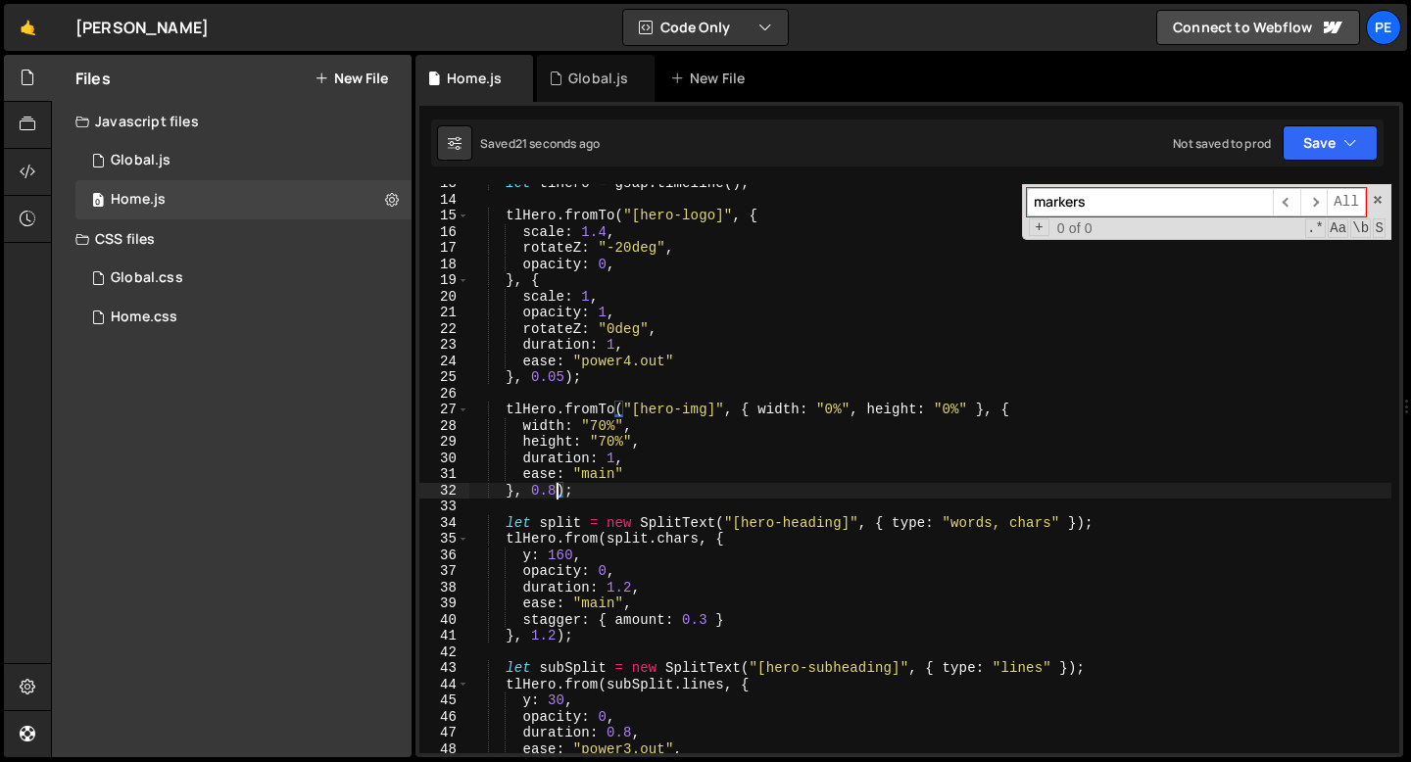
scroll to position [211, 0]
